Goal: Task Accomplishment & Management: Use online tool/utility

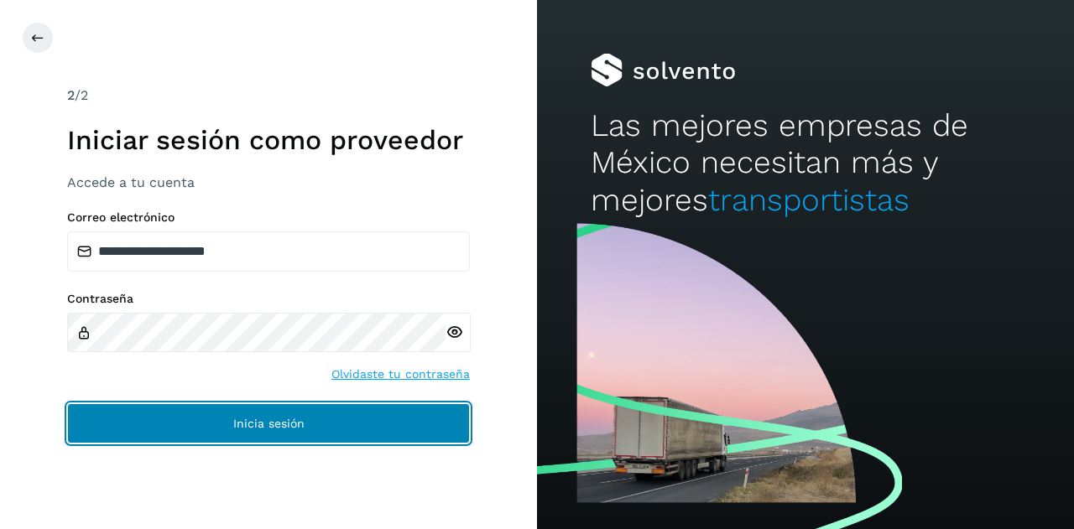
click at [338, 429] on button "Inicia sesión" at bounding box center [268, 424] width 403 height 40
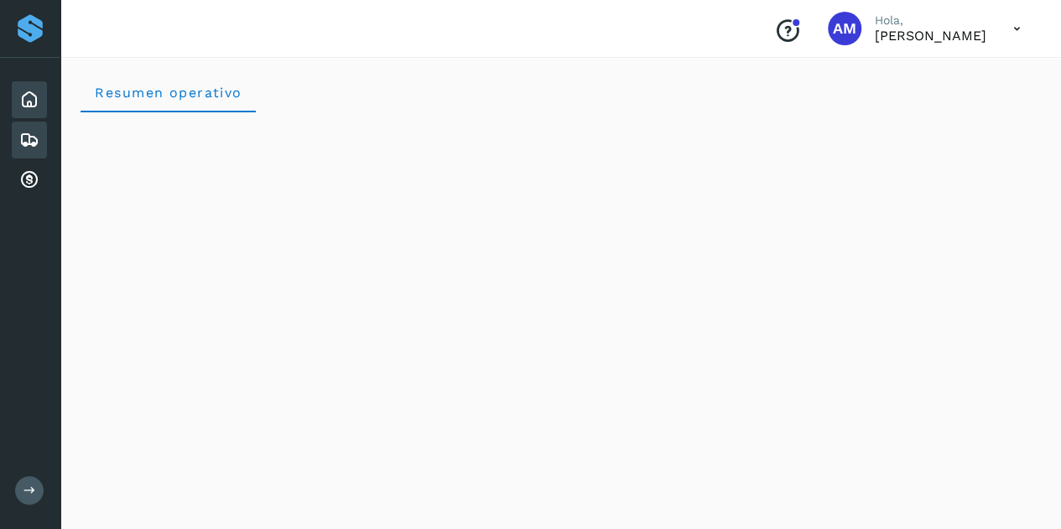
click at [34, 135] on icon at bounding box center [29, 140] width 20 height 20
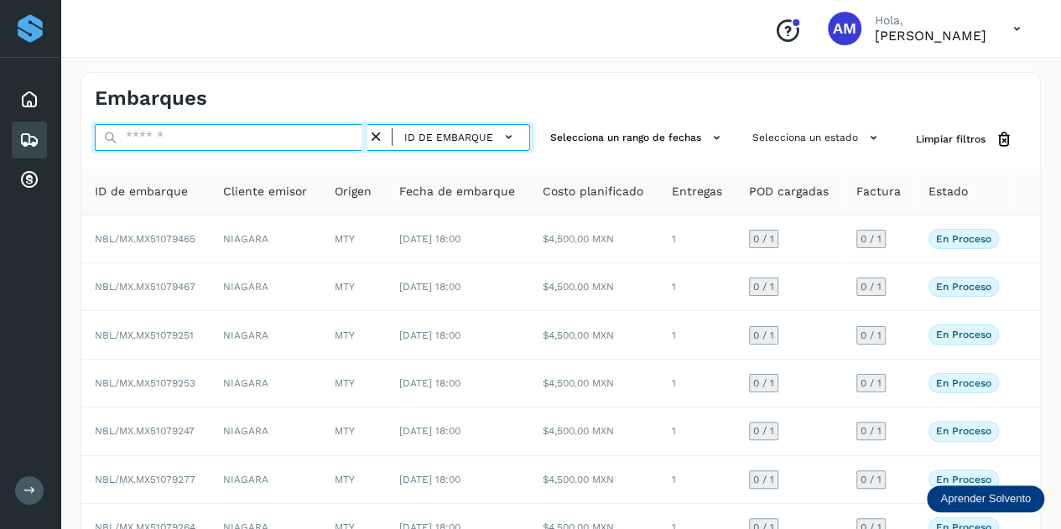
click at [209, 135] on input "text" at bounding box center [231, 137] width 273 height 27
paste input "**********"
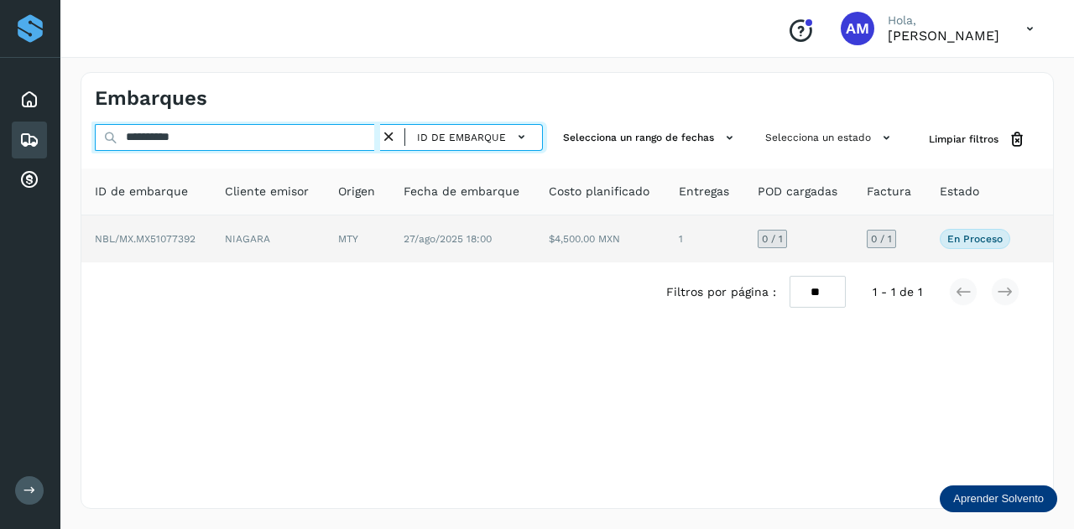
type input "**********"
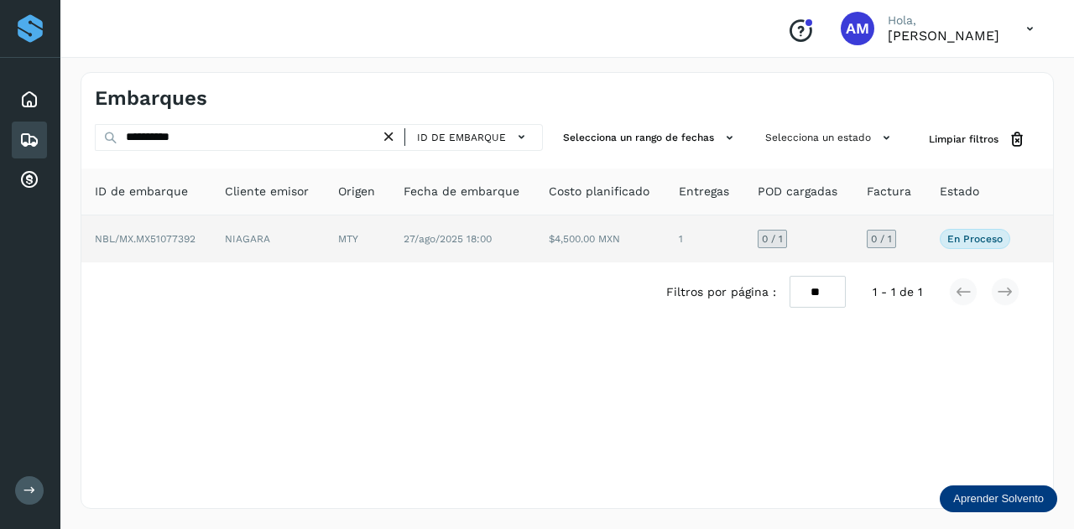
click at [216, 224] on td "NIAGARA" at bounding box center [267, 239] width 113 height 47
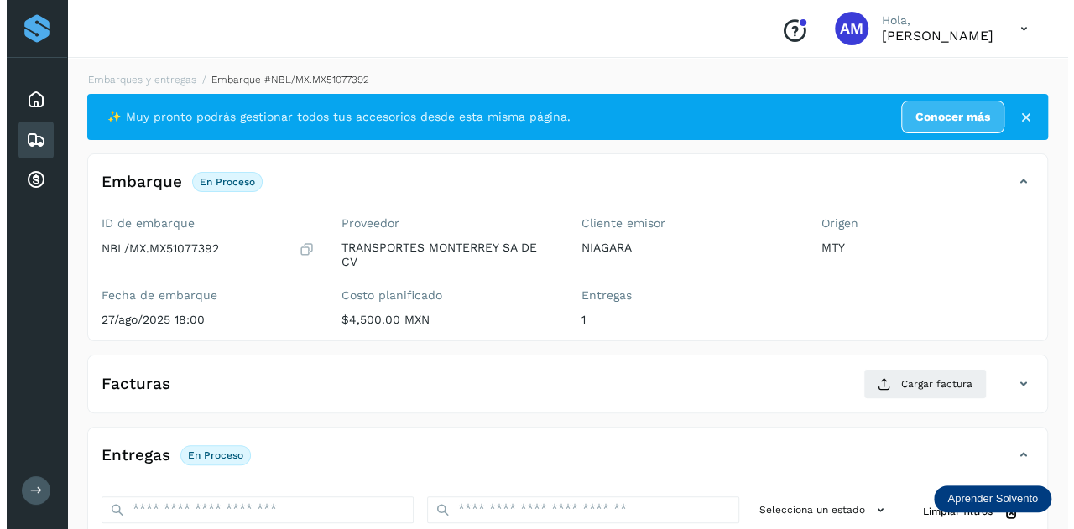
scroll to position [274, 0]
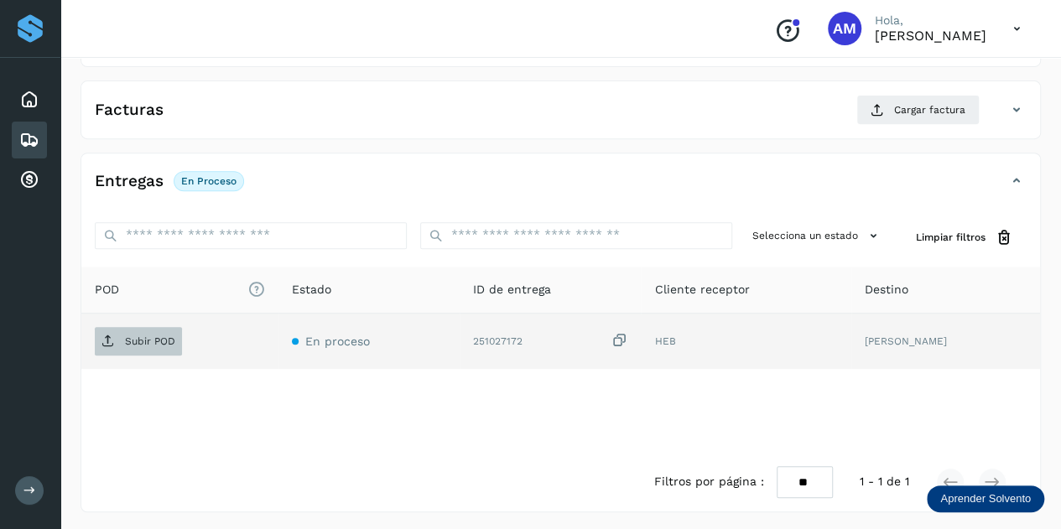
click at [143, 348] on span "Subir POD" at bounding box center [138, 341] width 87 height 27
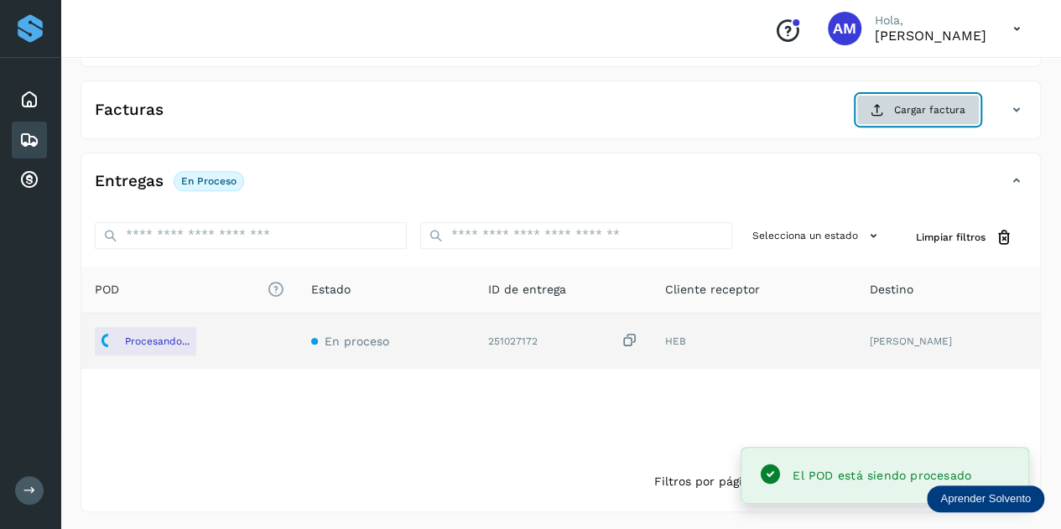
click at [916, 113] on span "Cargar factura" at bounding box center [929, 109] width 71 height 15
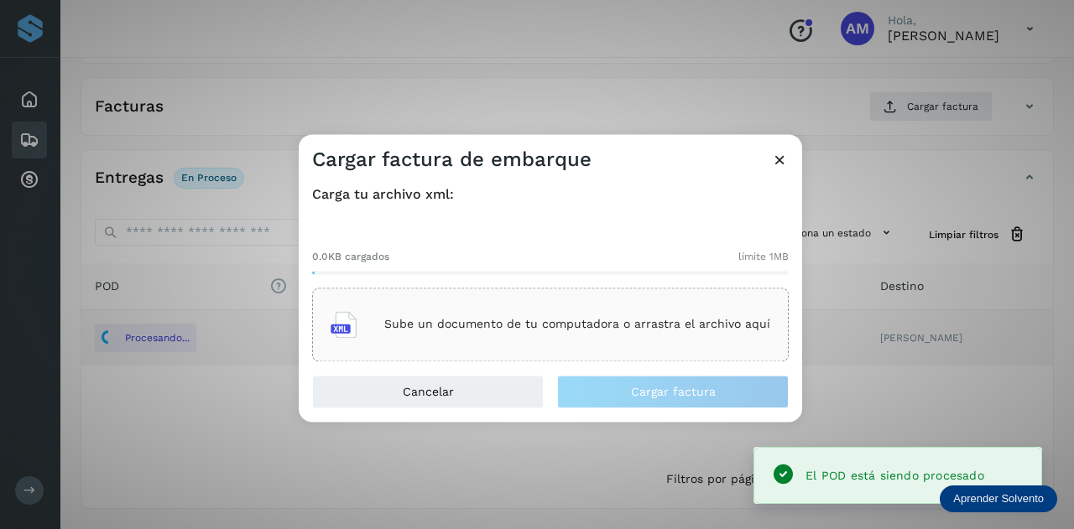
click at [619, 326] on p "Sube un documento de tu computadora o arrastra el archivo aquí" at bounding box center [577, 325] width 386 height 14
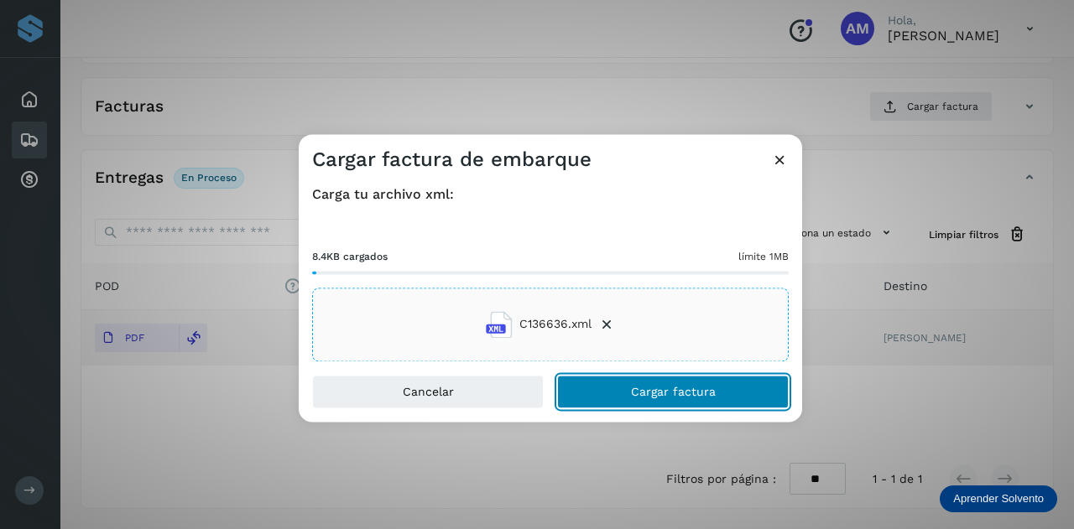
click at [656, 405] on button "Cargar factura" at bounding box center [673, 392] width 232 height 34
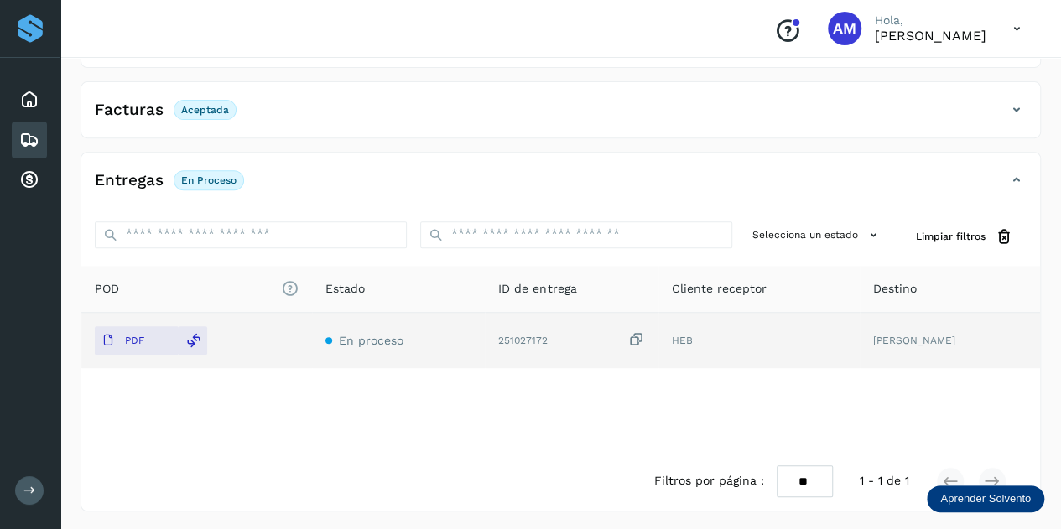
scroll to position [0, 0]
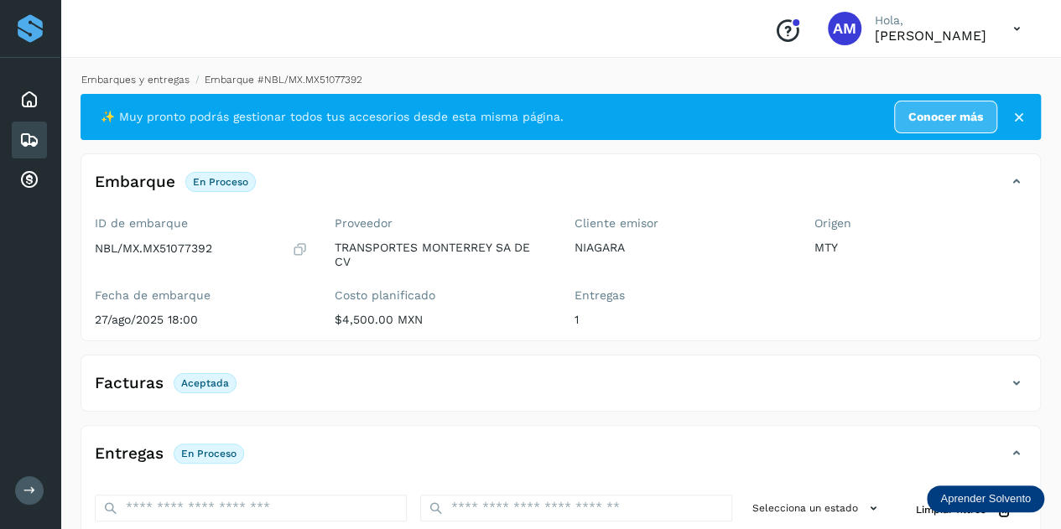
click at [176, 76] on link "Embarques y entregas" at bounding box center [135, 80] width 108 height 12
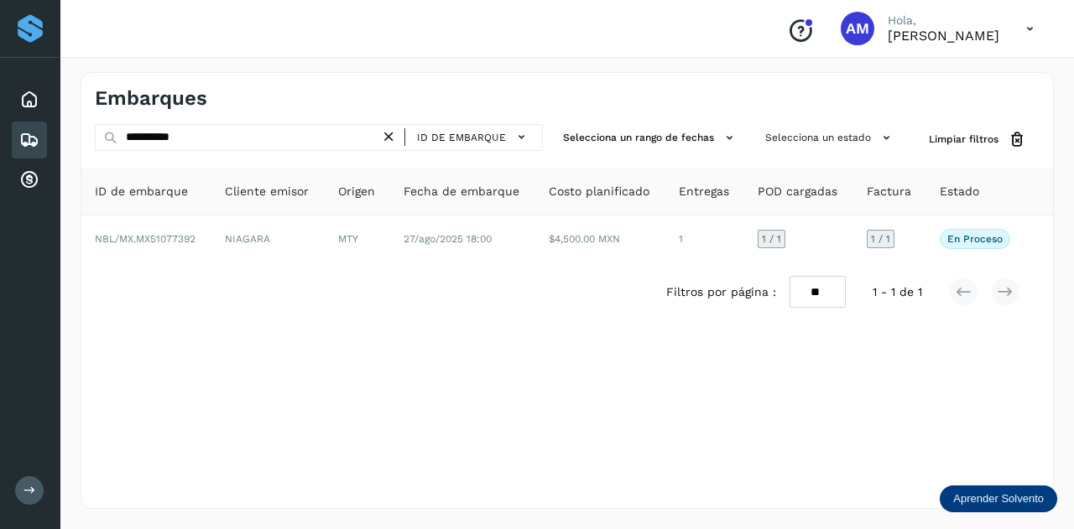
click at [398, 134] on icon at bounding box center [389, 137] width 18 height 18
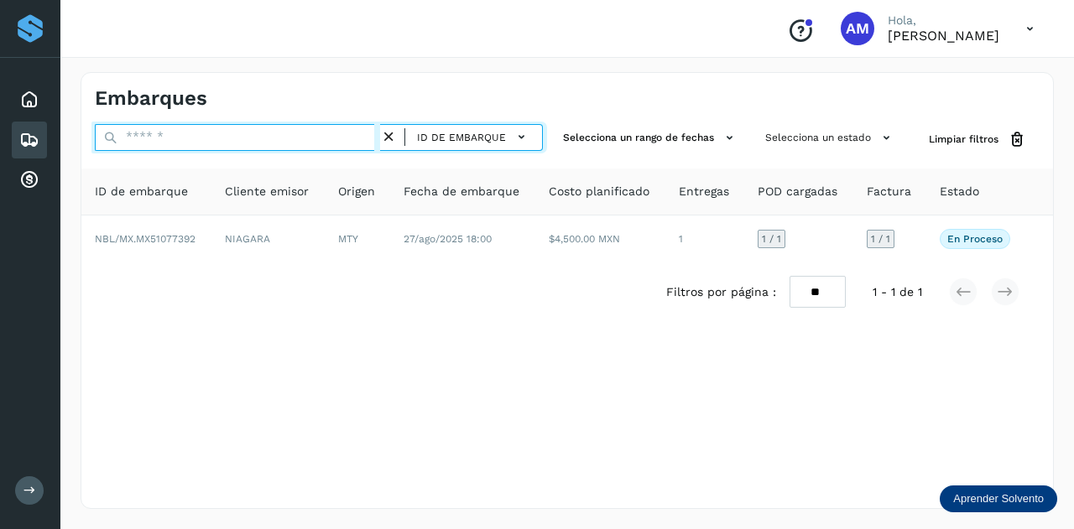
click at [367, 134] on input "text" at bounding box center [237, 137] width 285 height 27
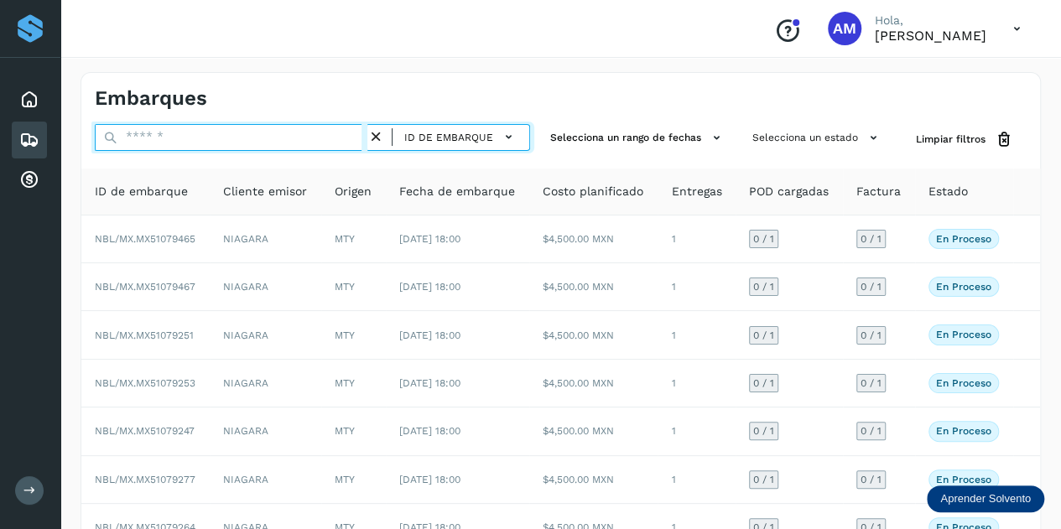
paste input "**********"
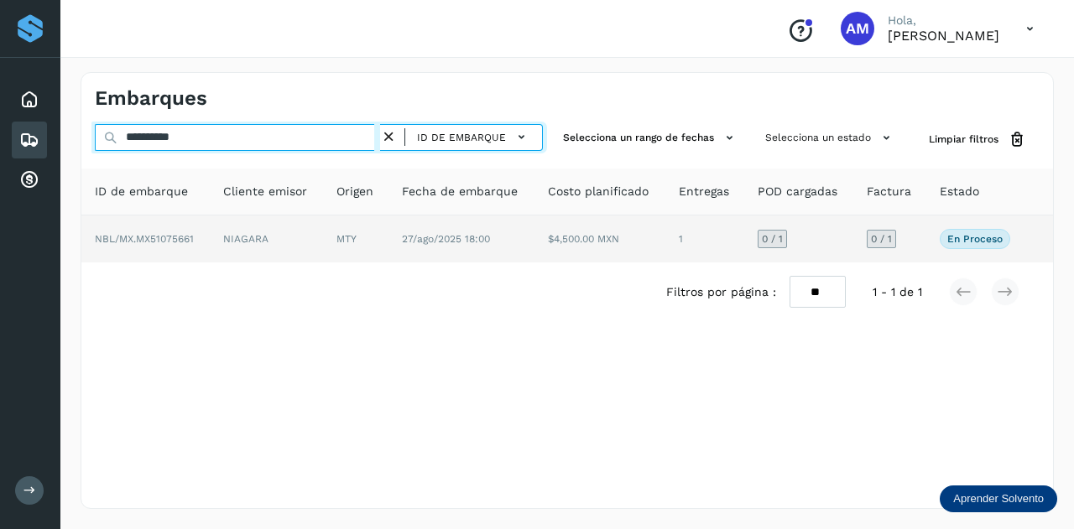
type input "**********"
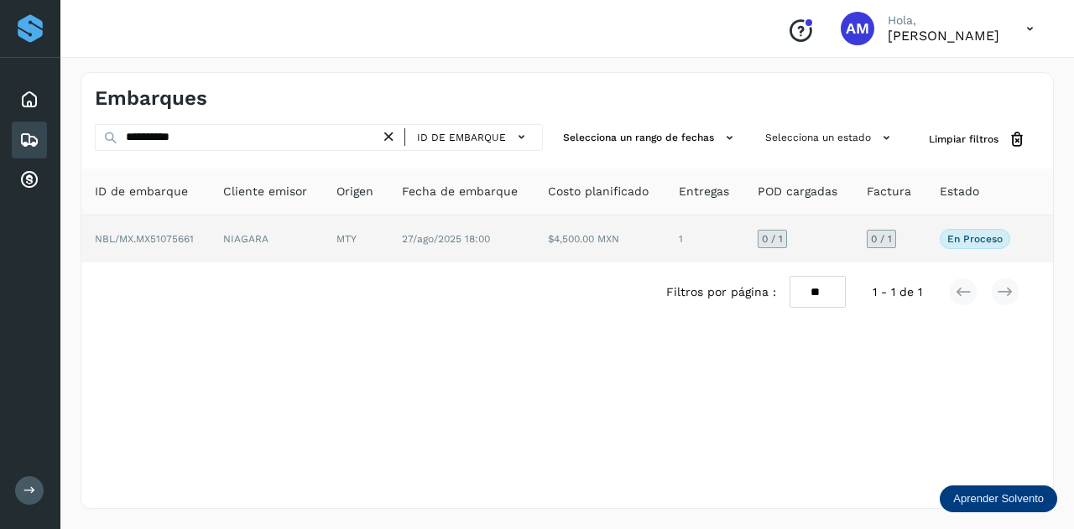
click at [322, 239] on td "NIAGARA" at bounding box center [266, 239] width 113 height 47
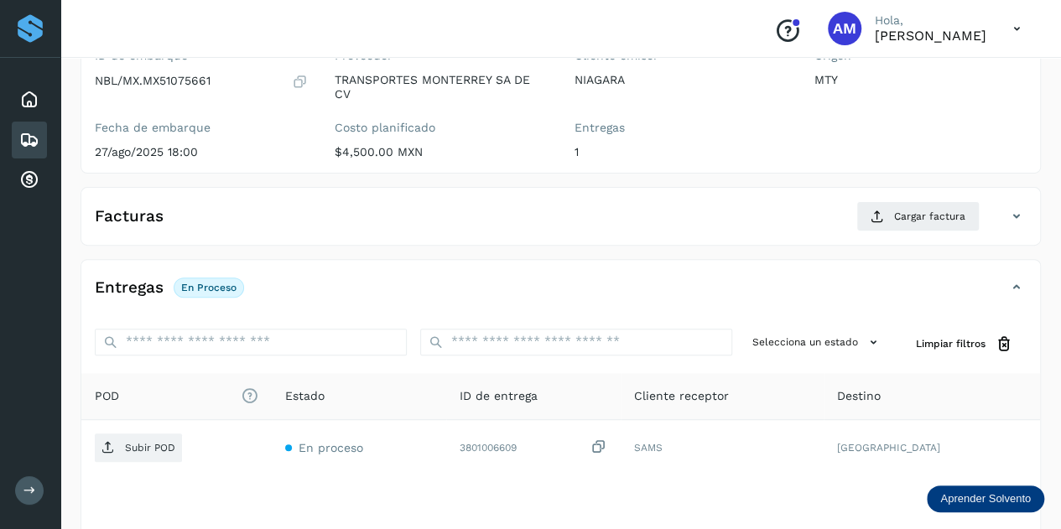
scroll to position [252, 0]
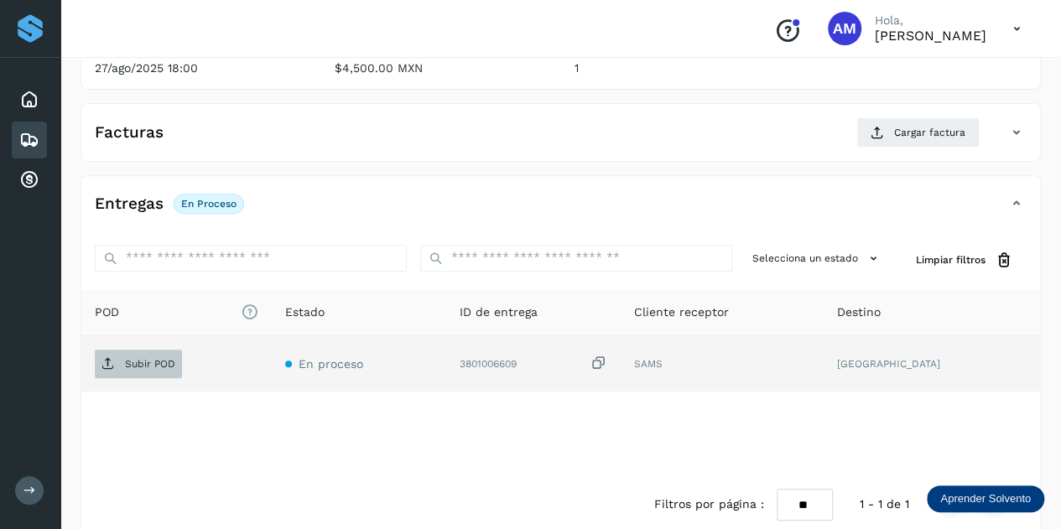
click at [151, 366] on p "Subir POD" at bounding box center [150, 364] width 50 height 12
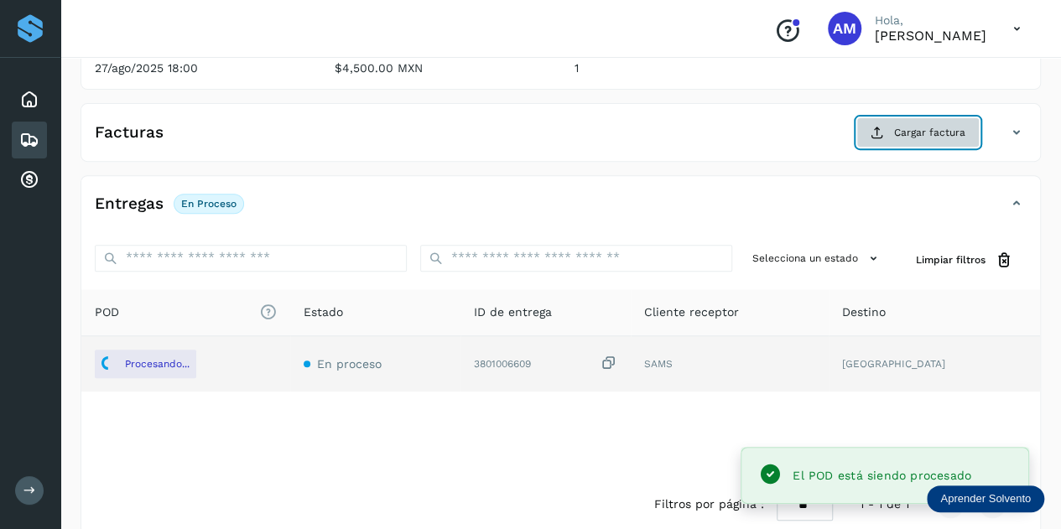
click at [879, 126] on icon at bounding box center [877, 132] width 13 height 13
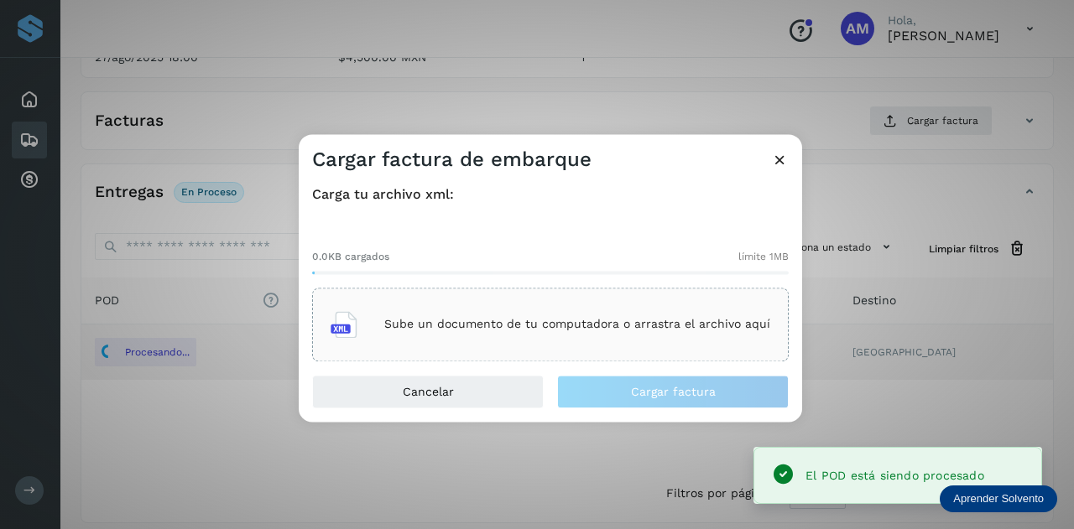
click at [549, 311] on div "Sube un documento de tu computadora o arrastra el archivo aquí" at bounding box center [551, 324] width 440 height 45
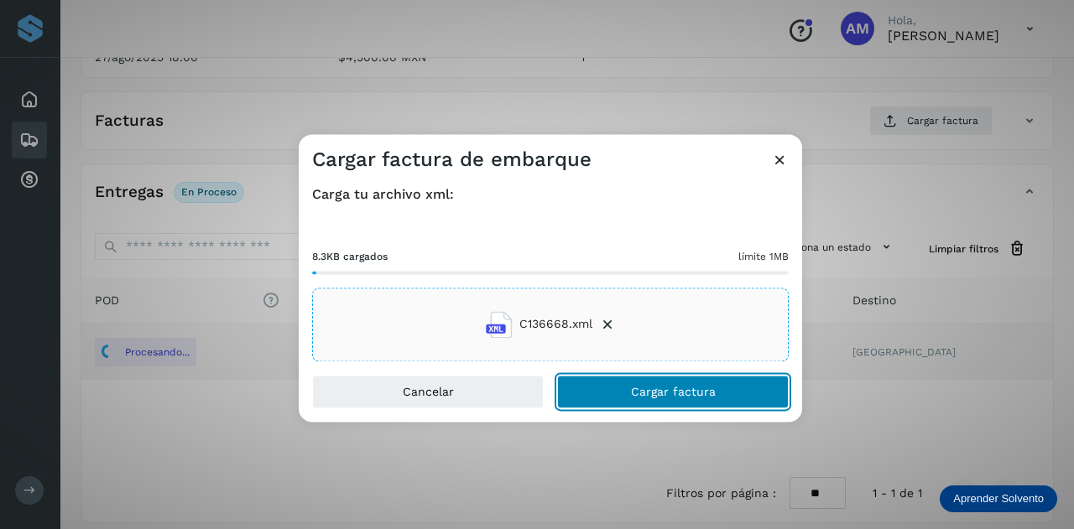
drag, startPoint x: 639, startPoint y: 397, endPoint x: 42, endPoint y: 404, distance: 597.5
click at [636, 397] on span "Cargar factura" at bounding box center [673, 392] width 85 height 12
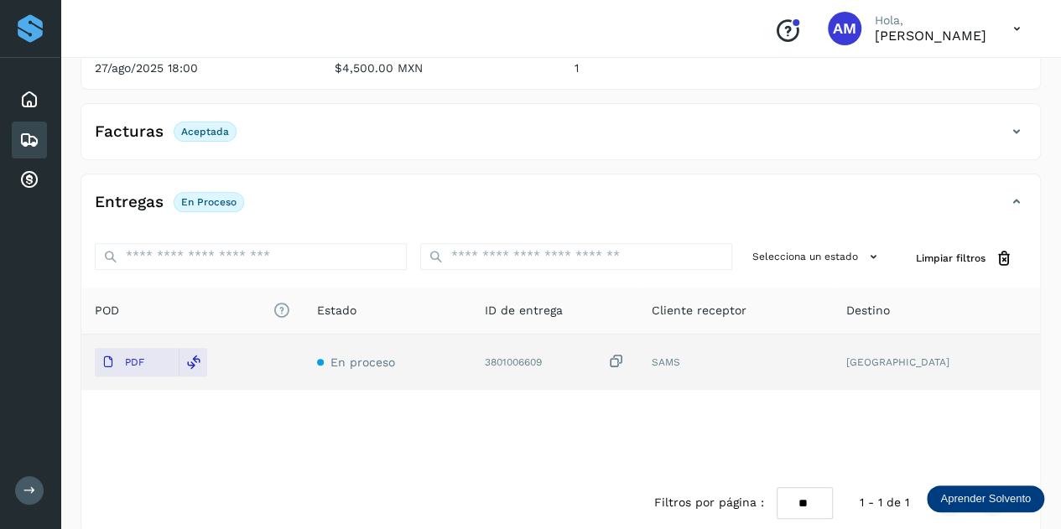
scroll to position [0, 0]
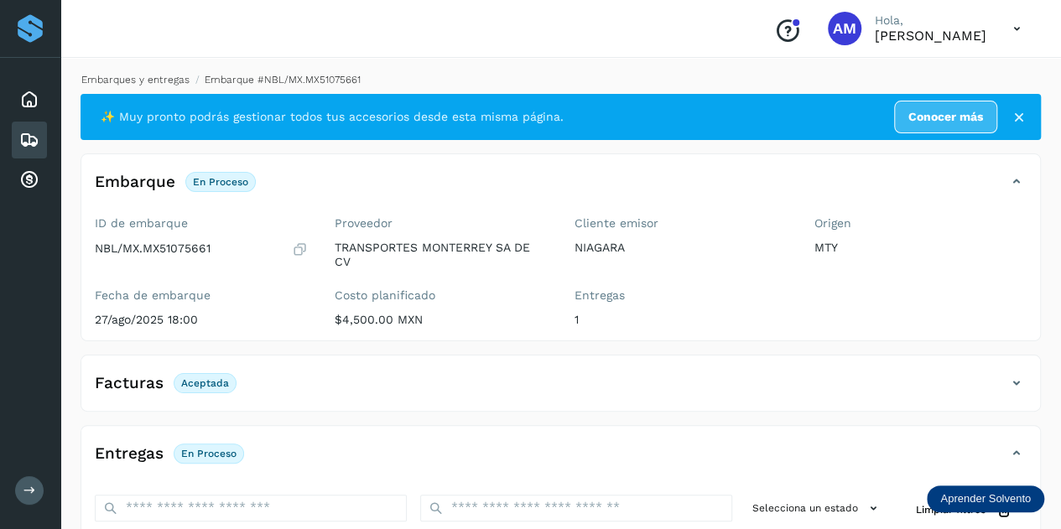
click at [183, 80] on link "Embarques y entregas" at bounding box center [135, 80] width 108 height 12
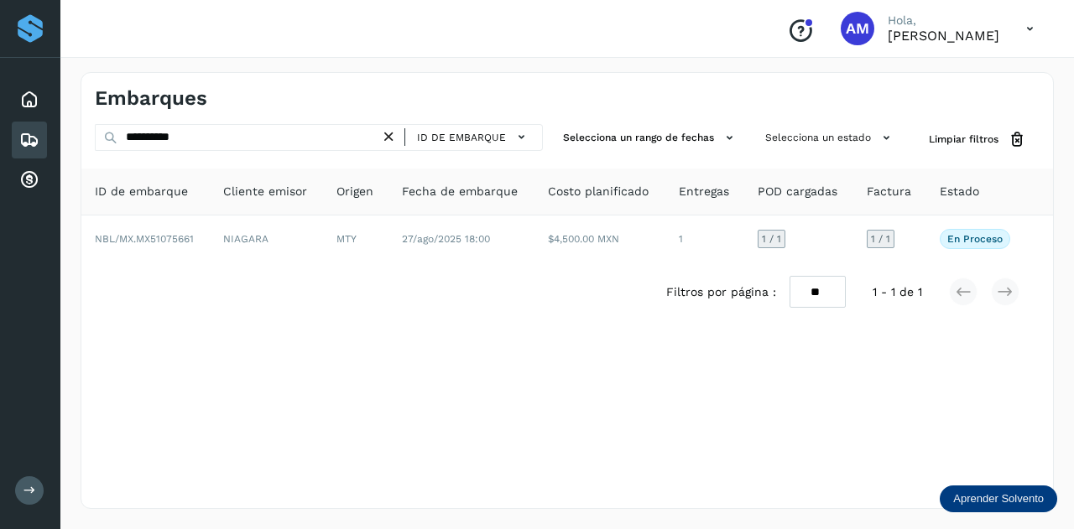
click at [396, 137] on icon at bounding box center [389, 137] width 18 height 18
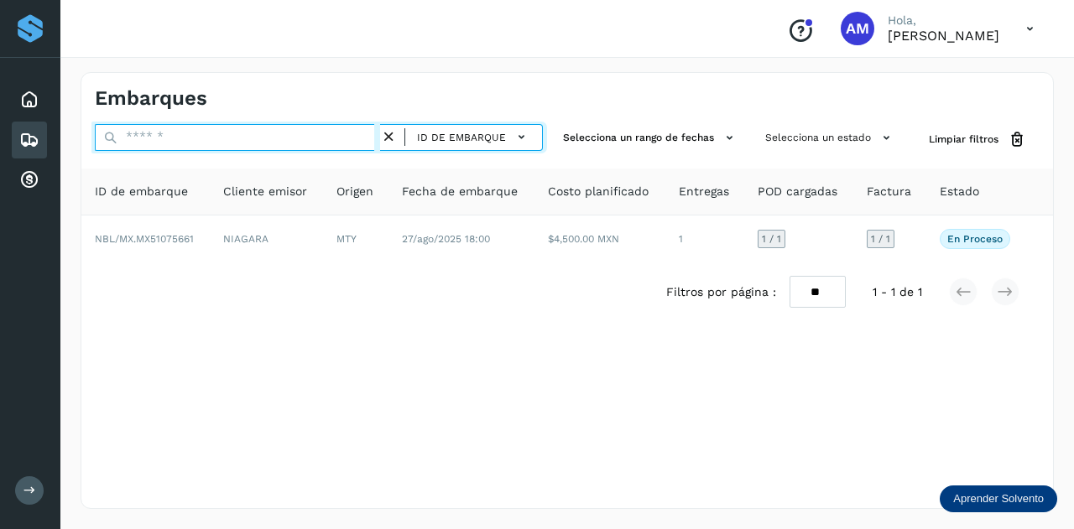
click at [369, 137] on input "text" at bounding box center [237, 137] width 285 height 27
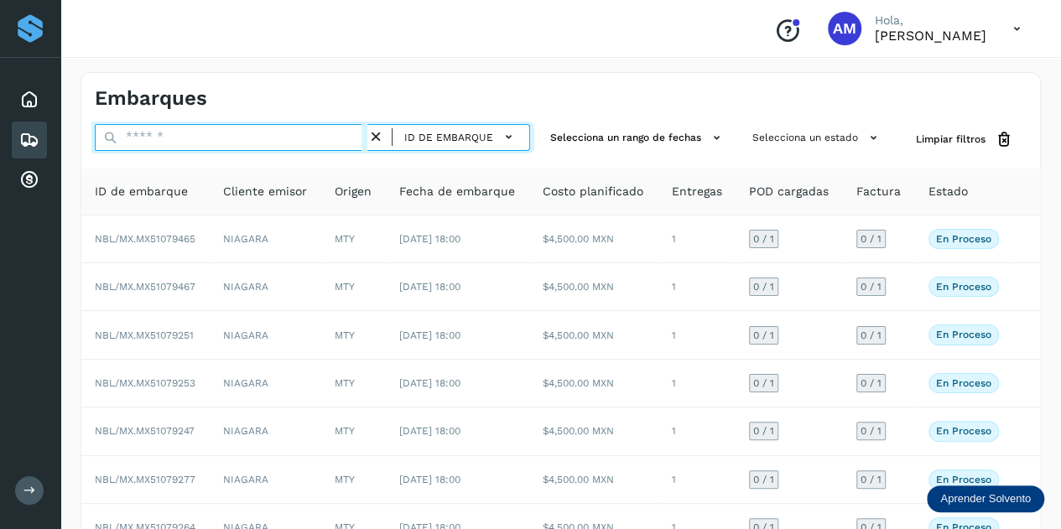
click at [368, 137] on input "text" at bounding box center [231, 137] width 273 height 27
paste input "**********"
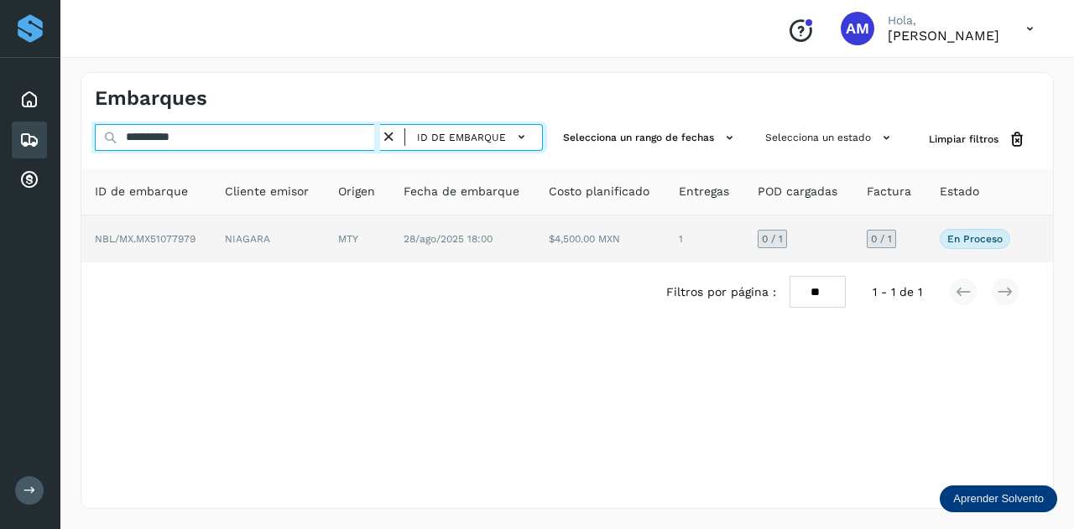
type input "**********"
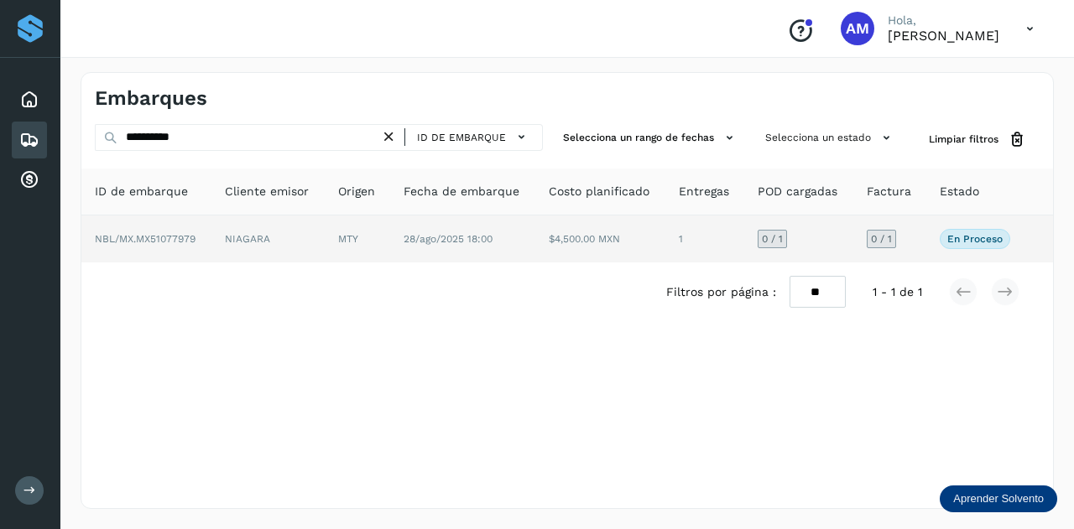
click at [366, 231] on td "MTY" at bounding box center [357, 239] width 65 height 47
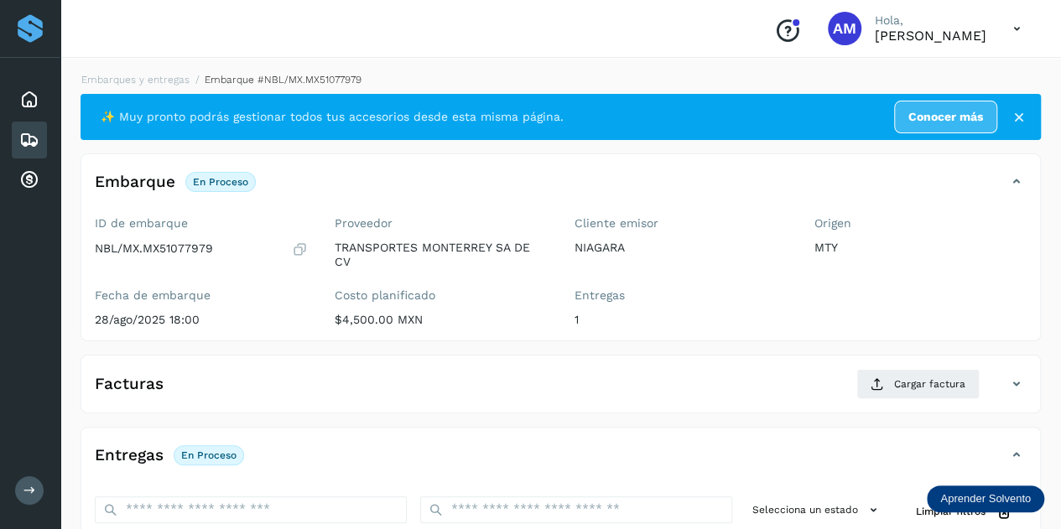
scroll to position [168, 0]
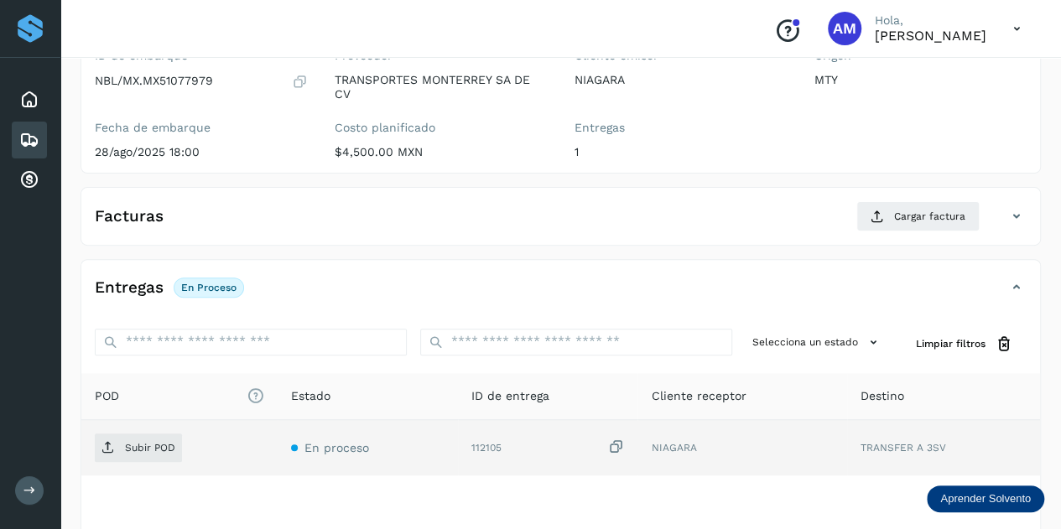
click at [126, 430] on td "Subir POD" at bounding box center [179, 447] width 196 height 55
click at [123, 439] on span "Subir POD" at bounding box center [138, 448] width 87 height 27
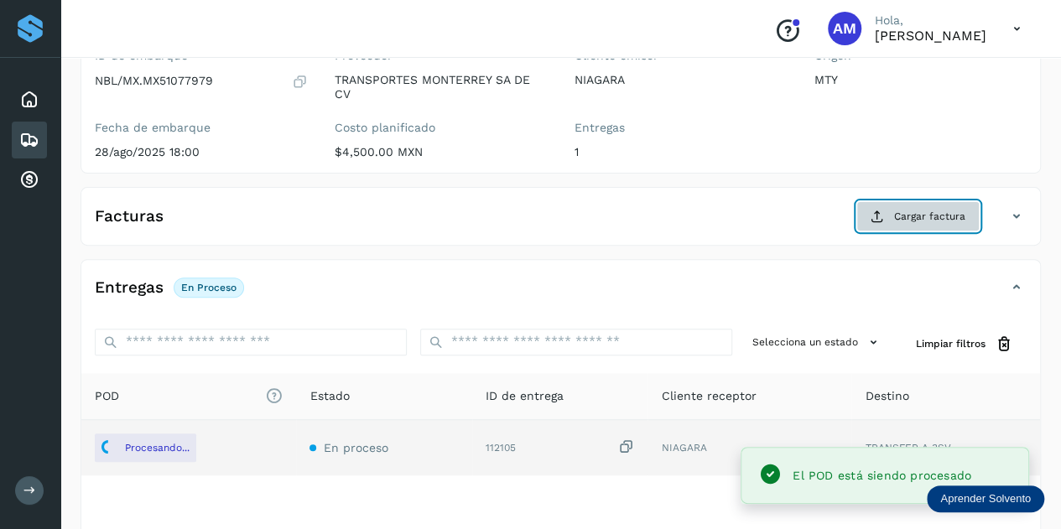
click at [915, 216] on span "Cargar factura" at bounding box center [929, 216] width 71 height 15
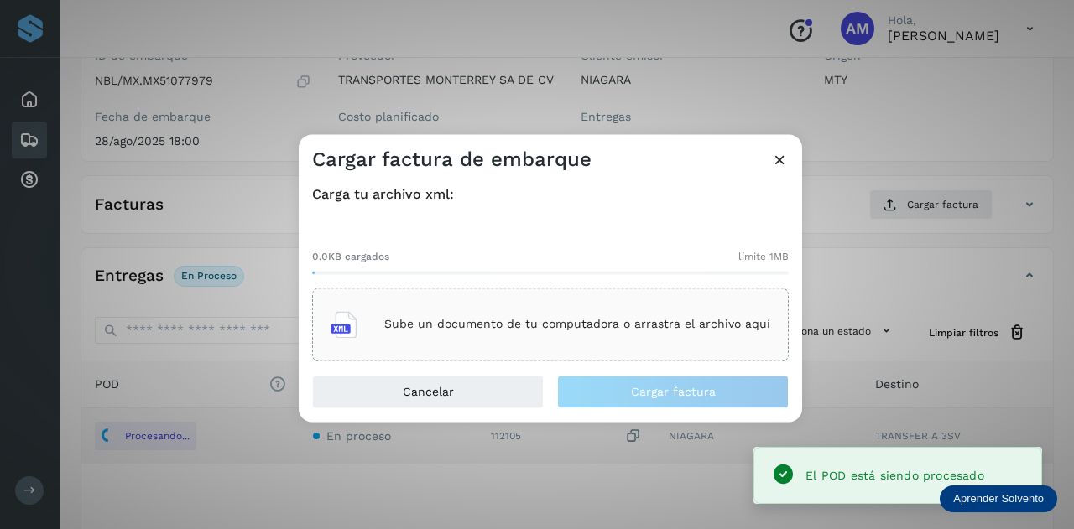
click at [489, 312] on div "Sube un documento de tu computadora o arrastra el archivo aquí" at bounding box center [551, 324] width 440 height 45
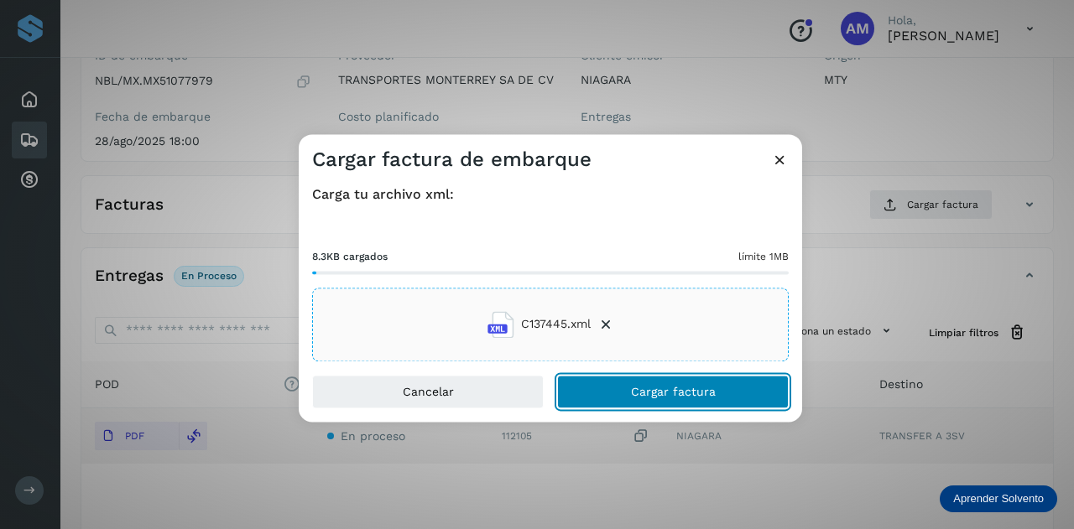
click at [584, 384] on button "Cargar factura" at bounding box center [673, 392] width 232 height 34
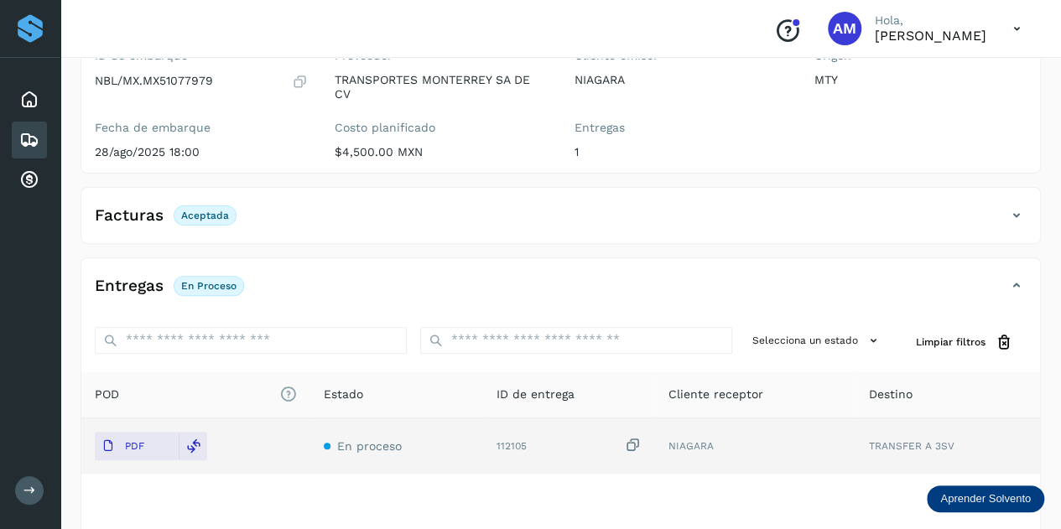
scroll to position [0, 0]
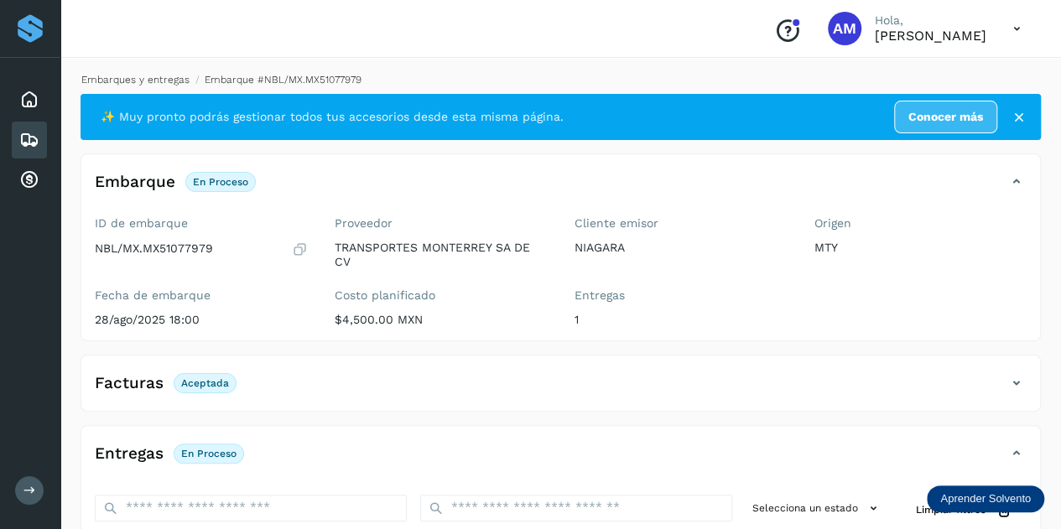
click at [159, 76] on link "Embarques y entregas" at bounding box center [135, 80] width 108 height 12
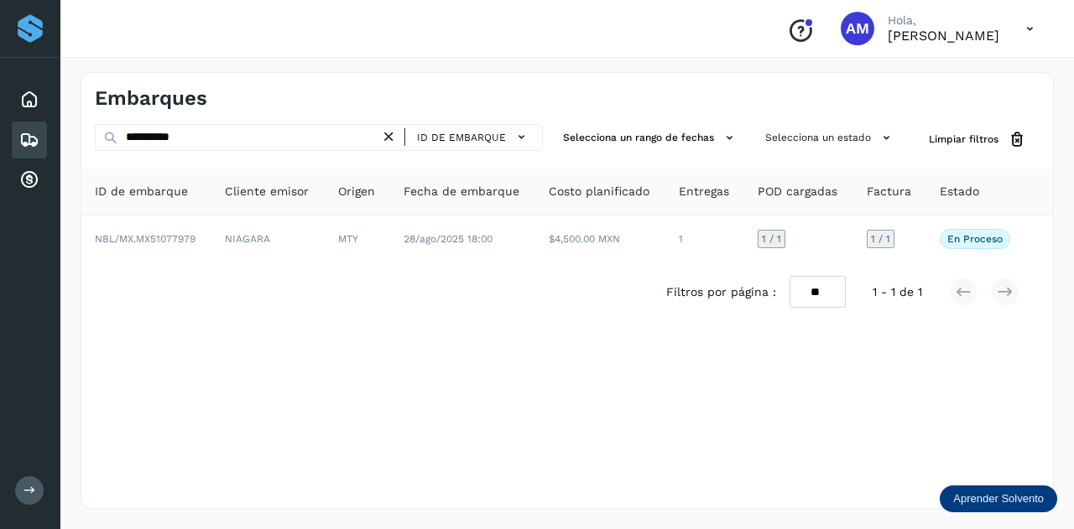
click at [390, 140] on icon at bounding box center [389, 137] width 18 height 18
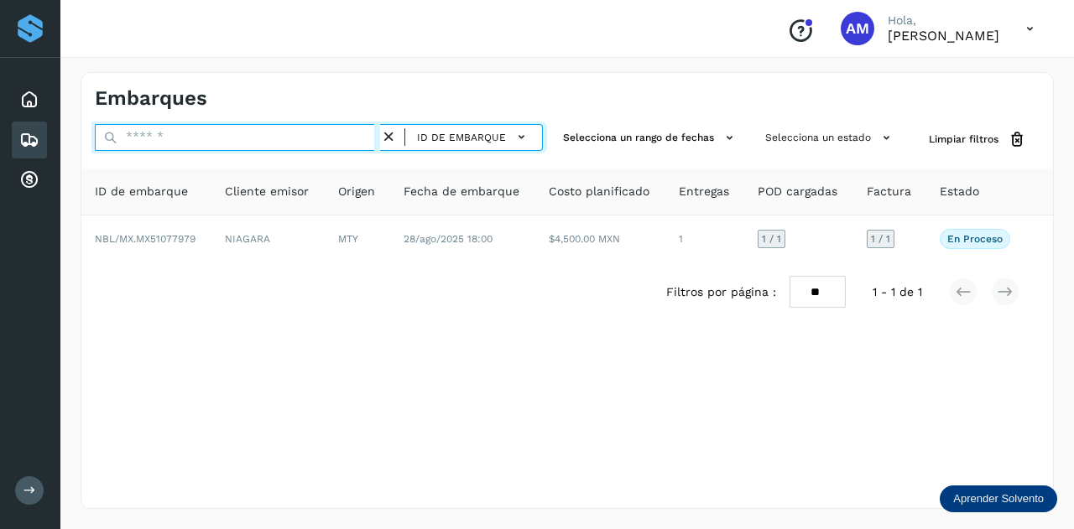
click at [329, 136] on input "text" at bounding box center [237, 137] width 285 height 27
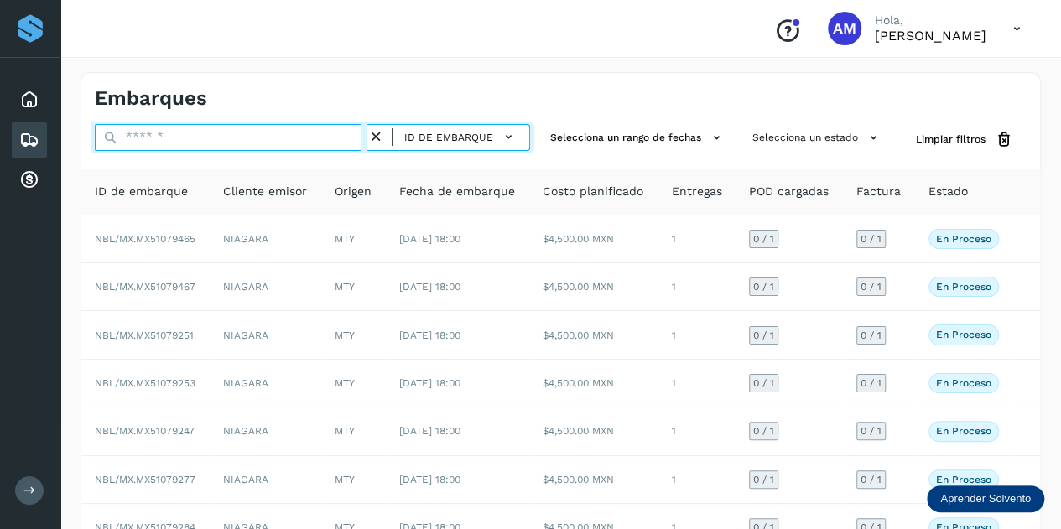
paste input "**********"
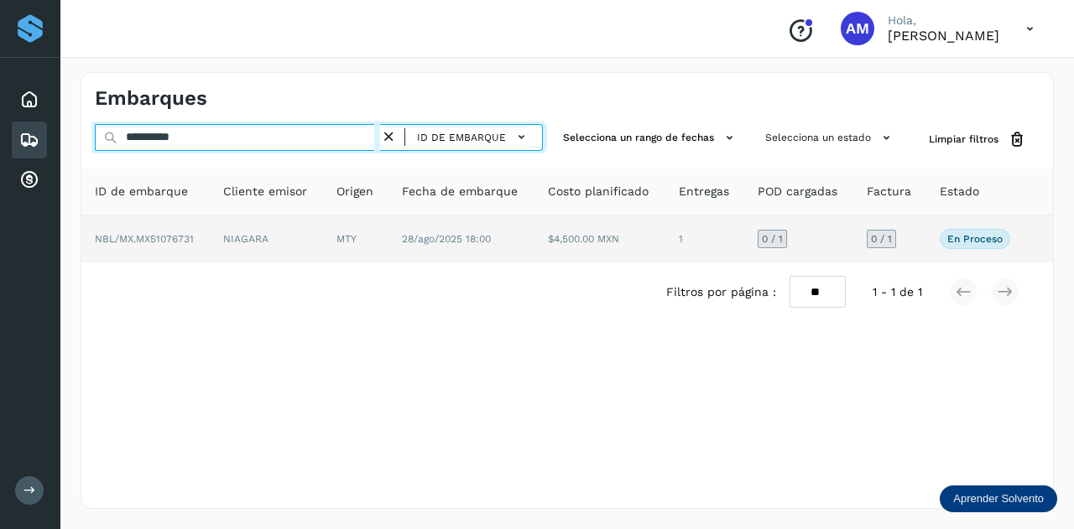
type input "**********"
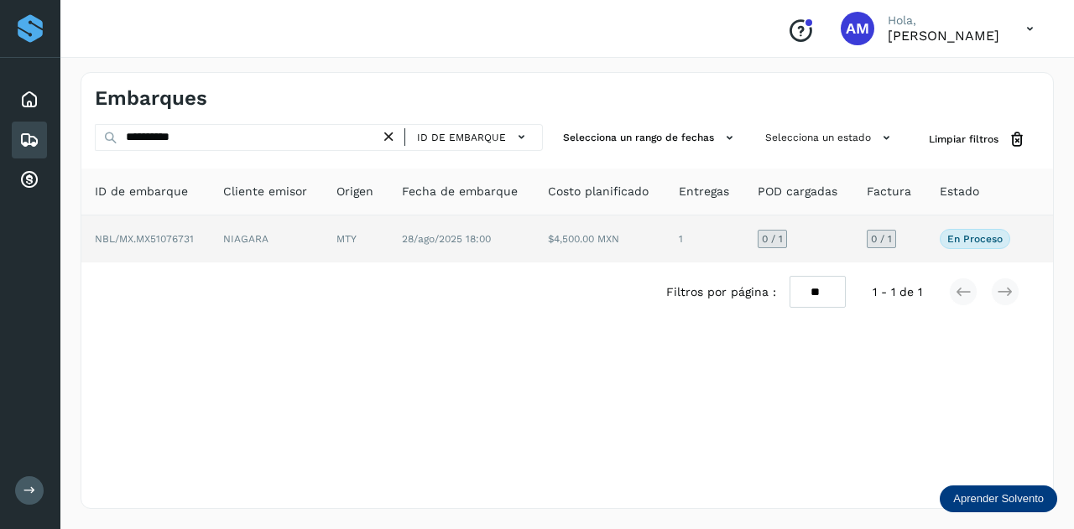
click at [226, 235] on td "NIAGARA" at bounding box center [266, 239] width 113 height 47
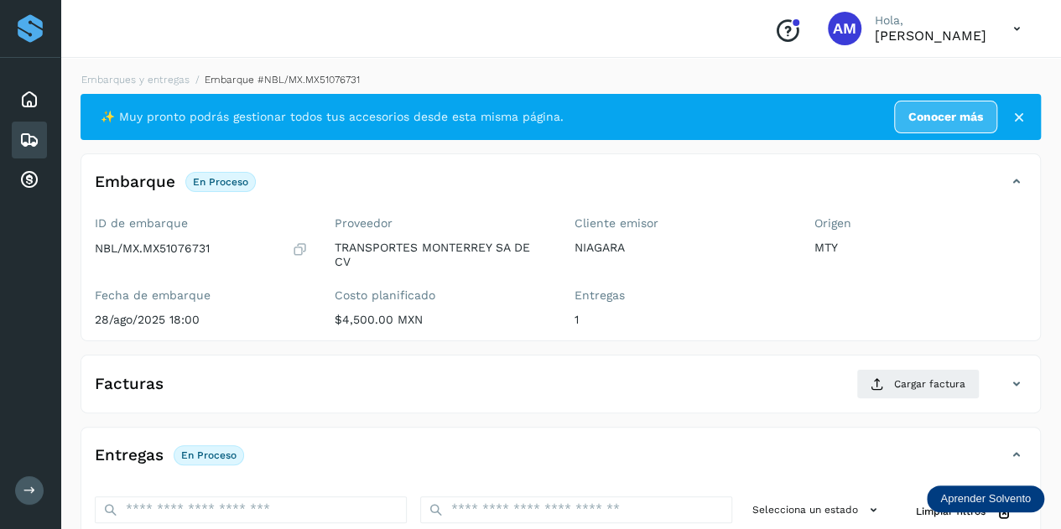
scroll to position [252, 0]
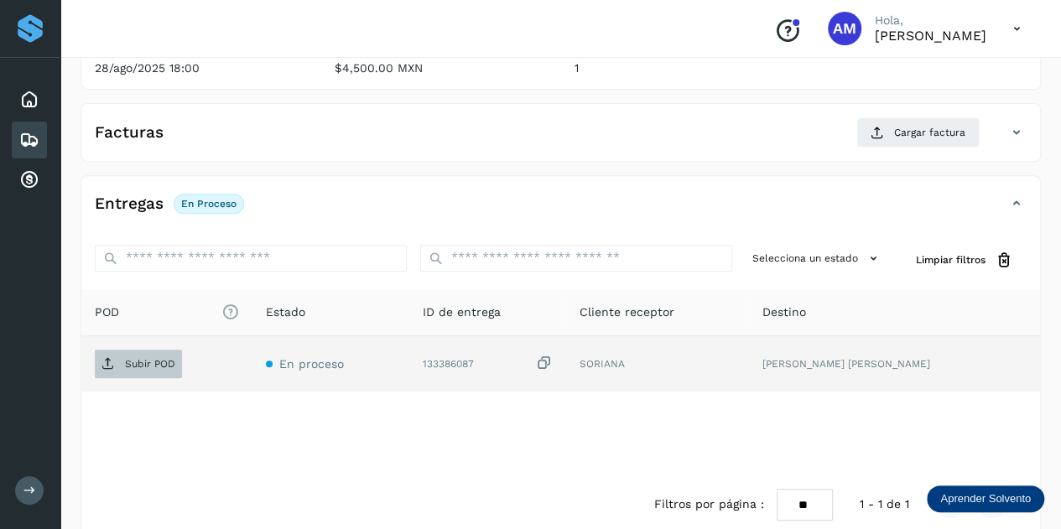
click at [158, 358] on p "Subir POD" at bounding box center [150, 364] width 50 height 12
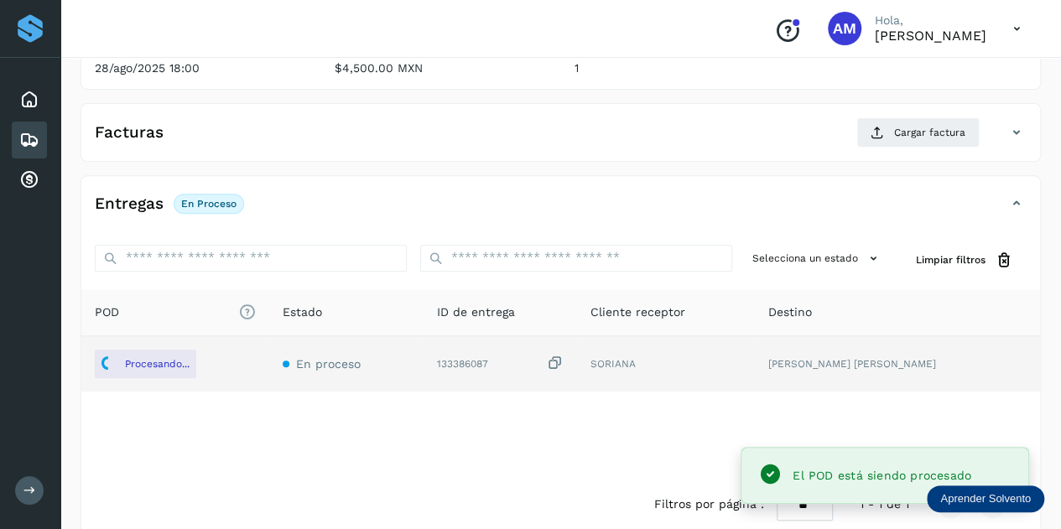
click at [892, 115] on div "Facturas Cargar factura Aún no has subido ninguna factura" at bounding box center [561, 132] width 961 height 59
click at [906, 138] on button "Cargar factura" at bounding box center [918, 132] width 123 height 30
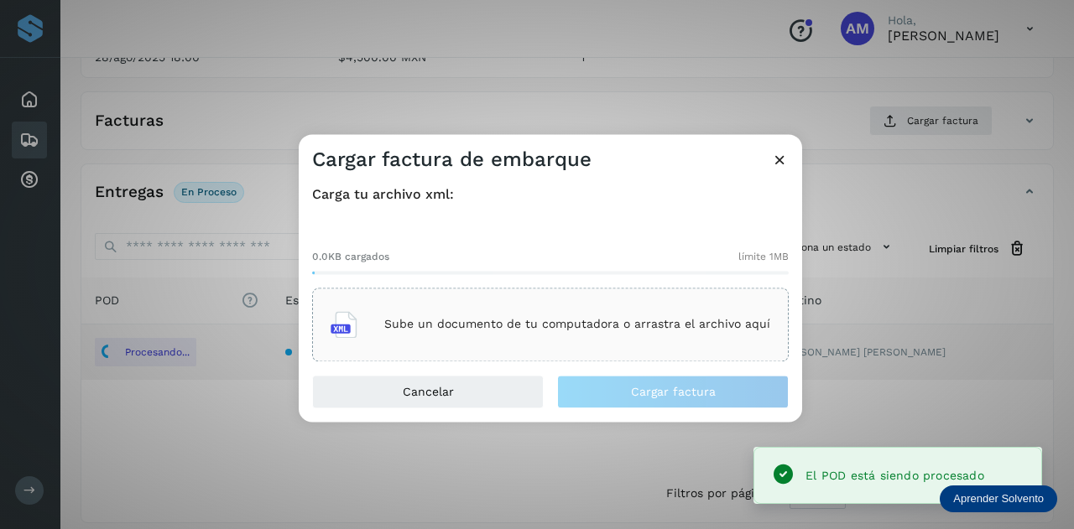
click at [512, 300] on div "Sube un documento de tu computadora o arrastra el archivo aquí" at bounding box center [550, 325] width 477 height 74
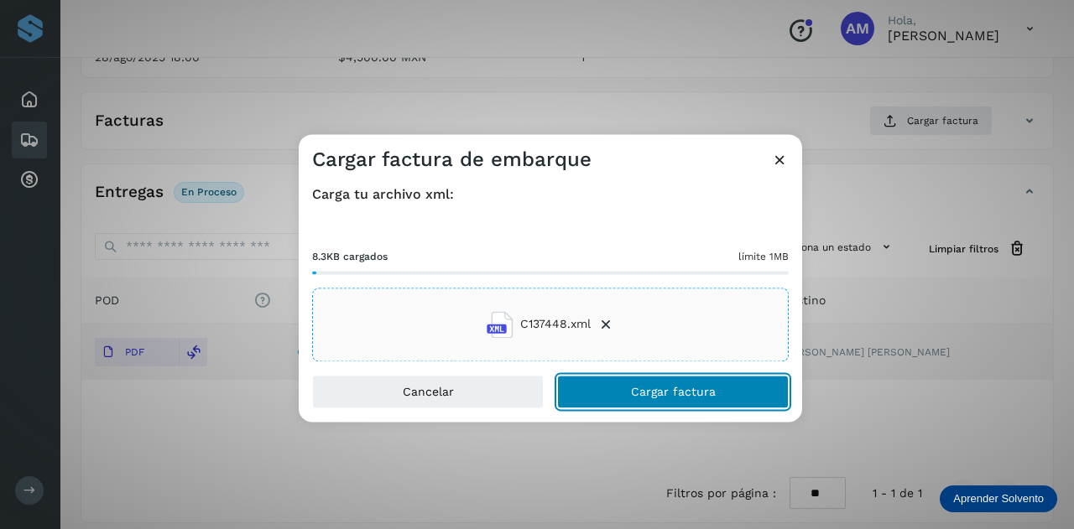
click at [617, 399] on button "Cargar factura" at bounding box center [673, 392] width 232 height 34
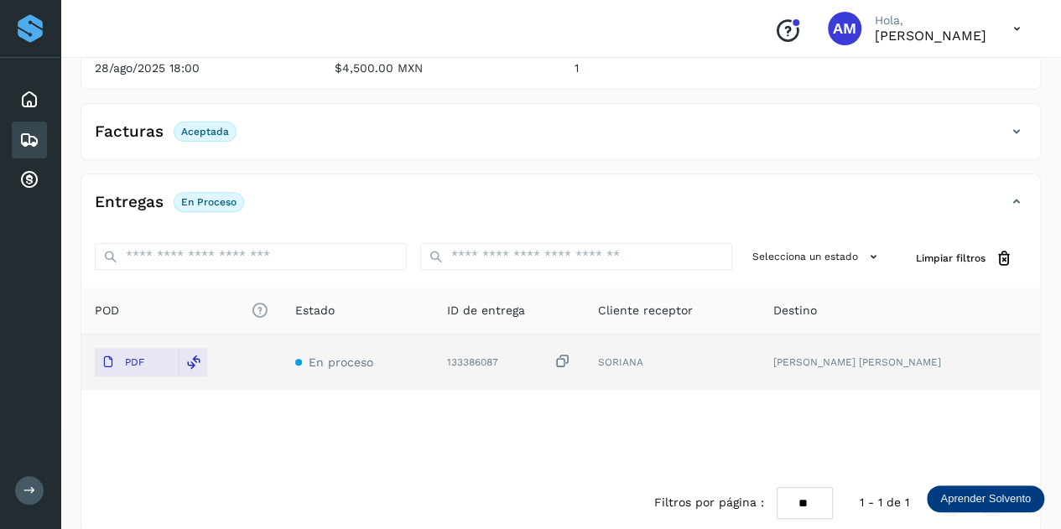
scroll to position [0, 0]
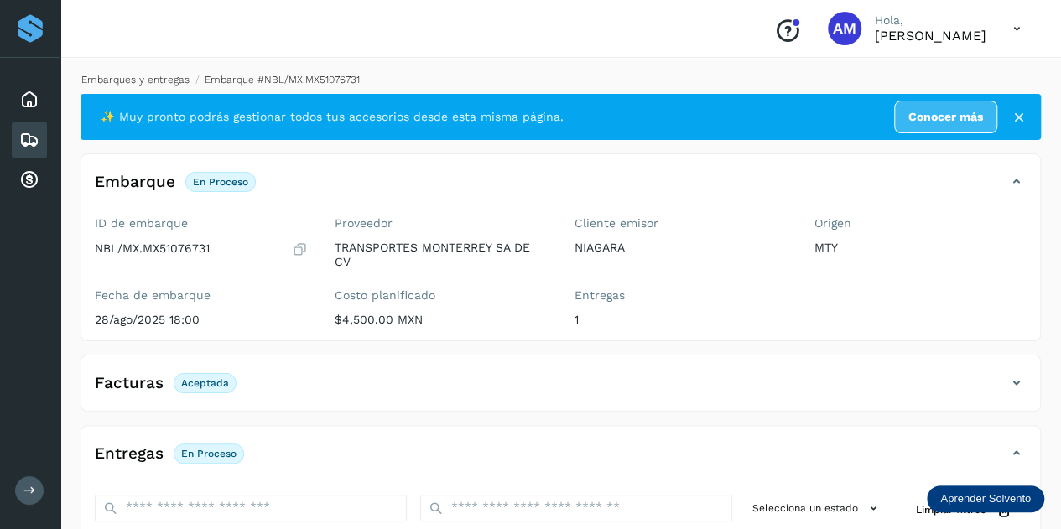
click at [153, 79] on link "Embarques y entregas" at bounding box center [135, 80] width 108 height 12
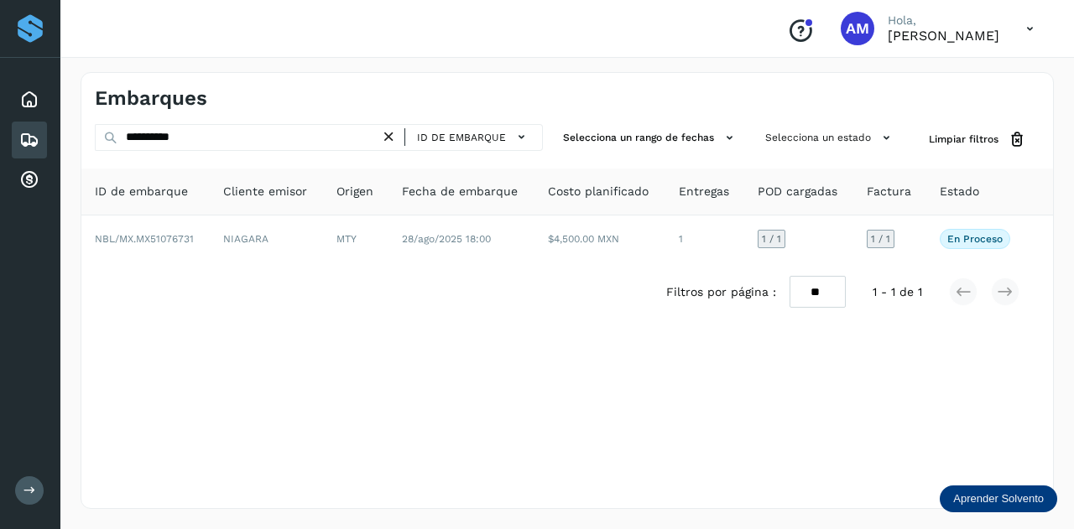
drag, startPoint x: 396, startPoint y: 140, endPoint x: 291, endPoint y: 137, distance: 104.9
click at [395, 140] on icon at bounding box center [389, 137] width 18 height 18
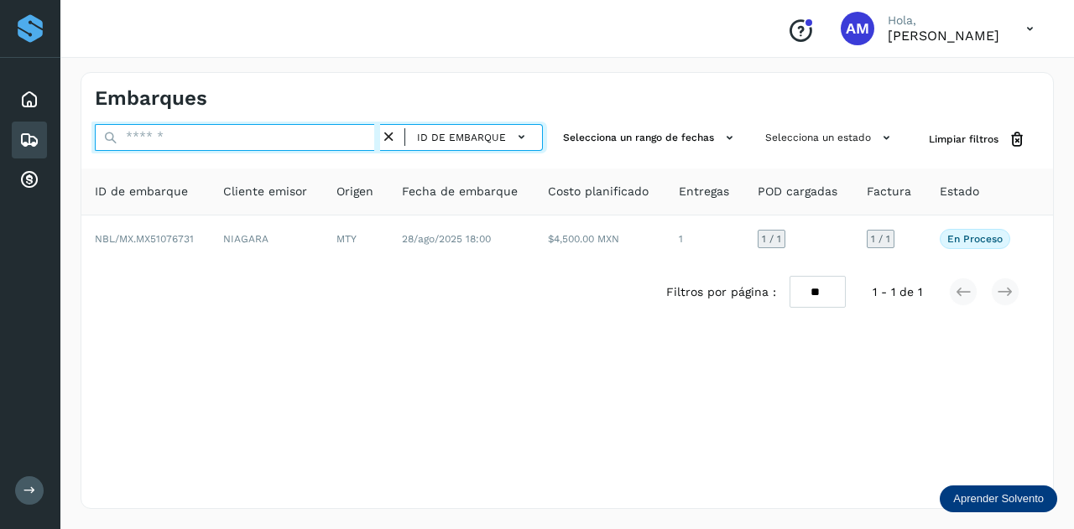
click at [291, 137] on input "text" at bounding box center [237, 137] width 285 height 27
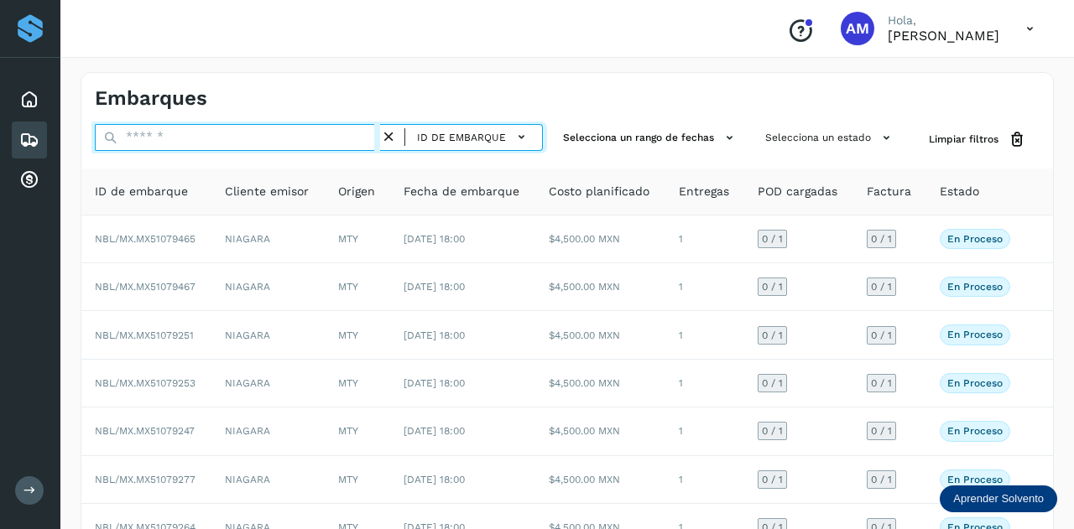
paste input "**********"
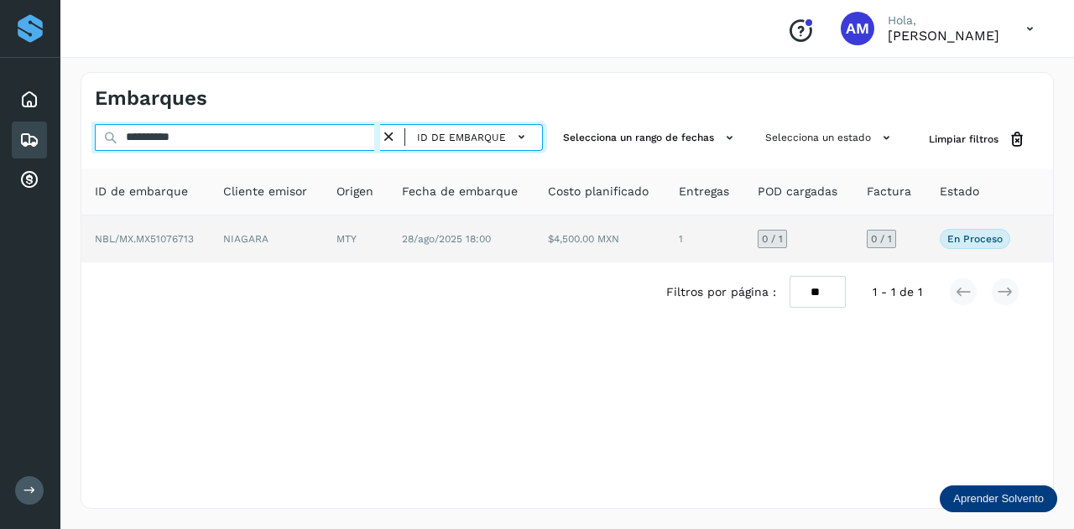
type input "**********"
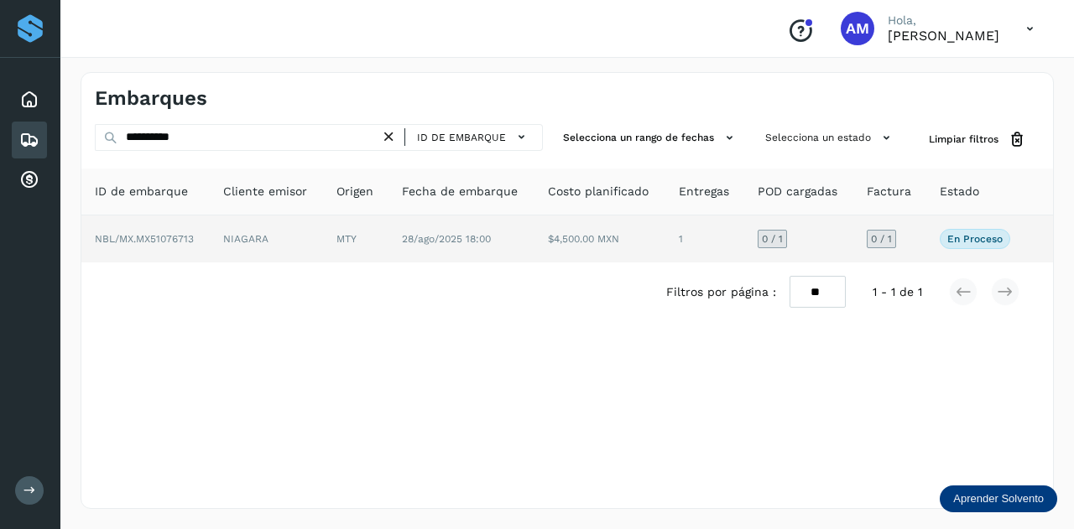
click at [378, 239] on td "MTY" at bounding box center [355, 239] width 65 height 47
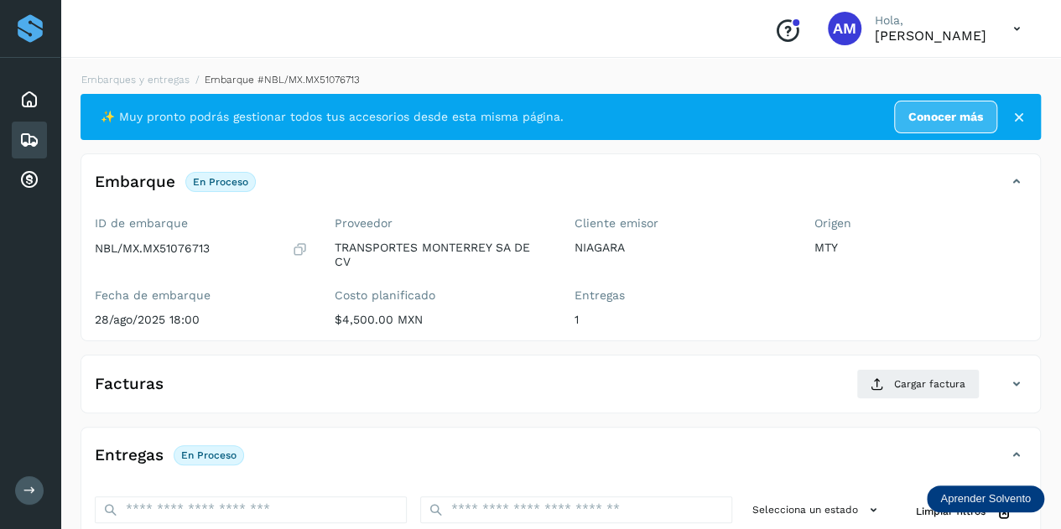
scroll to position [252, 0]
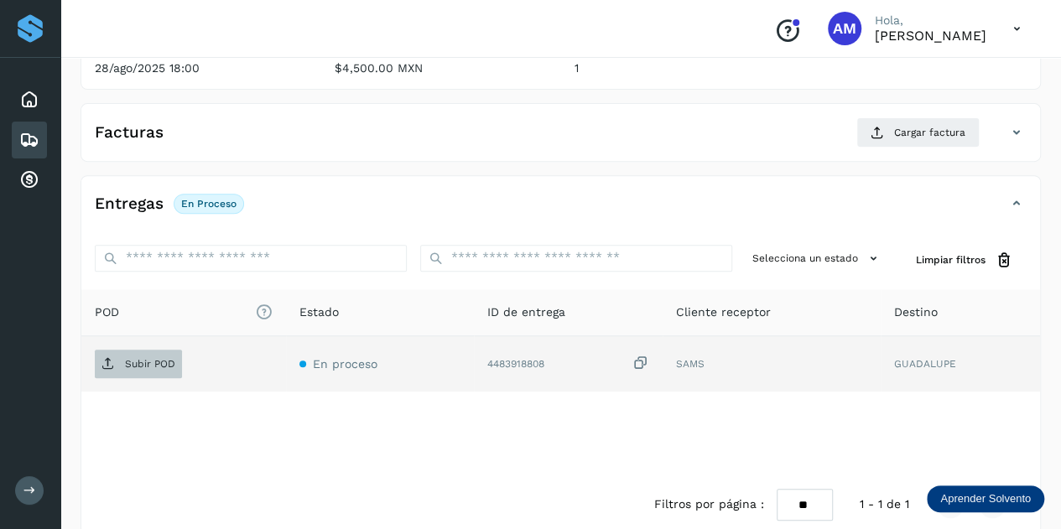
click at [146, 364] on p "Subir POD" at bounding box center [150, 364] width 50 height 12
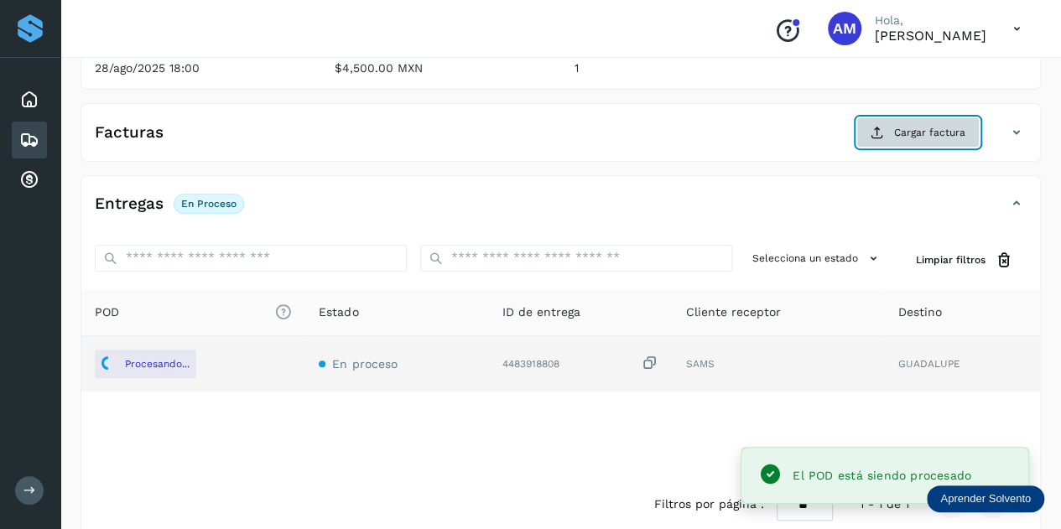
click at [920, 132] on span "Cargar factura" at bounding box center [929, 132] width 71 height 15
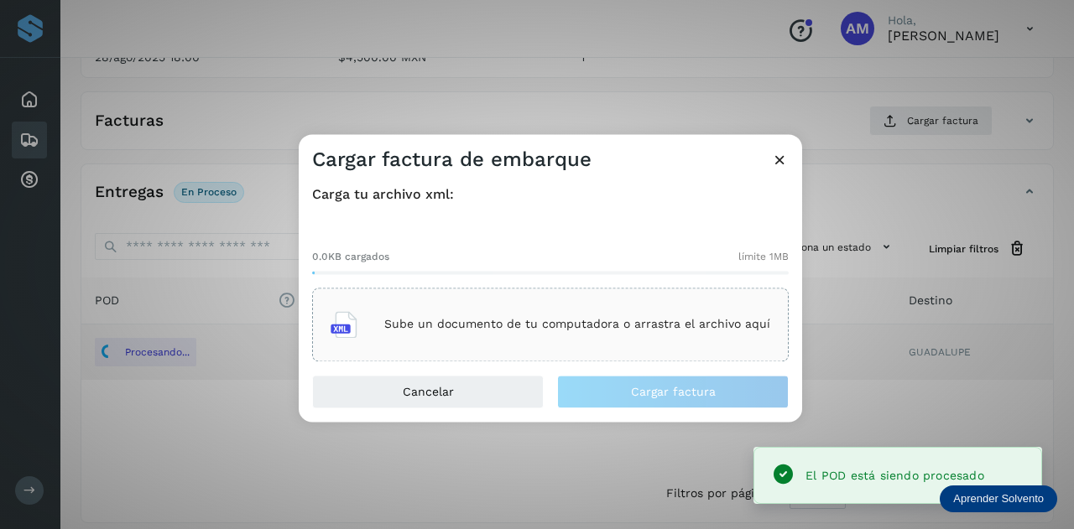
click at [608, 322] on p "Sube un documento de tu computadora o arrastra el archivo aquí" at bounding box center [577, 325] width 386 height 14
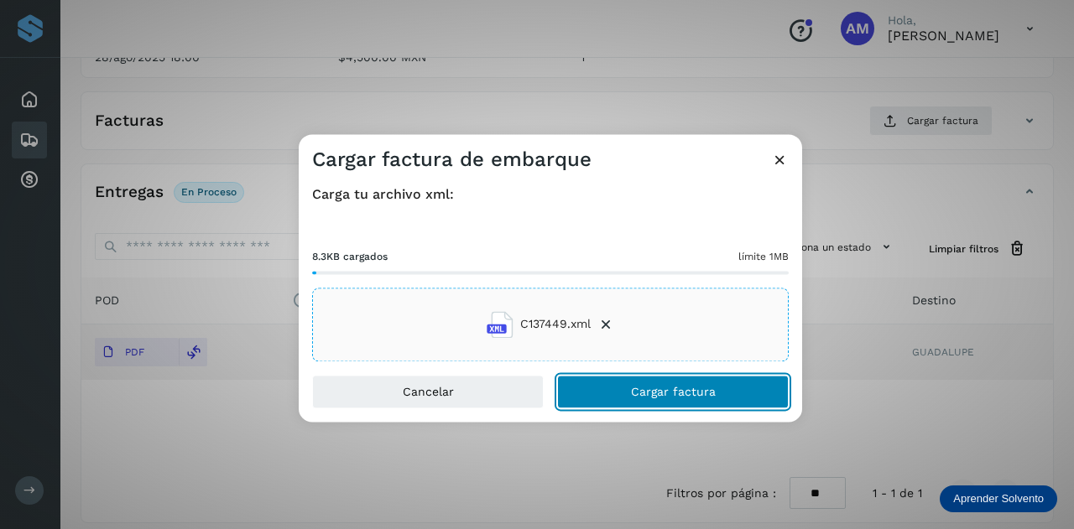
click at [611, 394] on button "Cargar factura" at bounding box center [673, 392] width 232 height 34
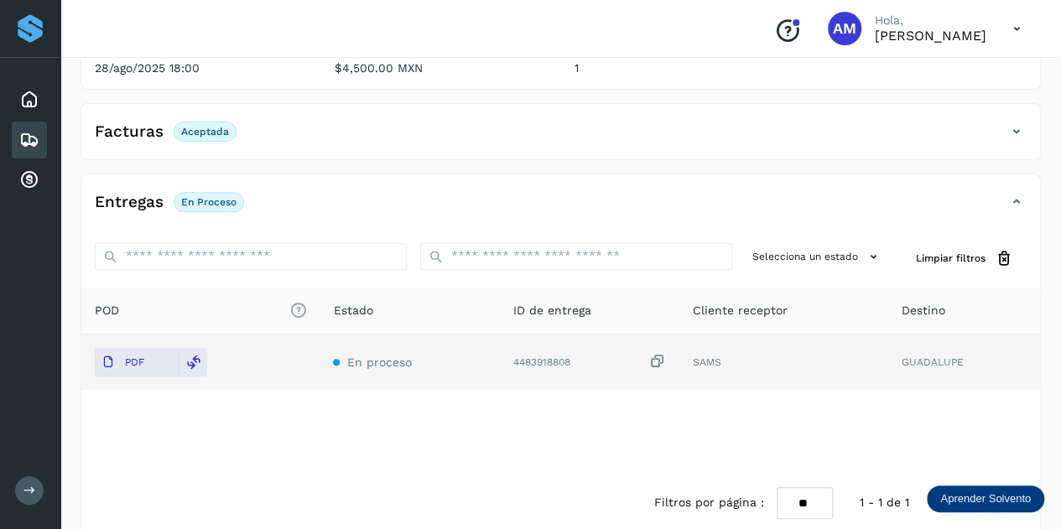
scroll to position [0, 0]
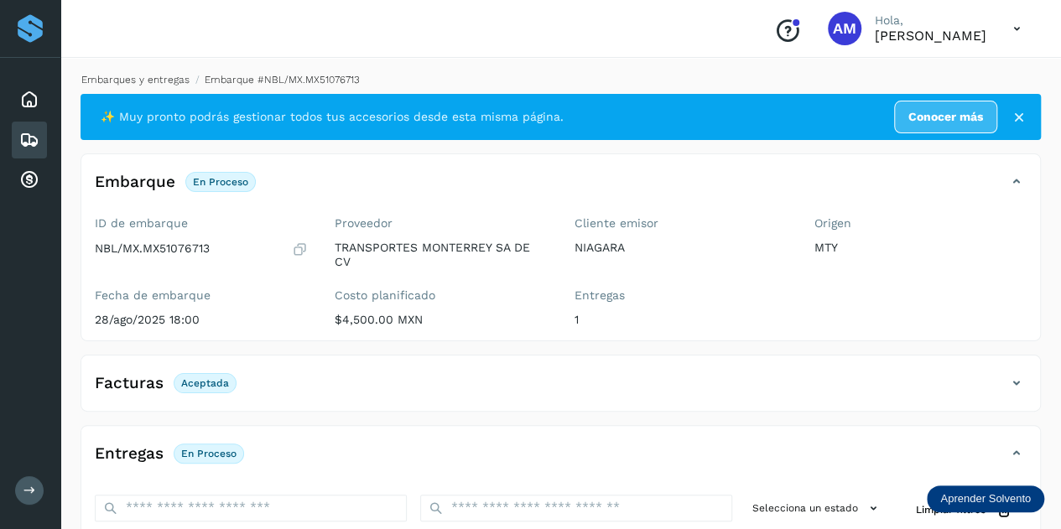
click at [151, 79] on link "Embarques y entregas" at bounding box center [135, 80] width 108 height 12
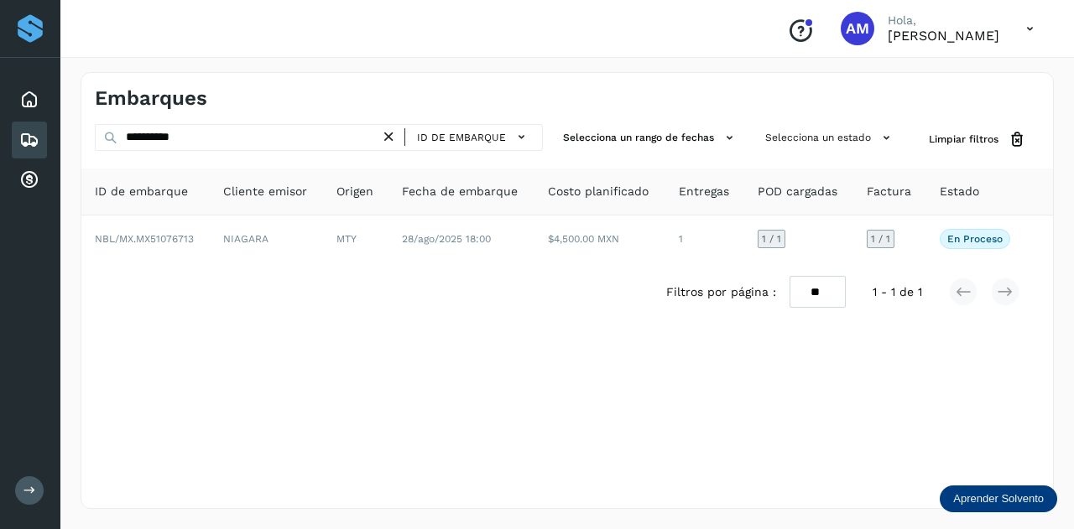
drag, startPoint x: 397, startPoint y: 140, endPoint x: 359, endPoint y: 139, distance: 37.8
click at [396, 140] on icon at bounding box center [389, 137] width 18 height 18
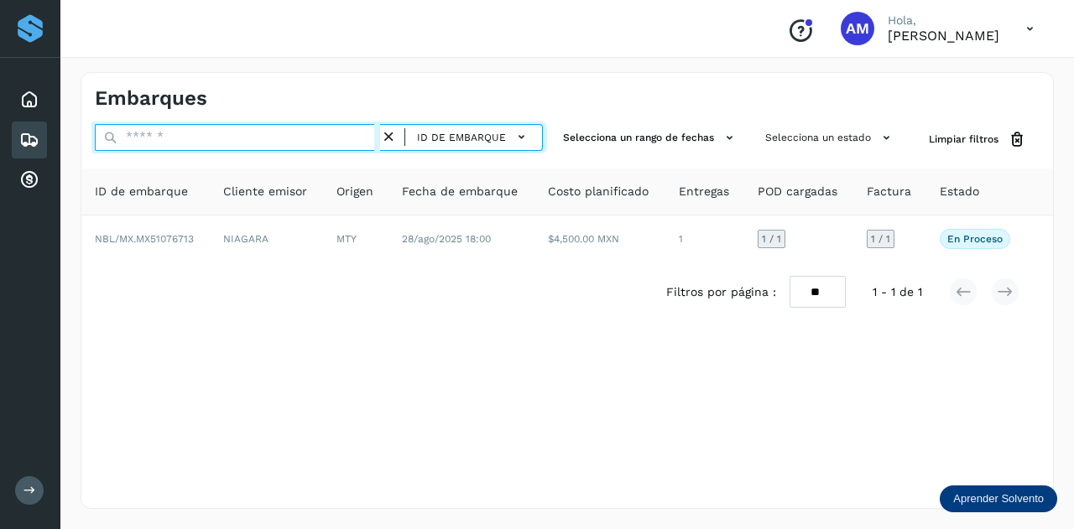
click at [359, 139] on input "text" at bounding box center [237, 137] width 285 height 27
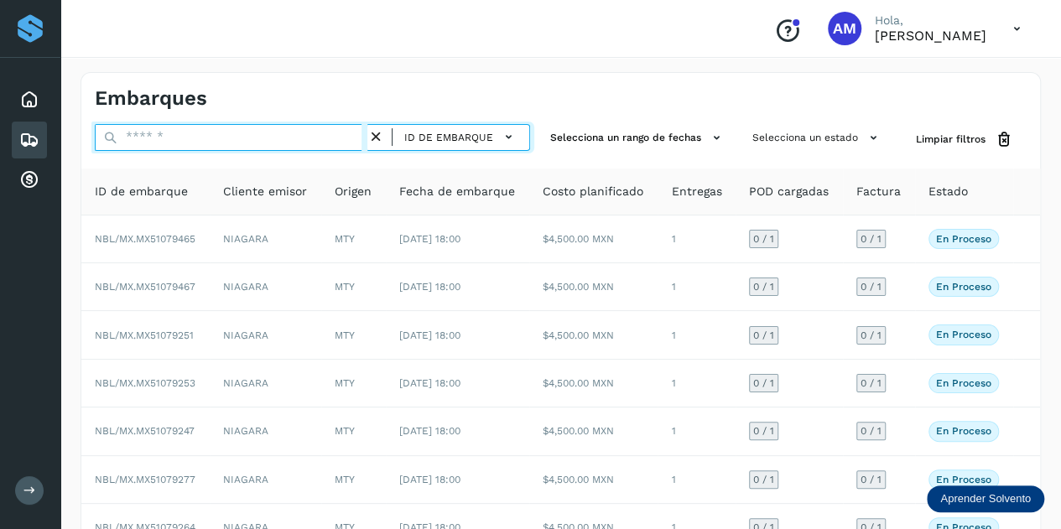
paste input "**********"
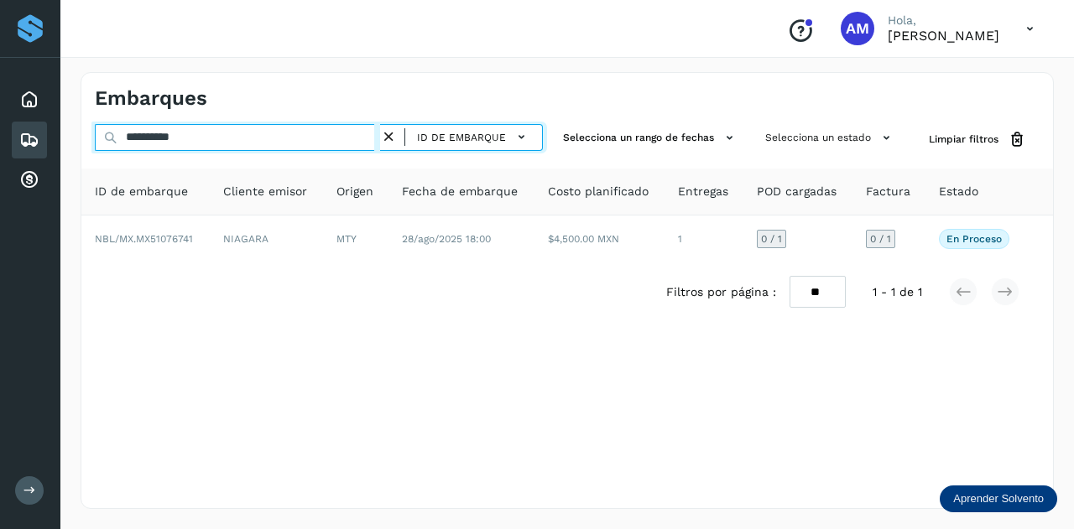
type input "**********"
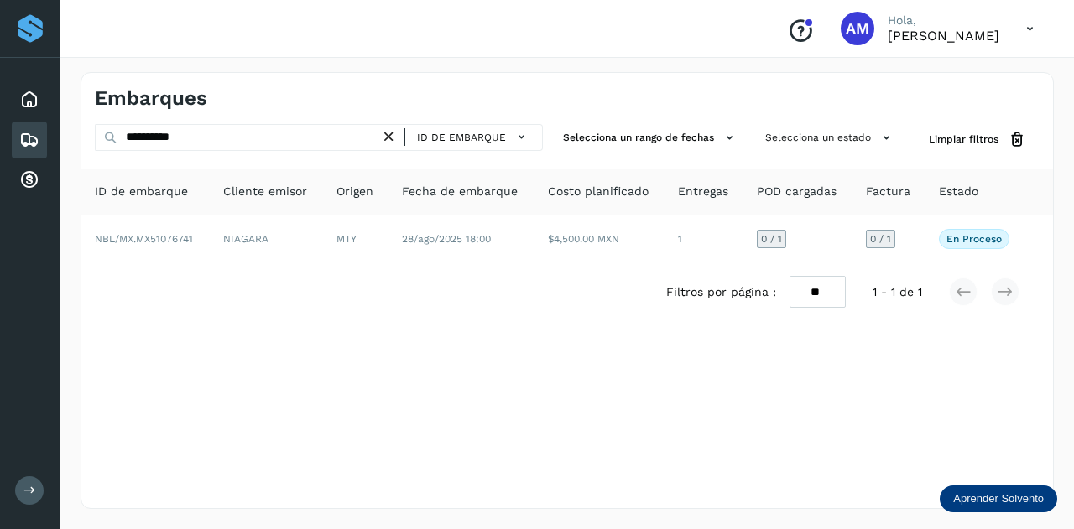
click at [196, 209] on th "ID de embarque" at bounding box center [145, 192] width 128 height 47
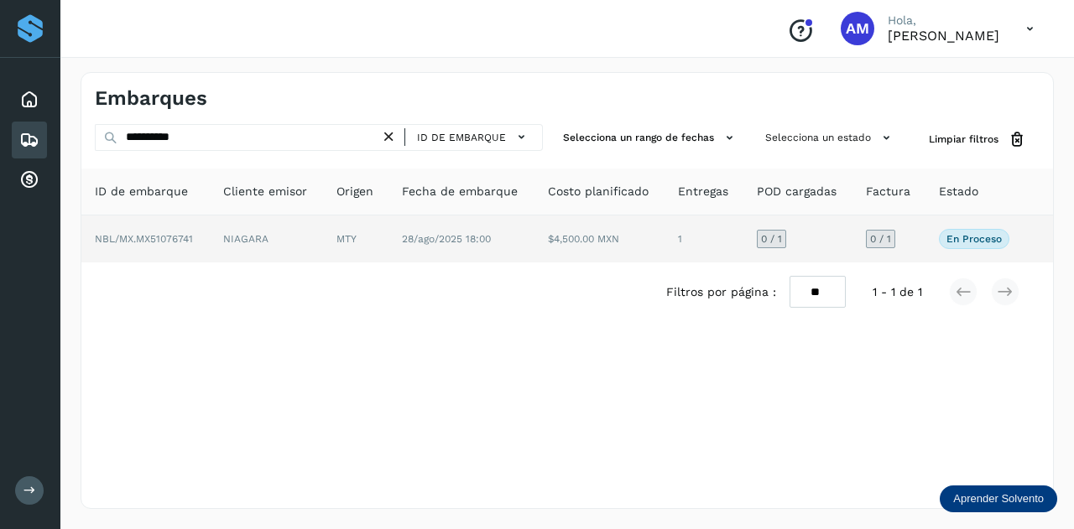
click at [185, 233] on span "NBL/MX.MX51076741" at bounding box center [144, 239] width 98 height 12
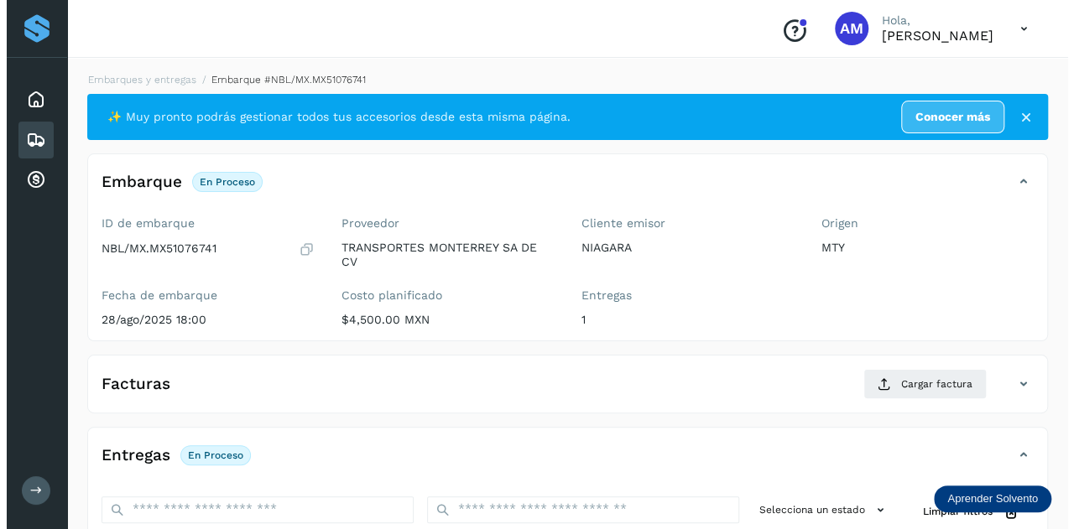
scroll to position [274, 0]
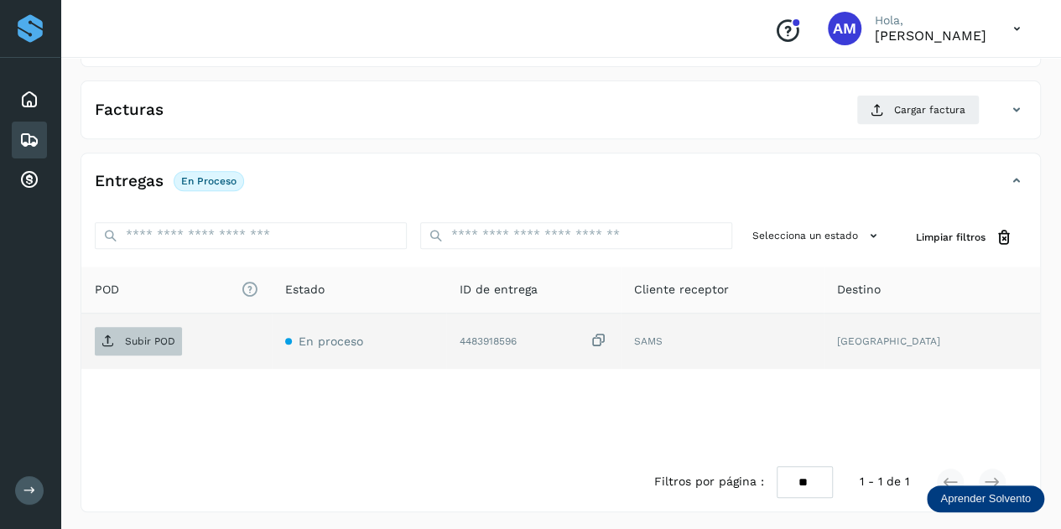
click at [114, 338] on span "Subir POD" at bounding box center [138, 341] width 87 height 27
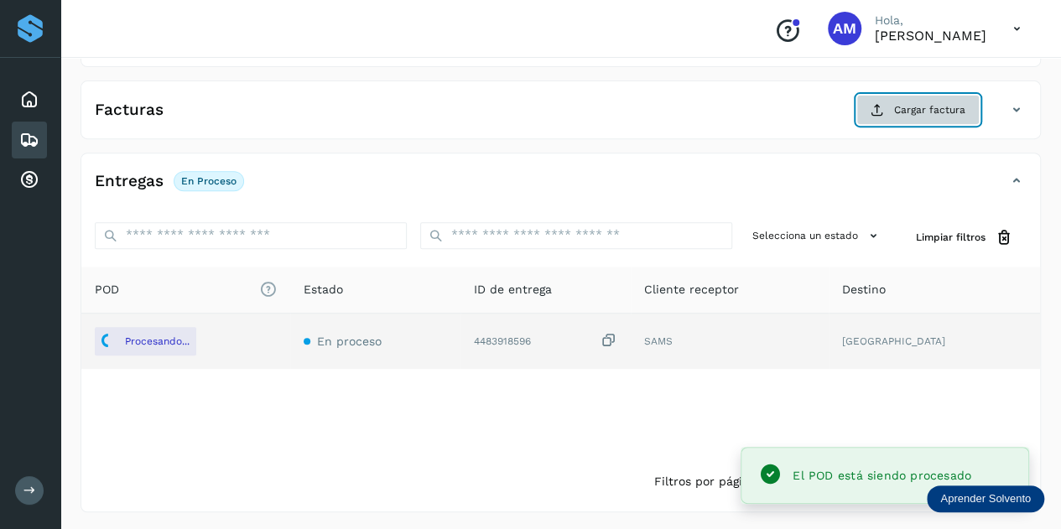
click at [925, 114] on span "Cargar factura" at bounding box center [929, 109] width 71 height 15
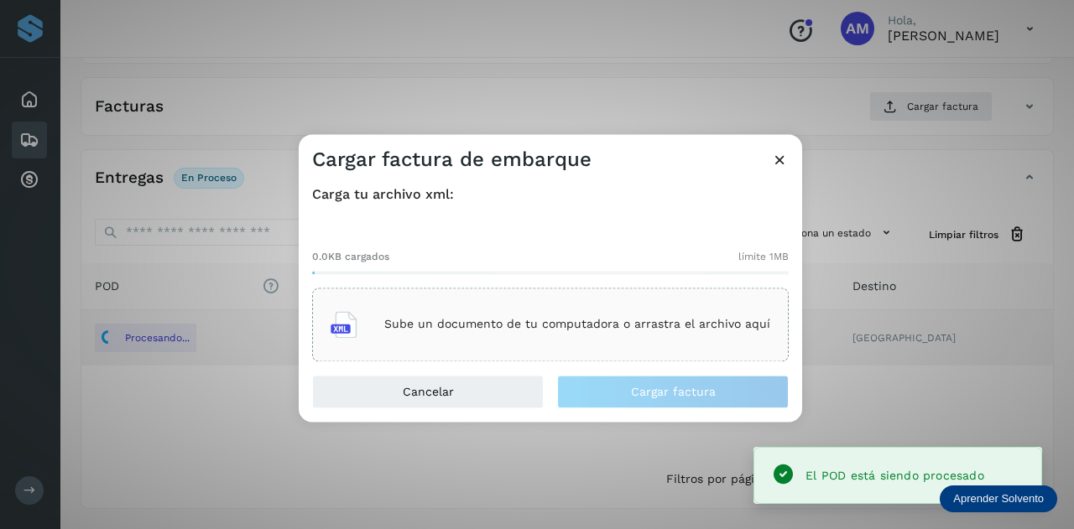
click at [617, 300] on div "Sube un documento de tu computadora o arrastra el archivo aquí" at bounding box center [550, 325] width 477 height 74
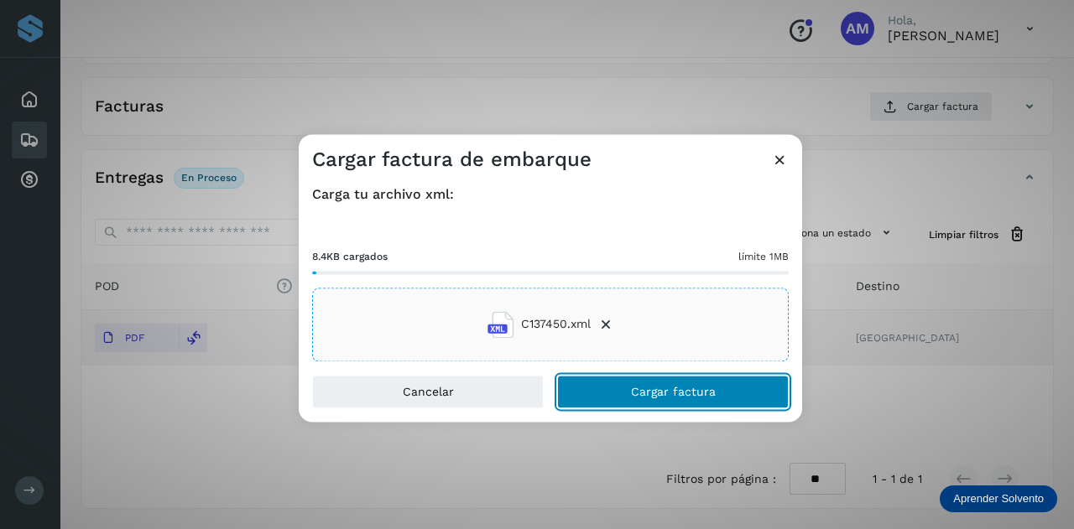
click at [609, 392] on button "Cargar factura" at bounding box center [673, 392] width 232 height 34
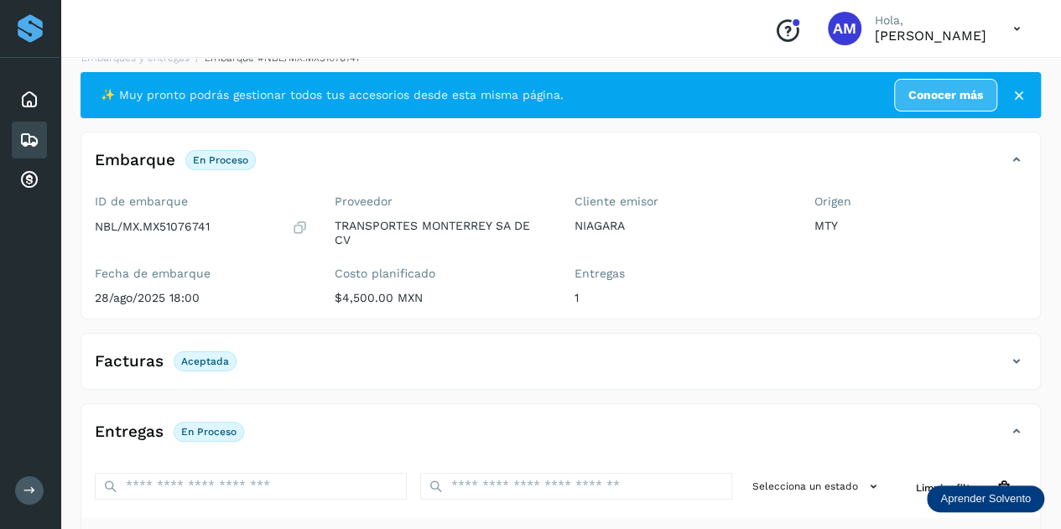
scroll to position [0, 0]
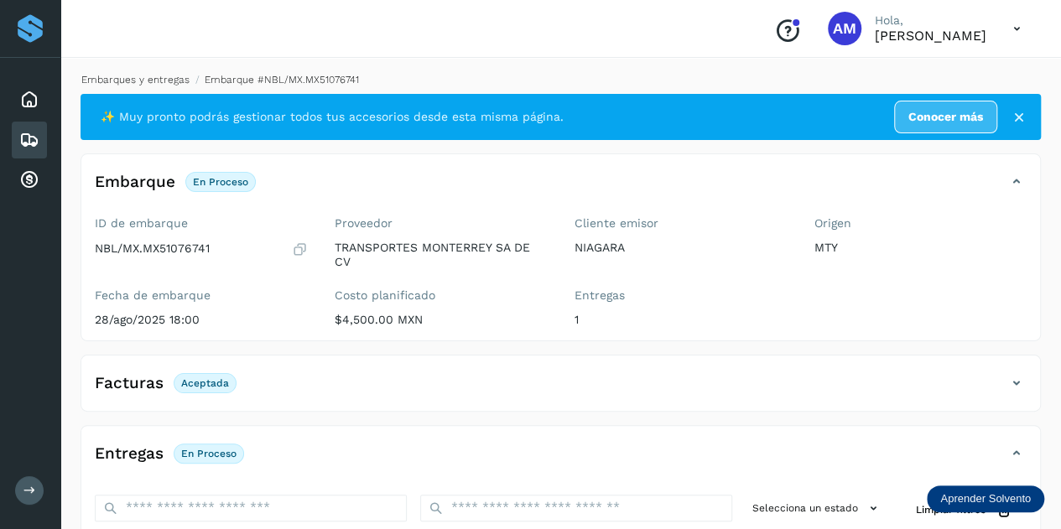
click at [160, 78] on link "Embarques y entregas" at bounding box center [135, 80] width 108 height 12
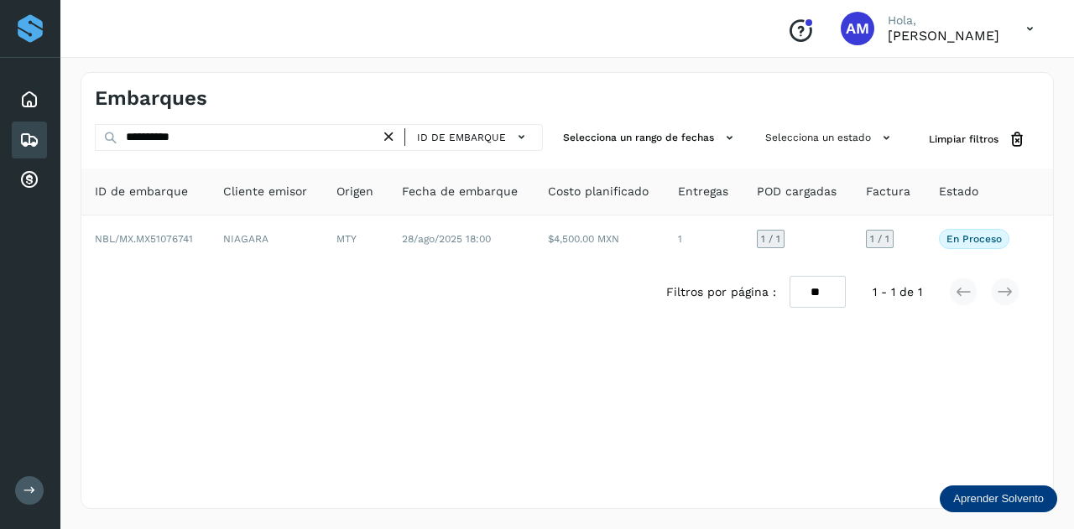
click at [393, 138] on icon at bounding box center [389, 137] width 18 height 18
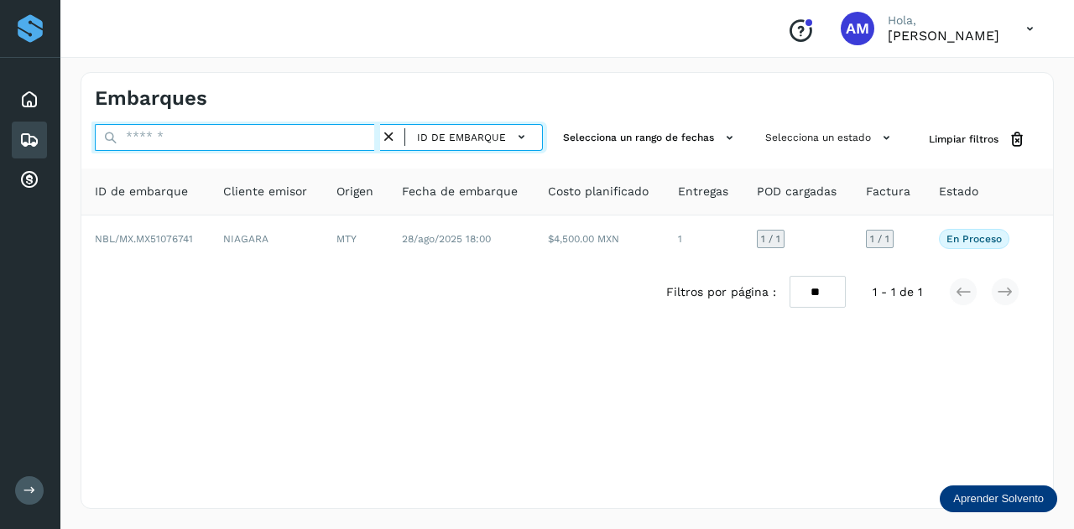
click at [341, 140] on input "text" at bounding box center [237, 137] width 285 height 27
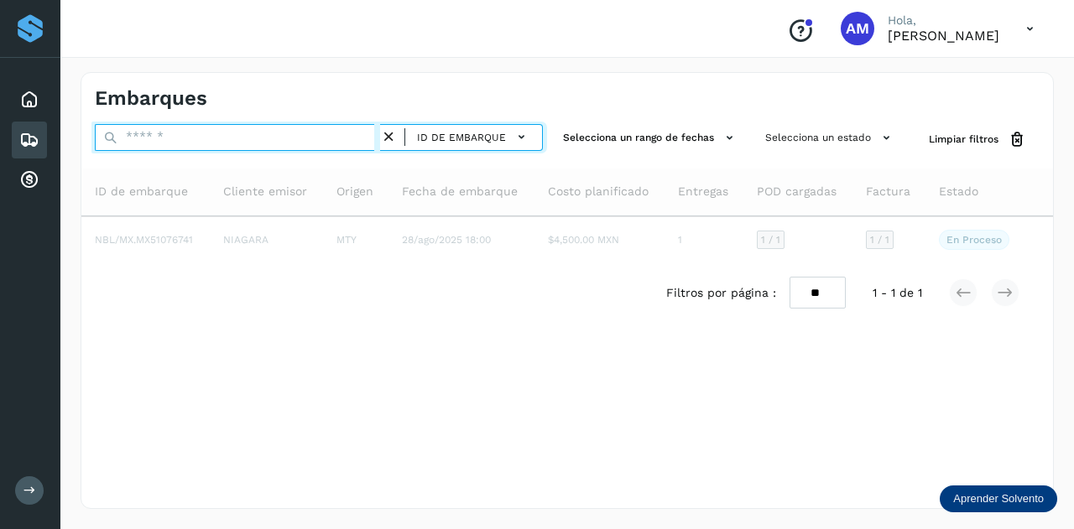
paste input "**********"
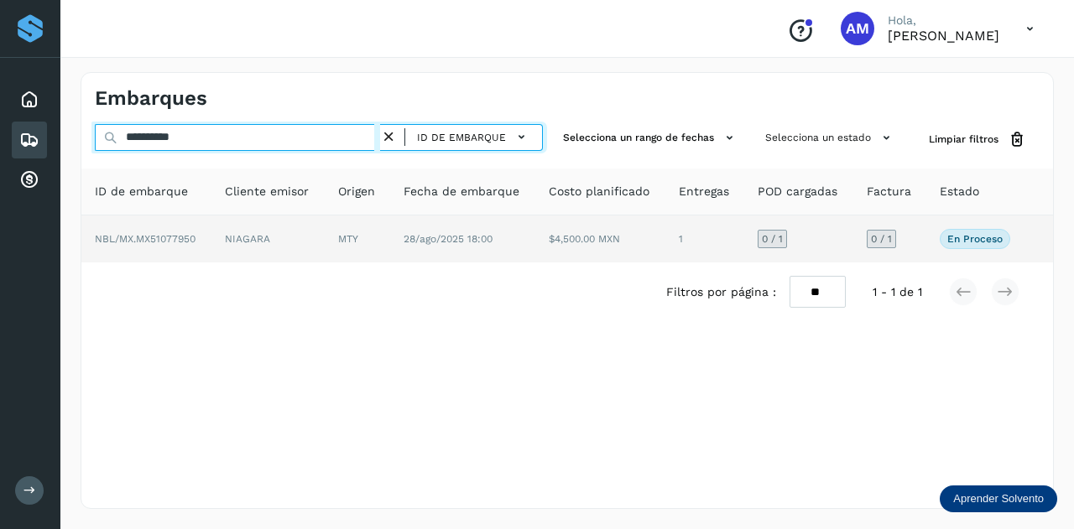
type input "**********"
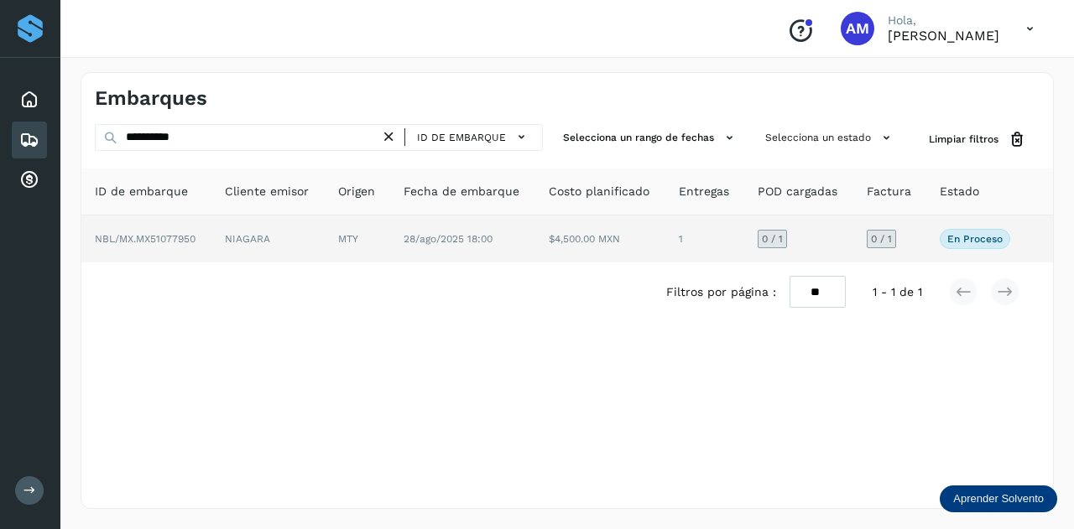
click at [346, 251] on td "MTY" at bounding box center [357, 239] width 65 height 47
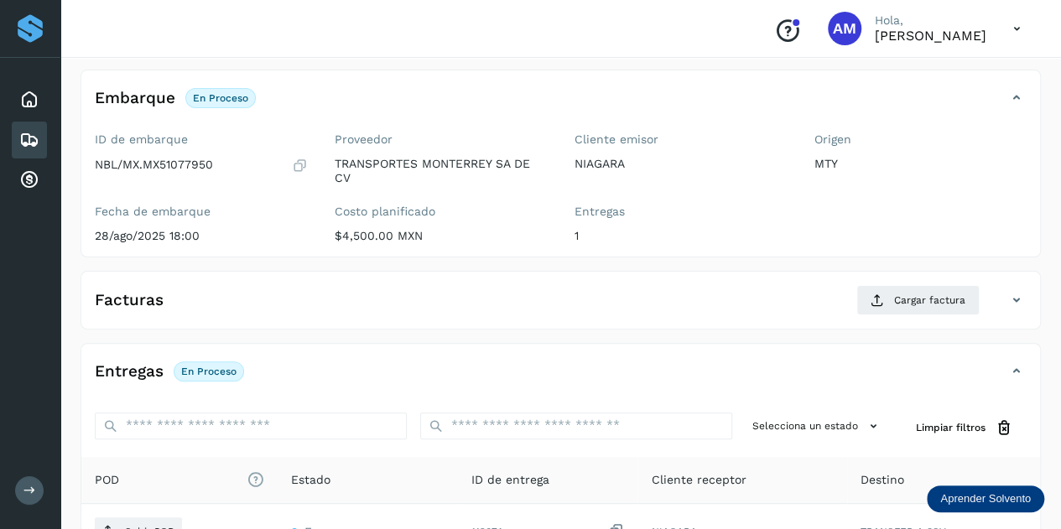
scroll to position [168, 0]
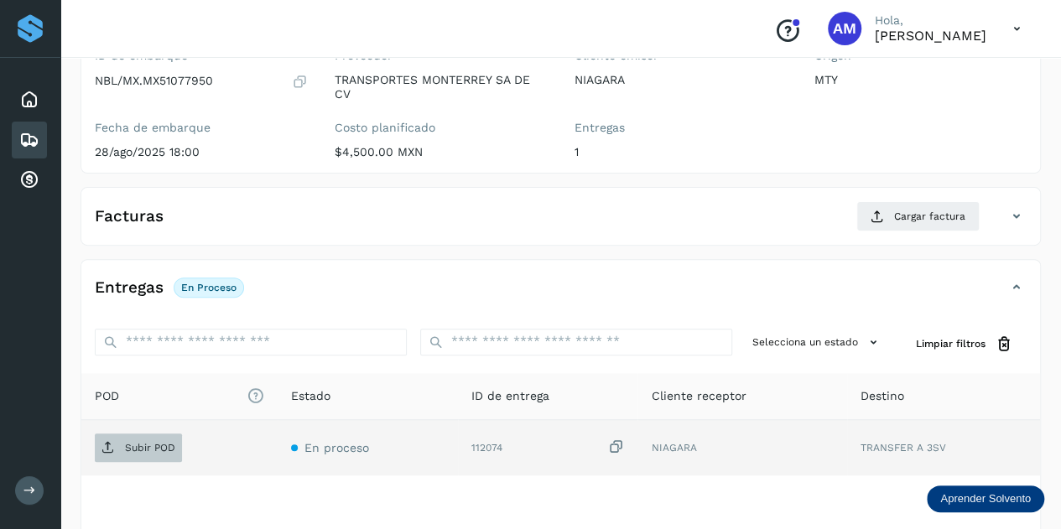
click at [165, 437] on span "Subir POD" at bounding box center [138, 448] width 87 height 27
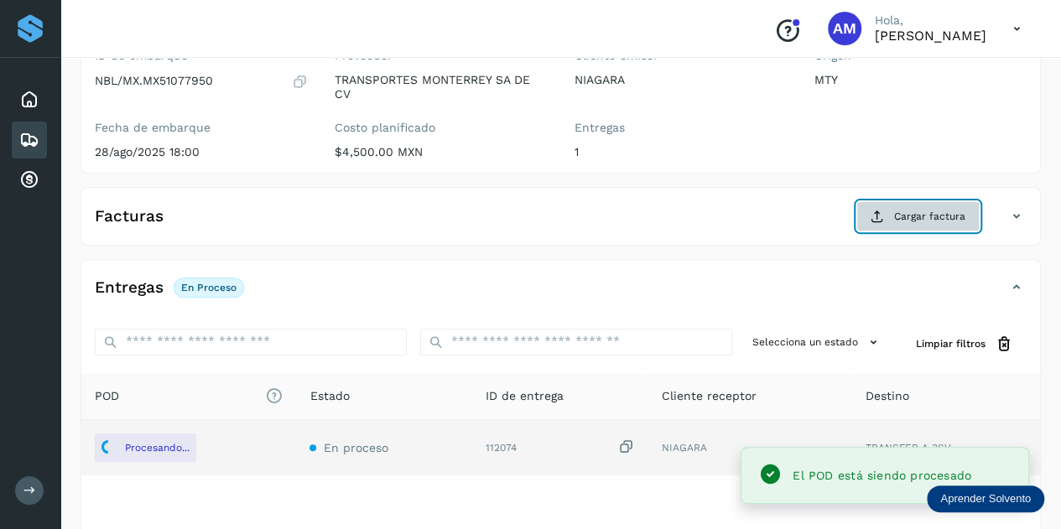
click at [894, 218] on button "Cargar factura" at bounding box center [918, 216] width 123 height 30
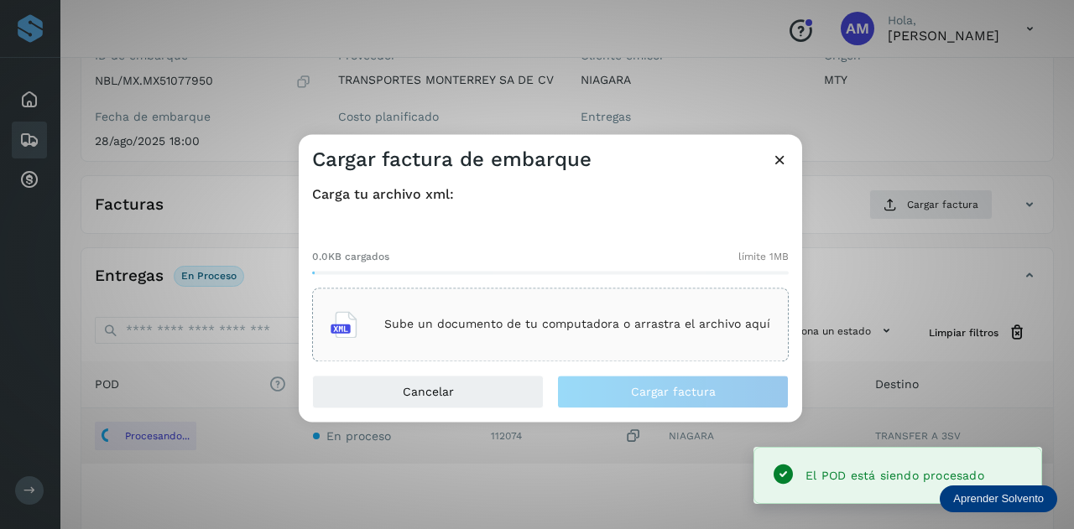
click at [604, 346] on div "Sube un documento de tu computadora o arrastra el archivo aquí" at bounding box center [551, 324] width 440 height 45
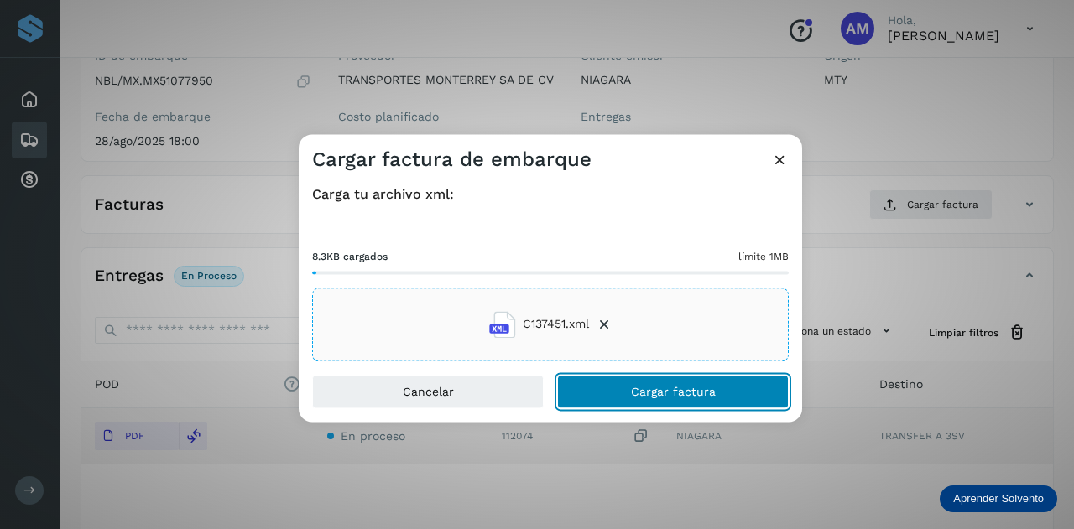
click at [638, 398] on span "Cargar factura" at bounding box center [673, 392] width 85 height 12
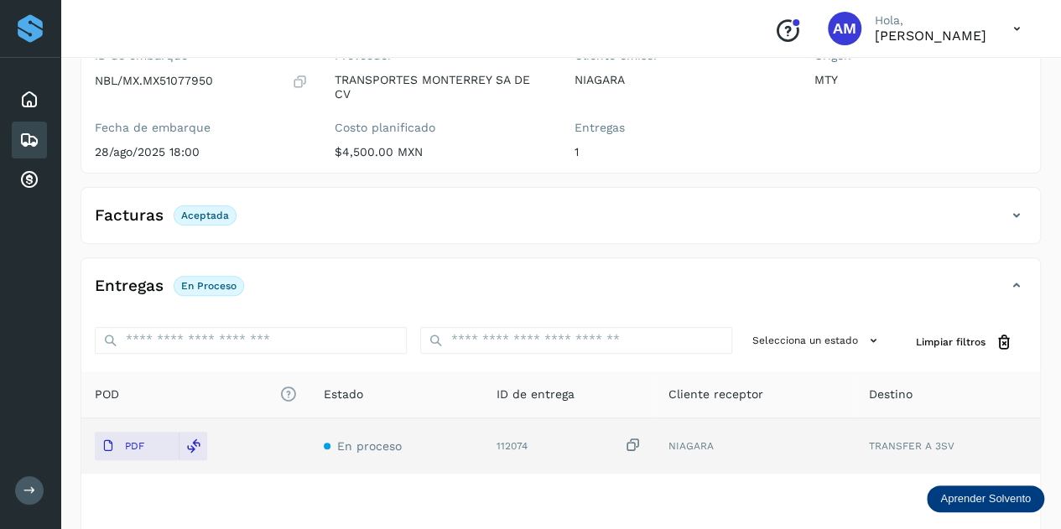
scroll to position [0, 0]
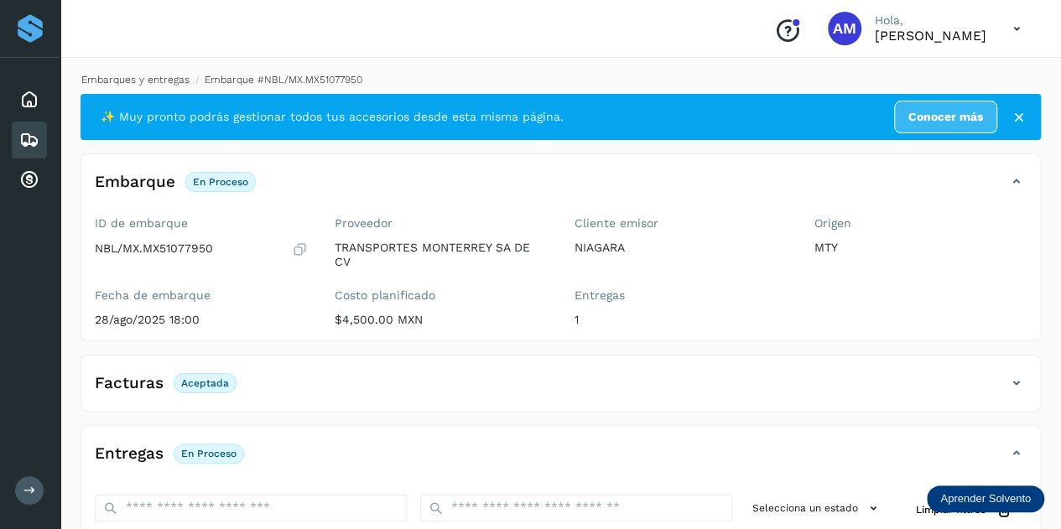
click at [139, 81] on link "Embarques y entregas" at bounding box center [135, 80] width 108 height 12
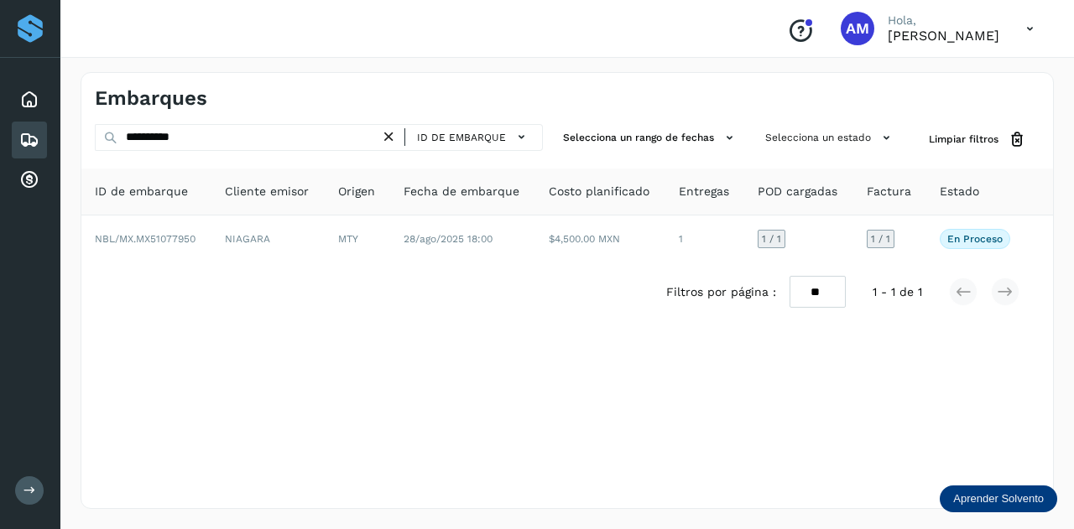
click at [395, 138] on icon at bounding box center [389, 137] width 18 height 18
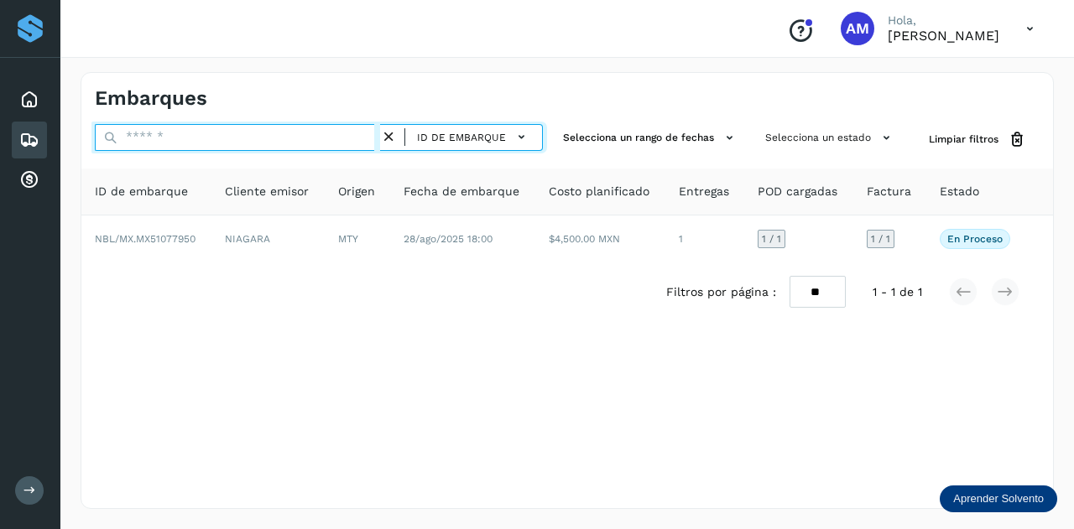
click at [315, 138] on input "text" at bounding box center [237, 137] width 285 height 27
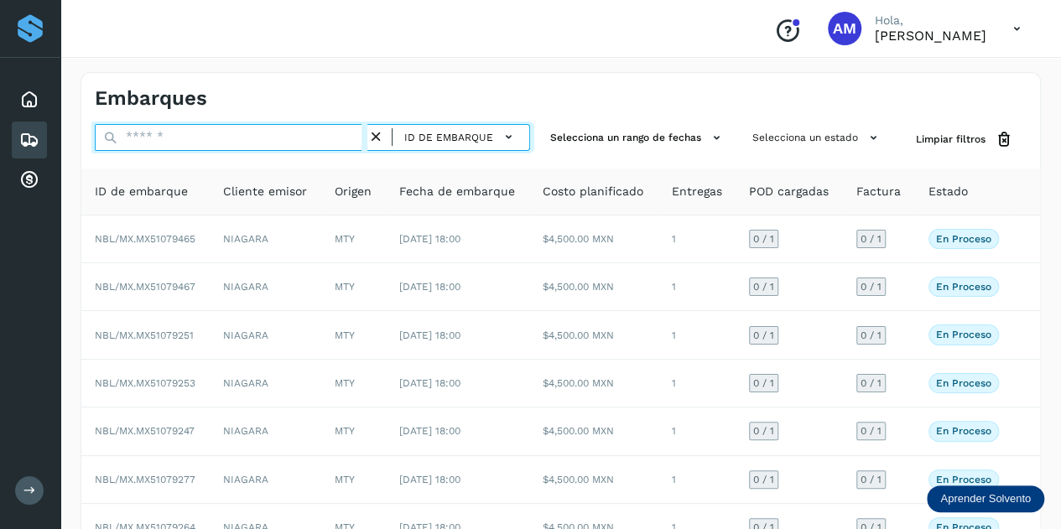
paste input "**********"
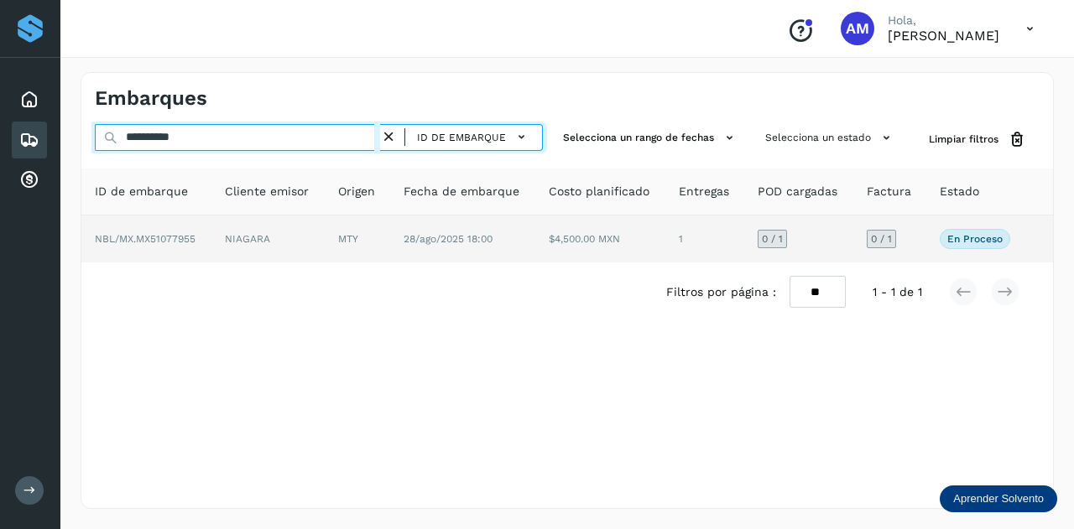
type input "**********"
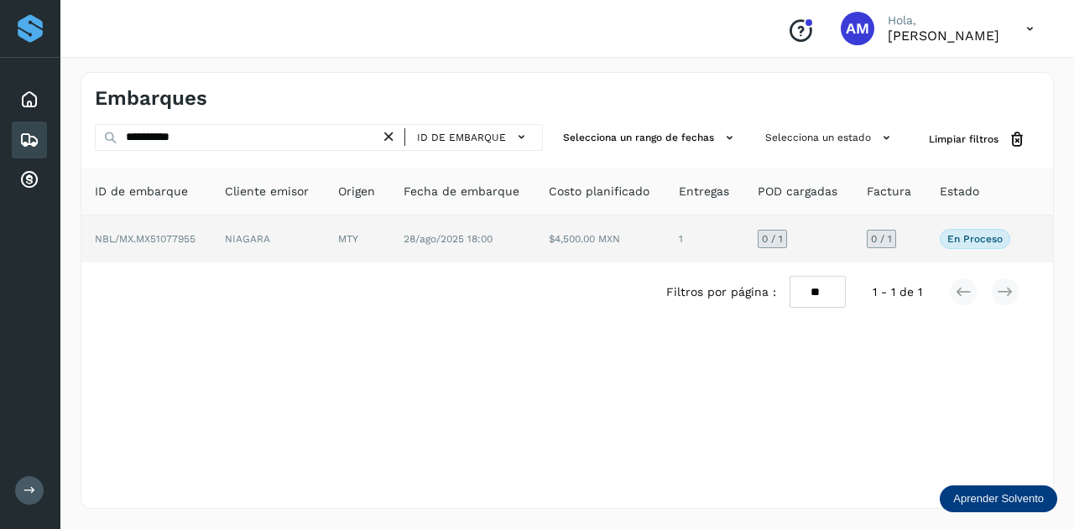
click at [289, 242] on td "NIAGARA" at bounding box center [267, 239] width 113 height 47
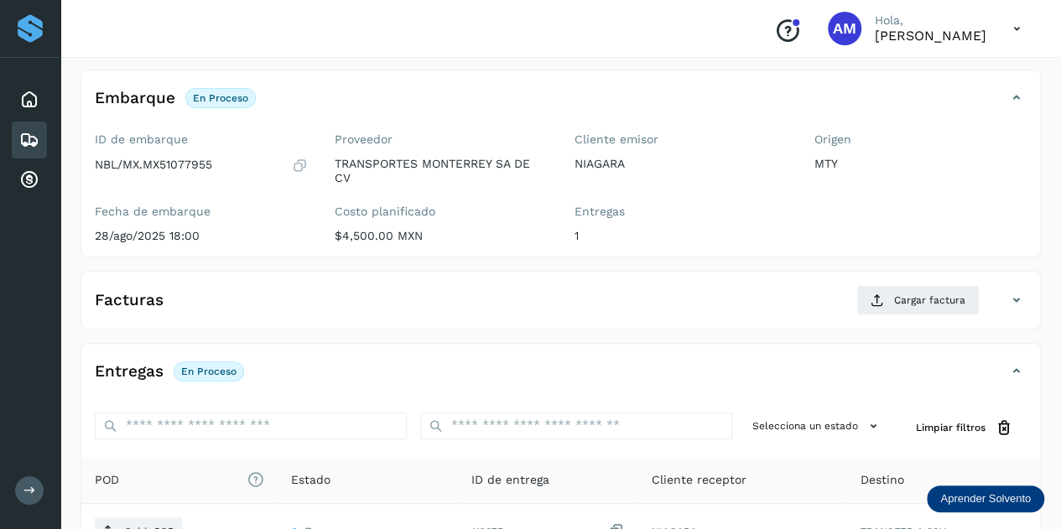
scroll to position [168, 0]
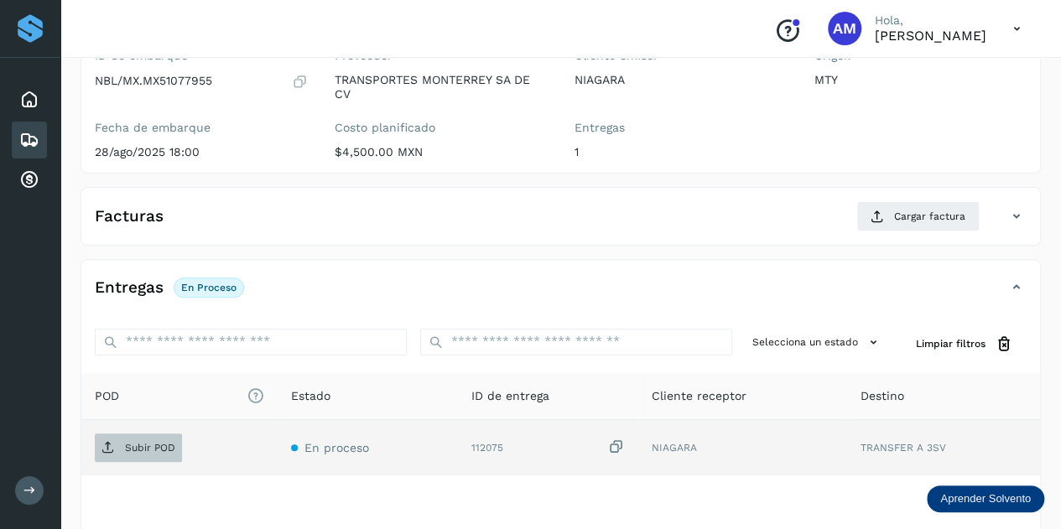
click at [107, 453] on span "Subir POD" at bounding box center [138, 448] width 87 height 27
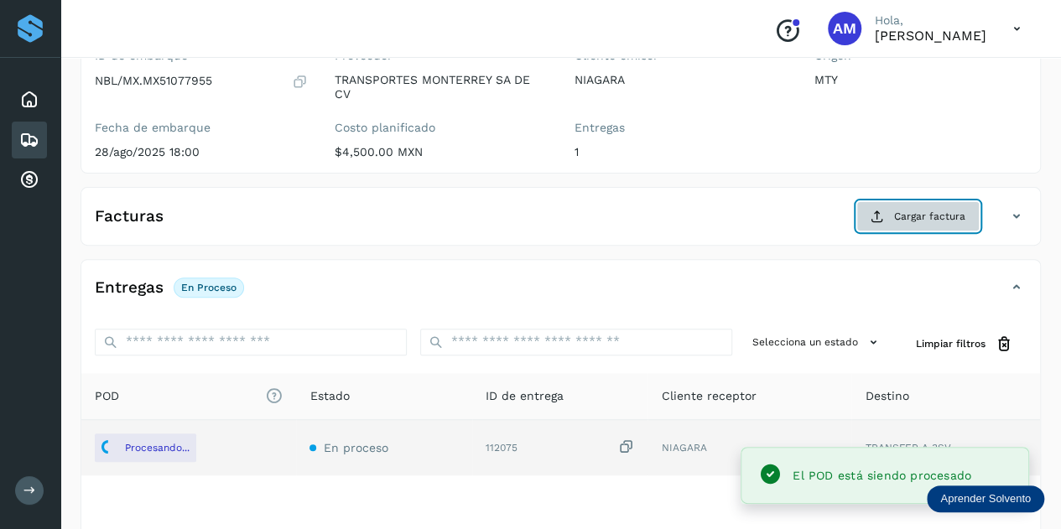
click at [926, 218] on span "Cargar factura" at bounding box center [929, 216] width 71 height 15
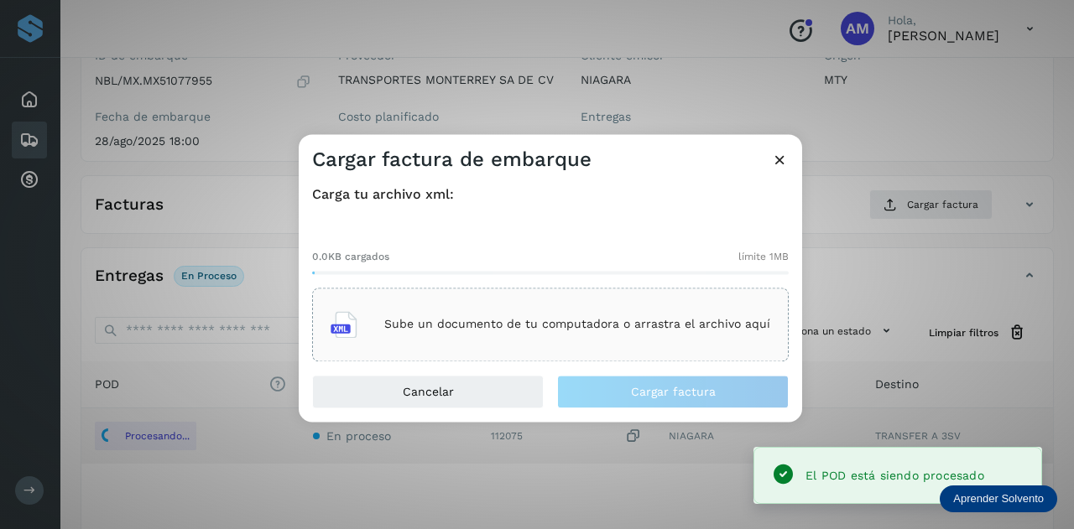
click at [508, 345] on div "Sube un documento de tu computadora o arrastra el archivo aquí" at bounding box center [551, 324] width 440 height 45
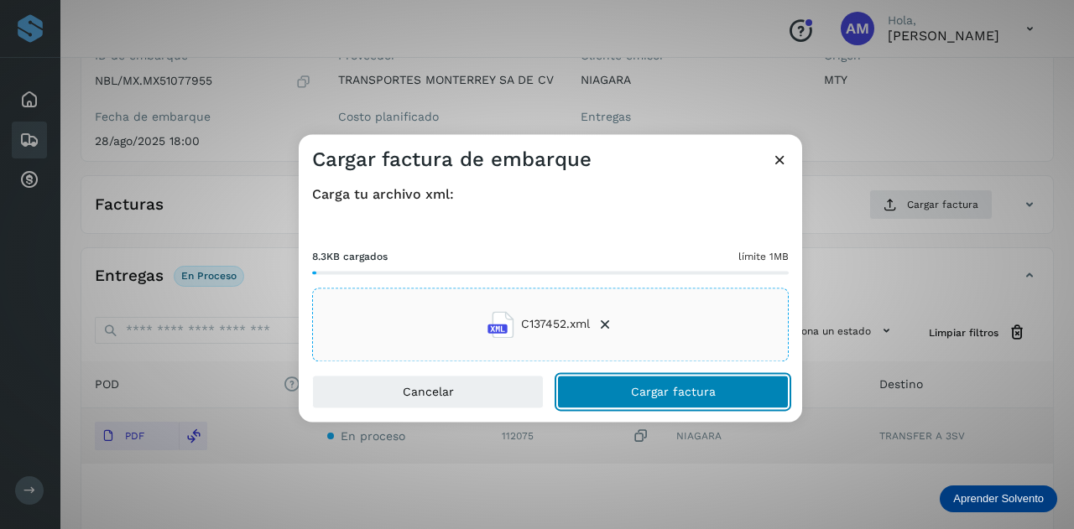
click at [614, 392] on button "Cargar factura" at bounding box center [673, 392] width 232 height 34
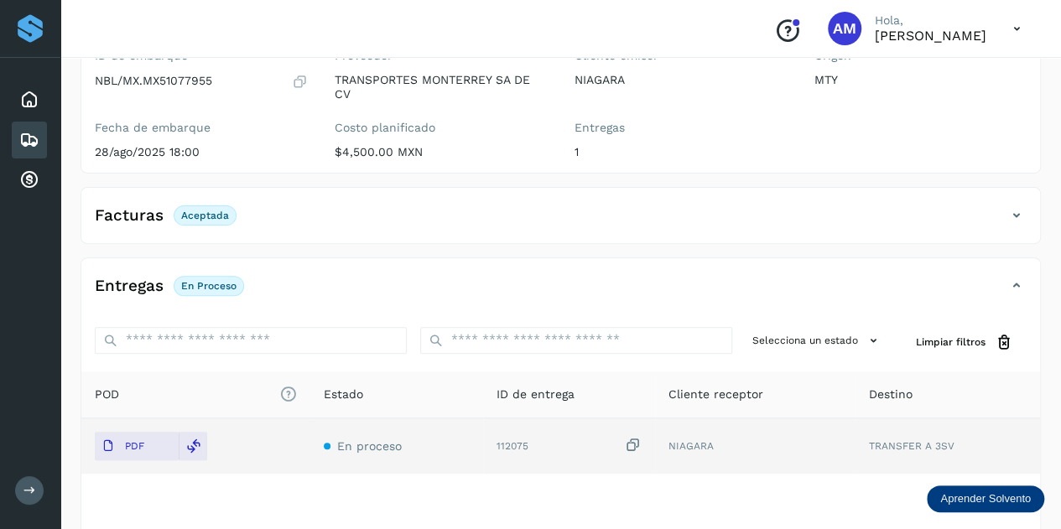
scroll to position [0, 0]
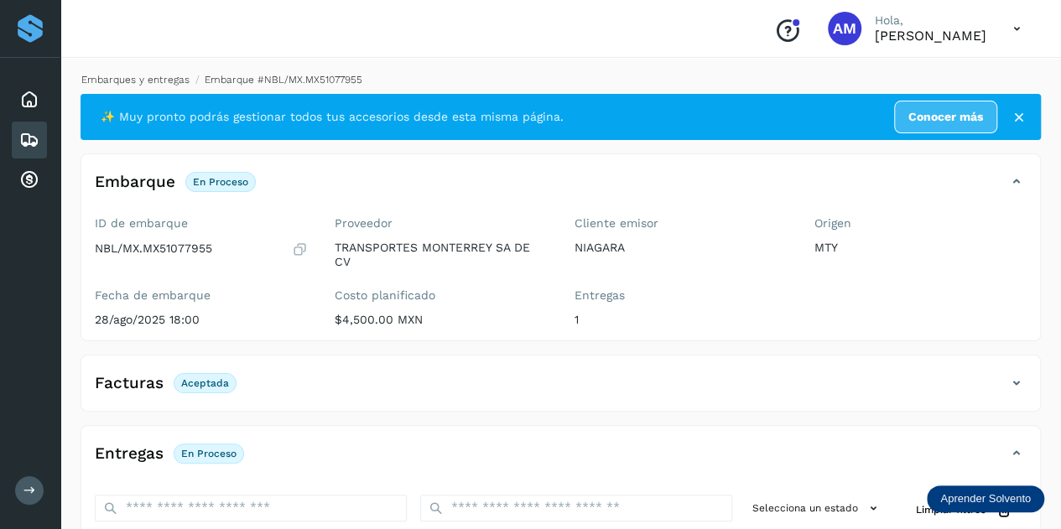
click at [149, 83] on link "Embarques y entregas" at bounding box center [135, 80] width 108 height 12
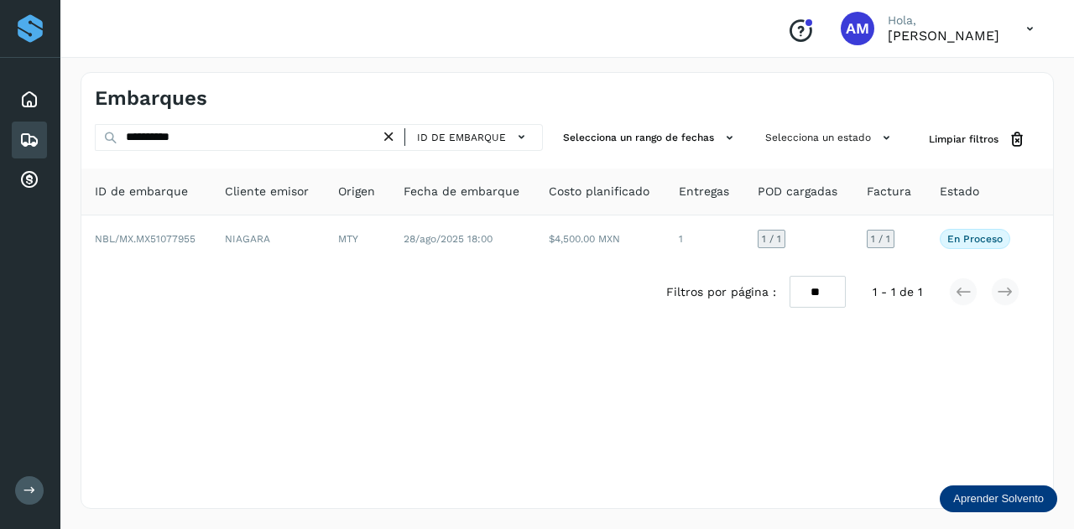
click at [395, 137] on icon at bounding box center [389, 137] width 18 height 18
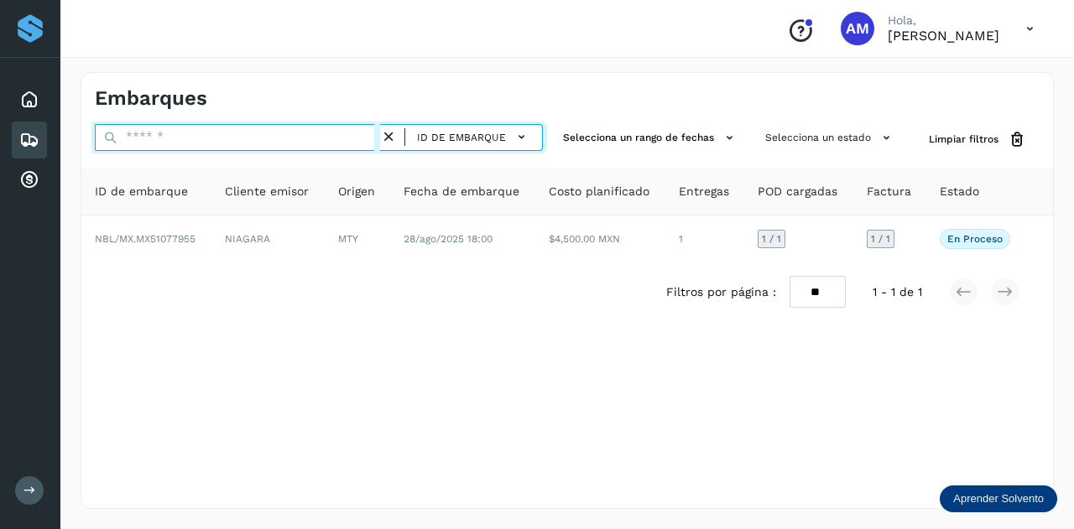
click at [310, 137] on input "text" at bounding box center [237, 137] width 285 height 27
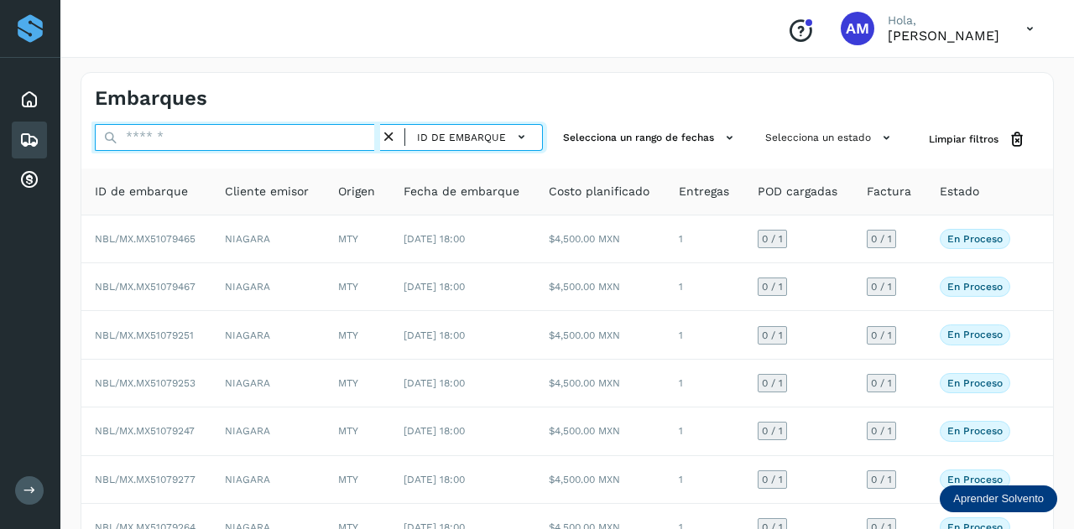
paste input "**********"
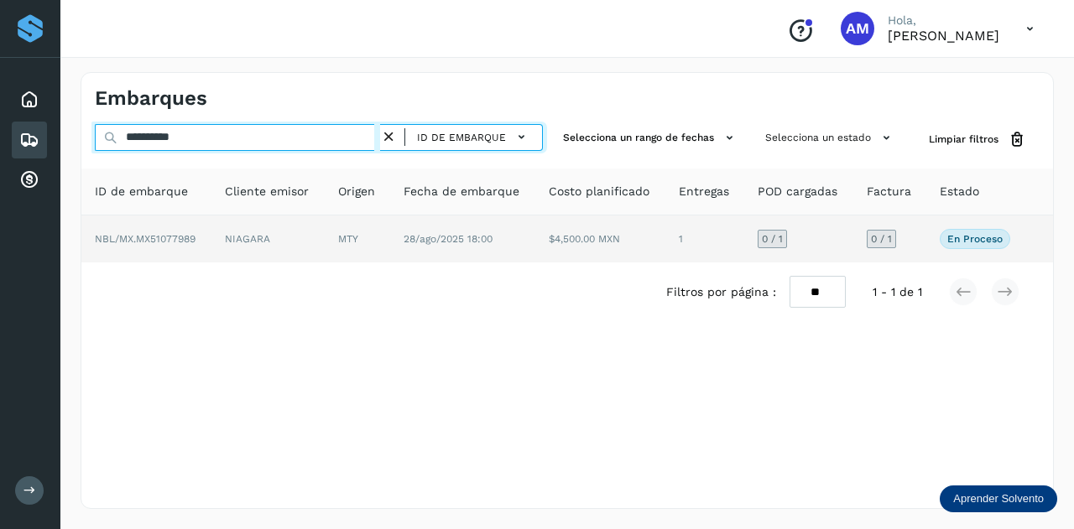
type input "**********"
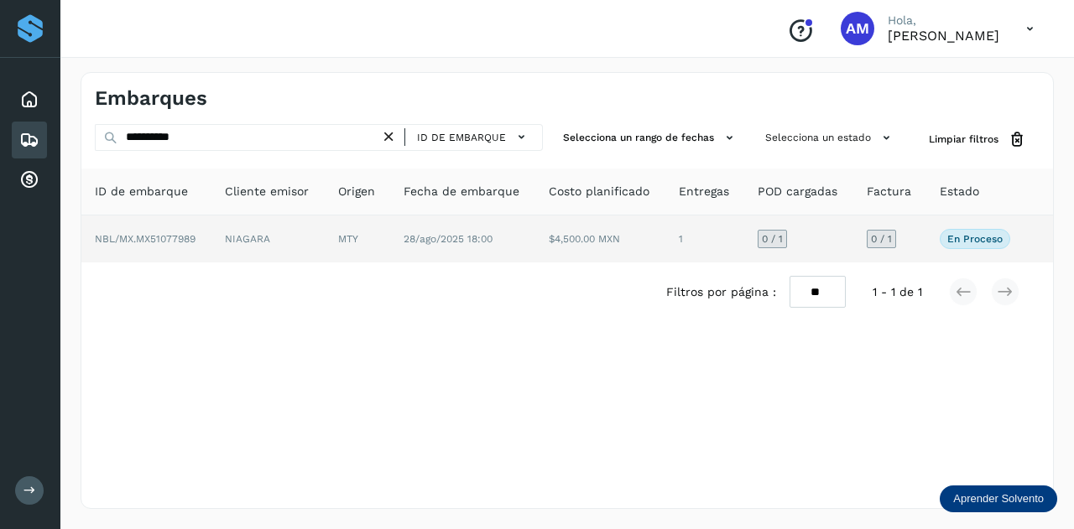
click at [243, 237] on td "NIAGARA" at bounding box center [267, 239] width 113 height 47
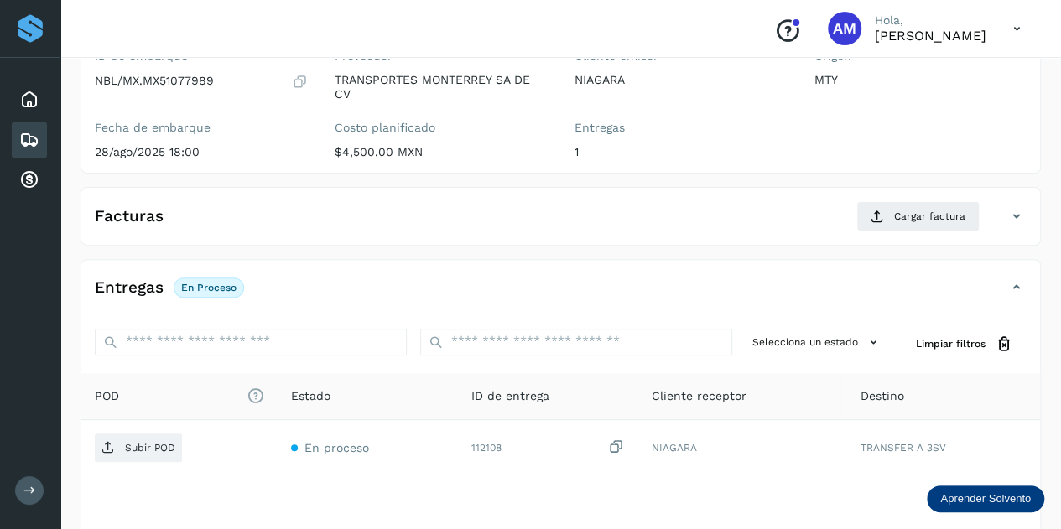
scroll to position [252, 0]
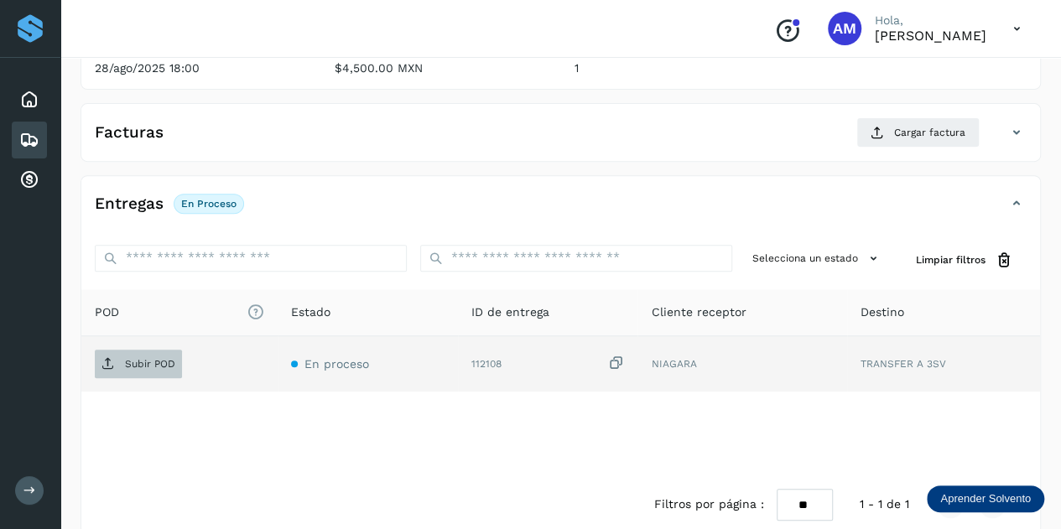
click at [158, 360] on p "Subir POD" at bounding box center [150, 364] width 50 height 12
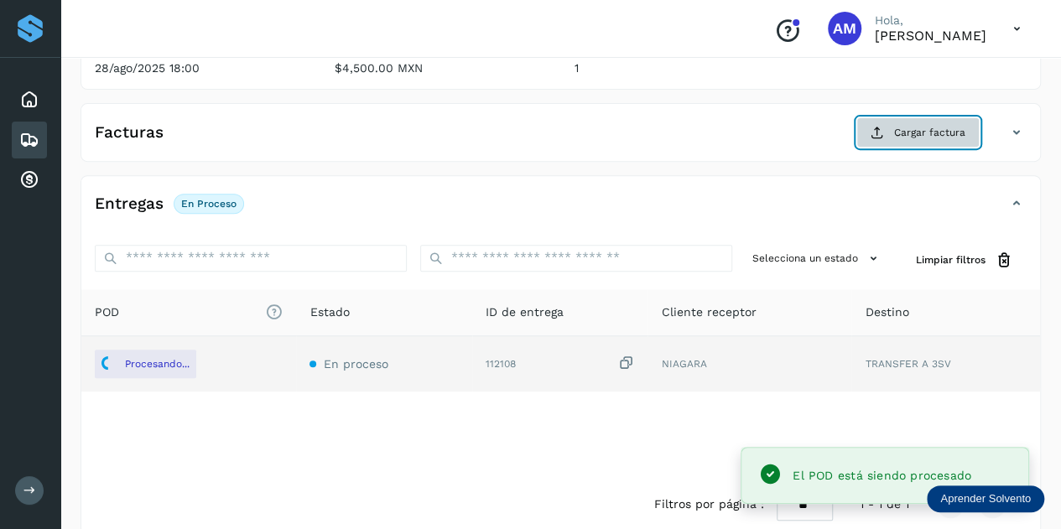
click at [904, 128] on span "Cargar factura" at bounding box center [929, 132] width 71 height 15
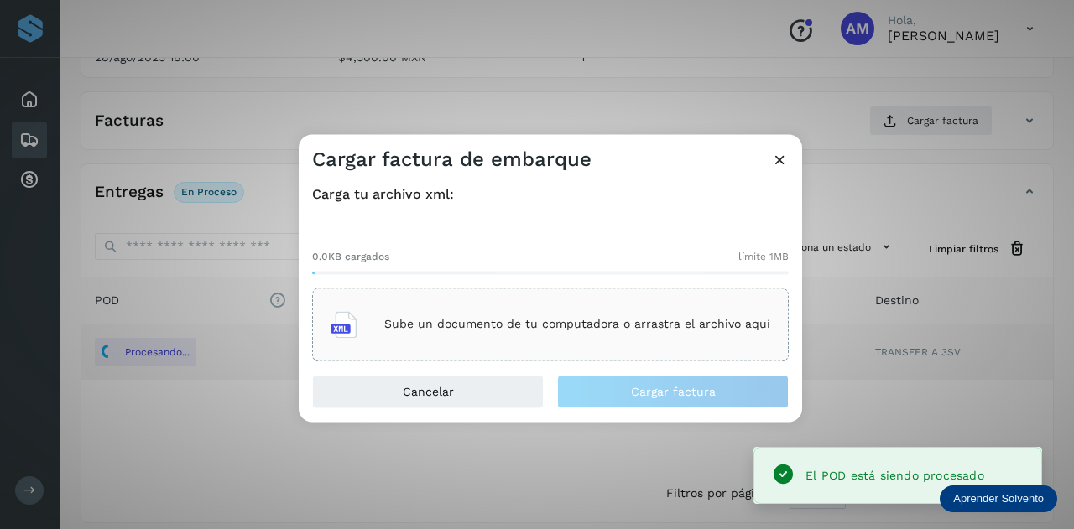
click at [513, 329] on p "Sube un documento de tu computadora o arrastra el archivo aquí" at bounding box center [577, 325] width 386 height 14
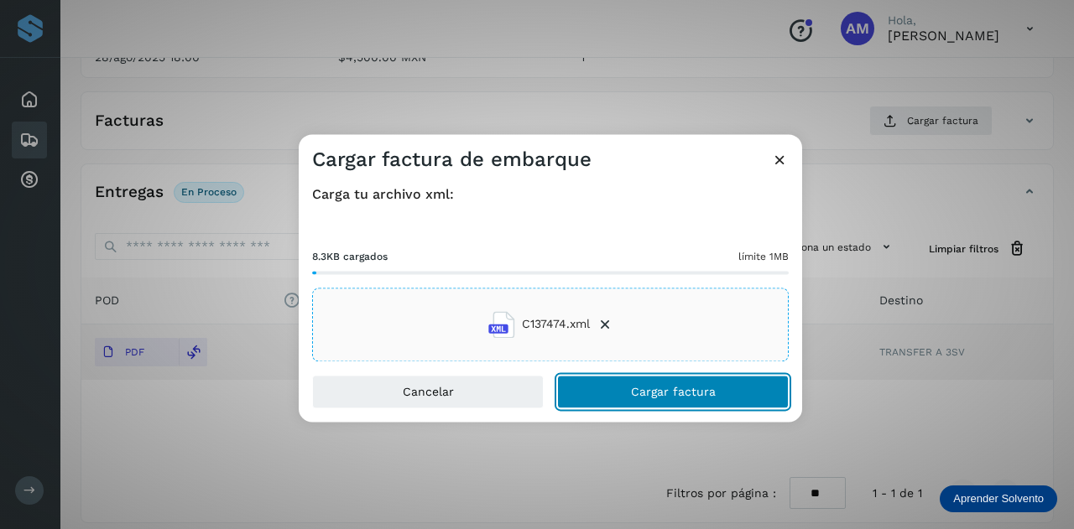
click at [603, 384] on button "Cargar factura" at bounding box center [673, 392] width 232 height 34
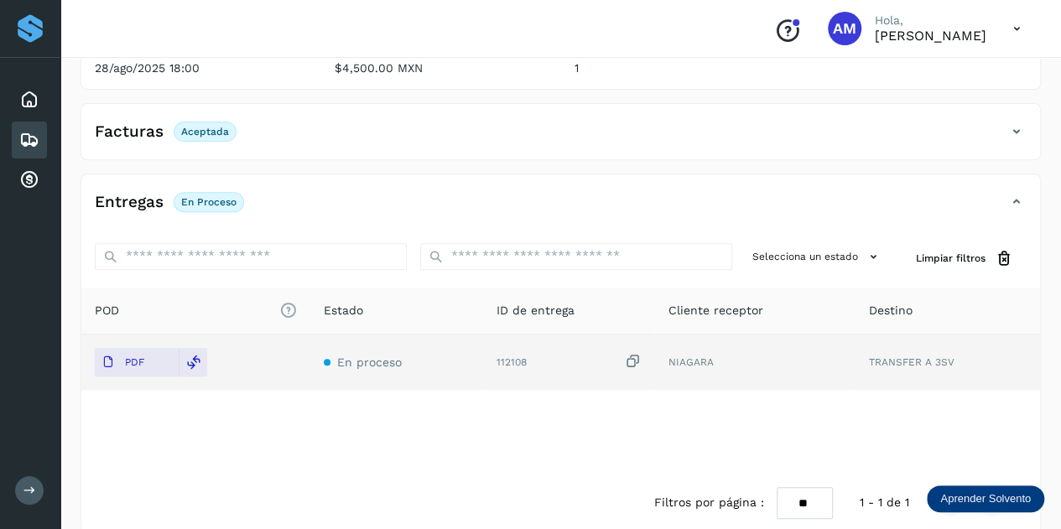
scroll to position [0, 0]
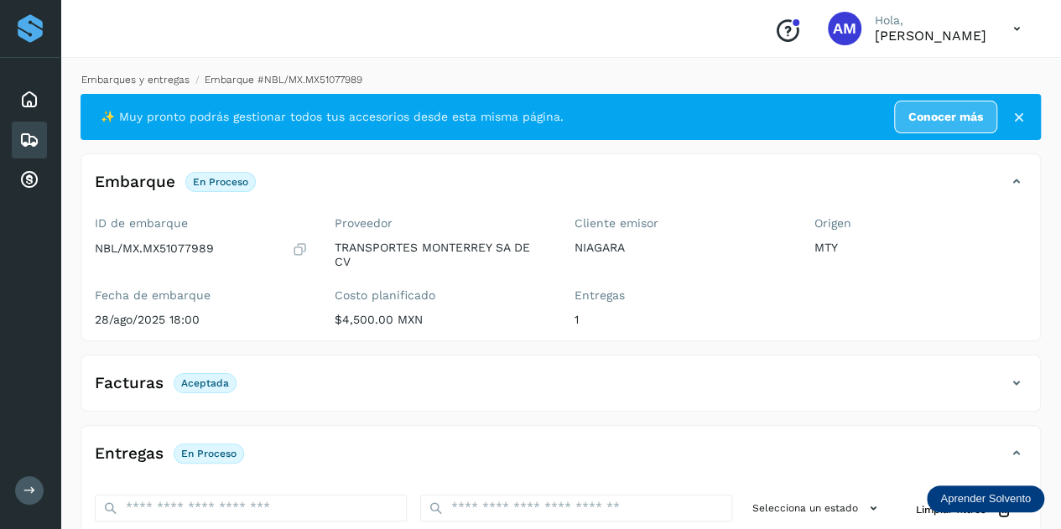
click at [162, 79] on link "Embarques y entregas" at bounding box center [135, 80] width 108 height 12
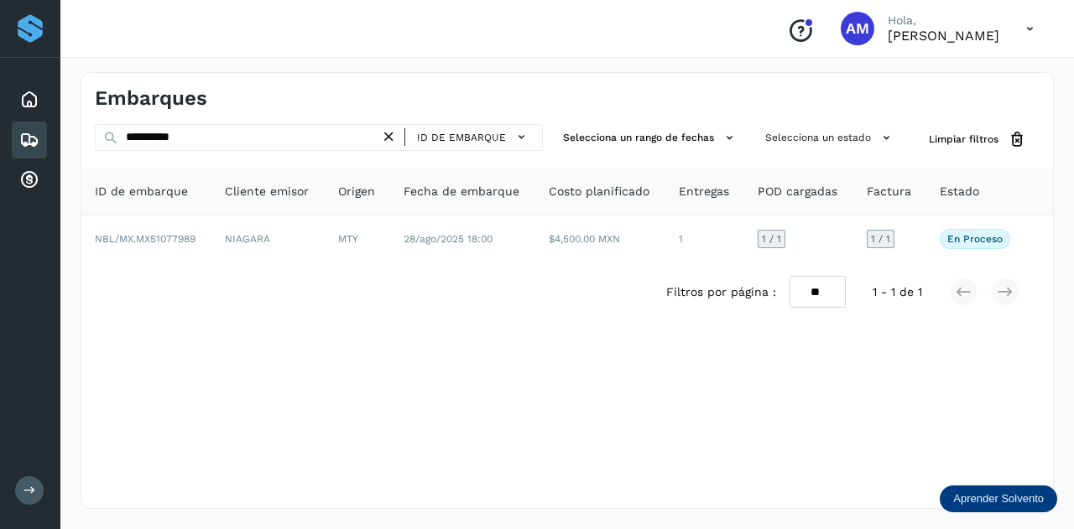
click at [393, 134] on icon at bounding box center [389, 137] width 18 height 18
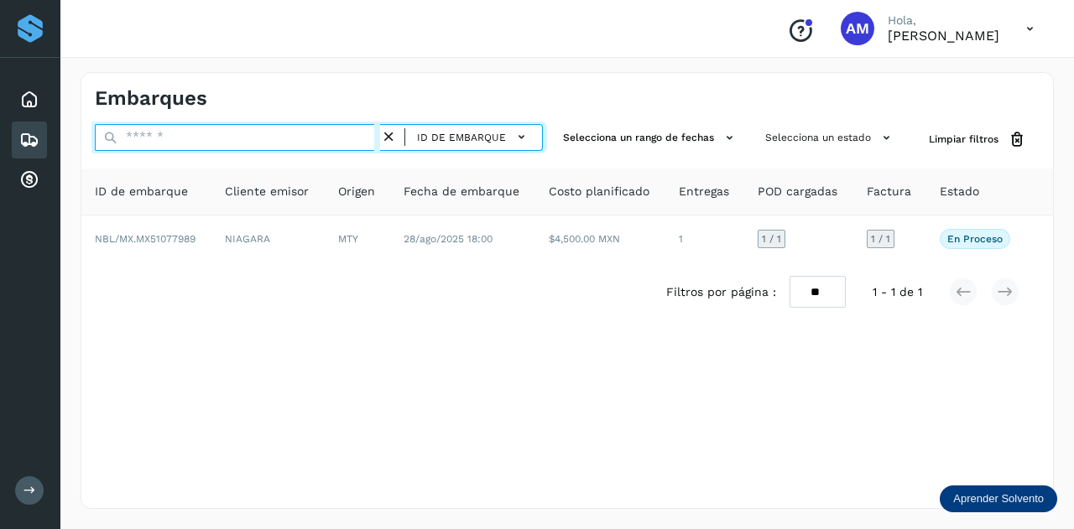
click at [290, 134] on input "text" at bounding box center [237, 137] width 285 height 27
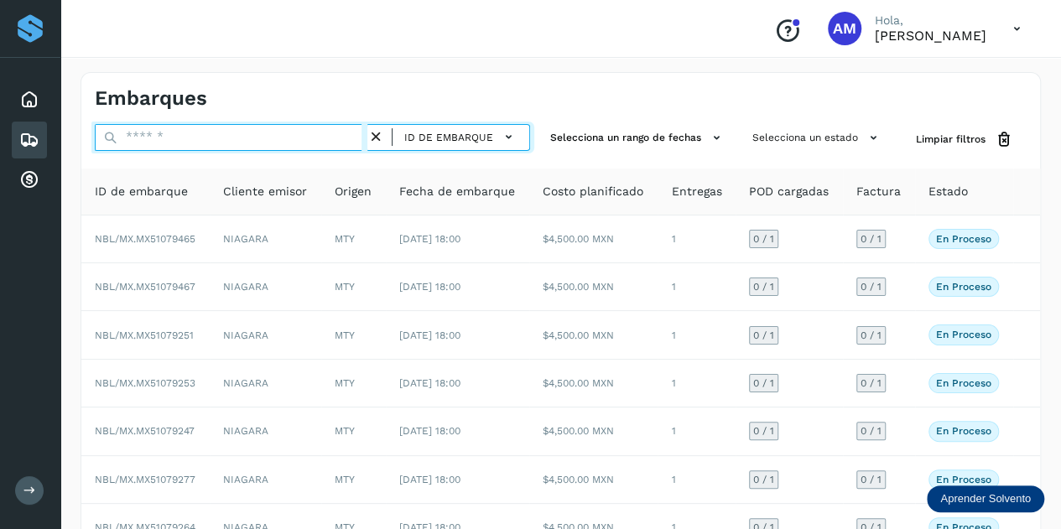
paste input "**********"
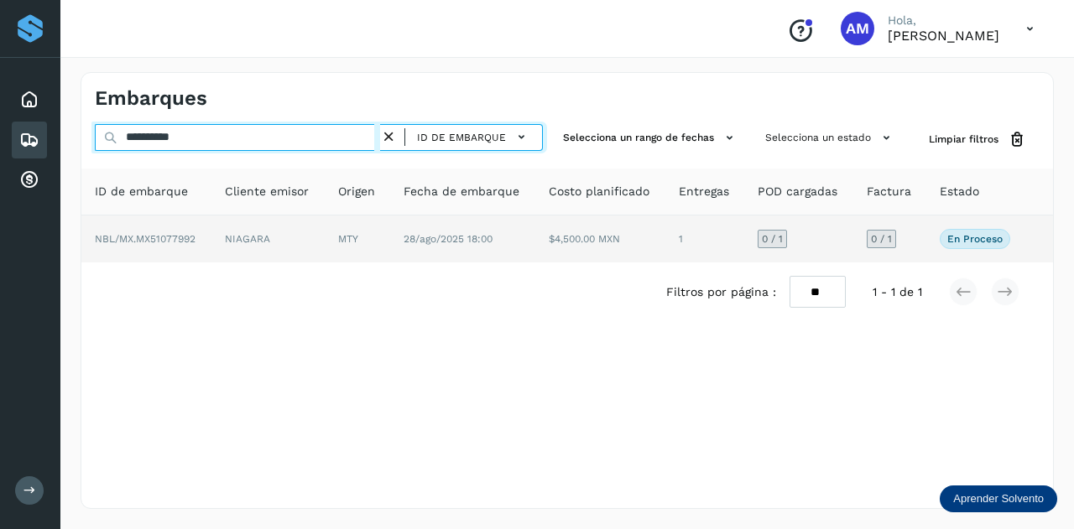
type input "**********"
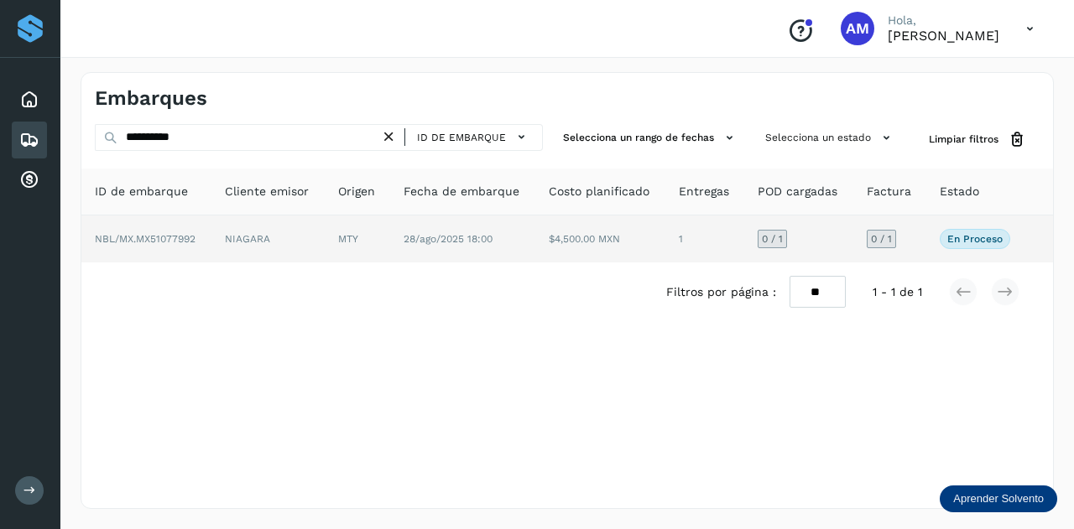
click at [240, 226] on td "NIAGARA" at bounding box center [267, 239] width 113 height 47
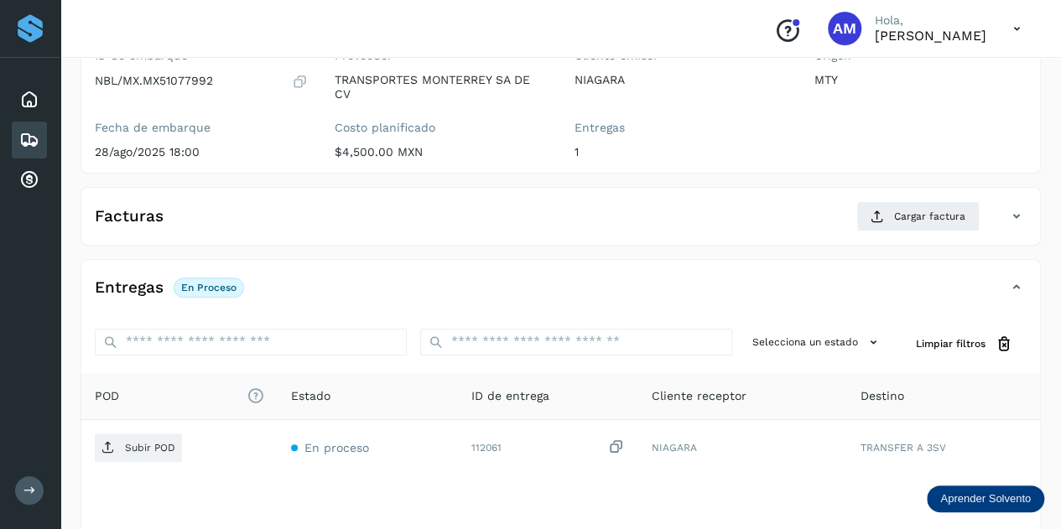
scroll to position [252, 0]
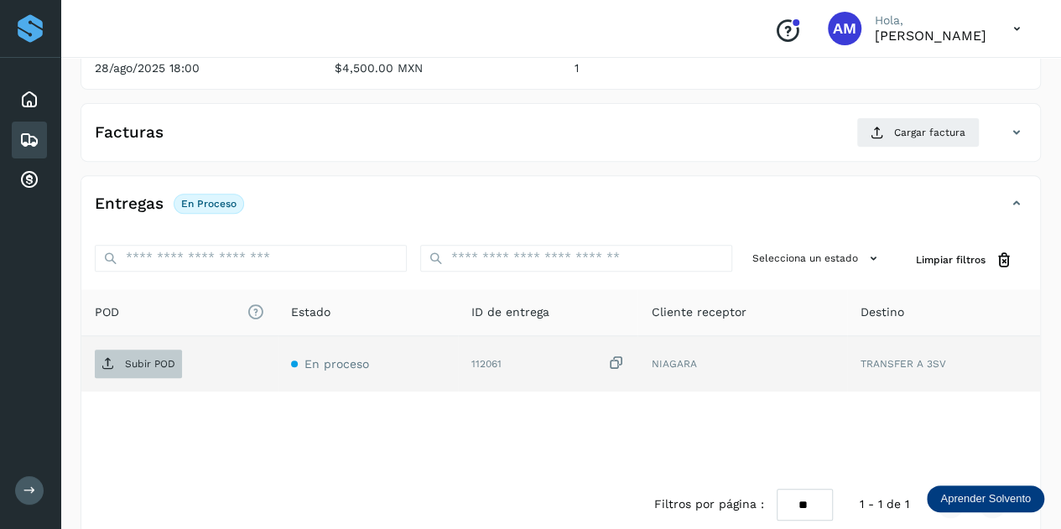
click at [159, 358] on p "Subir POD" at bounding box center [150, 364] width 50 height 12
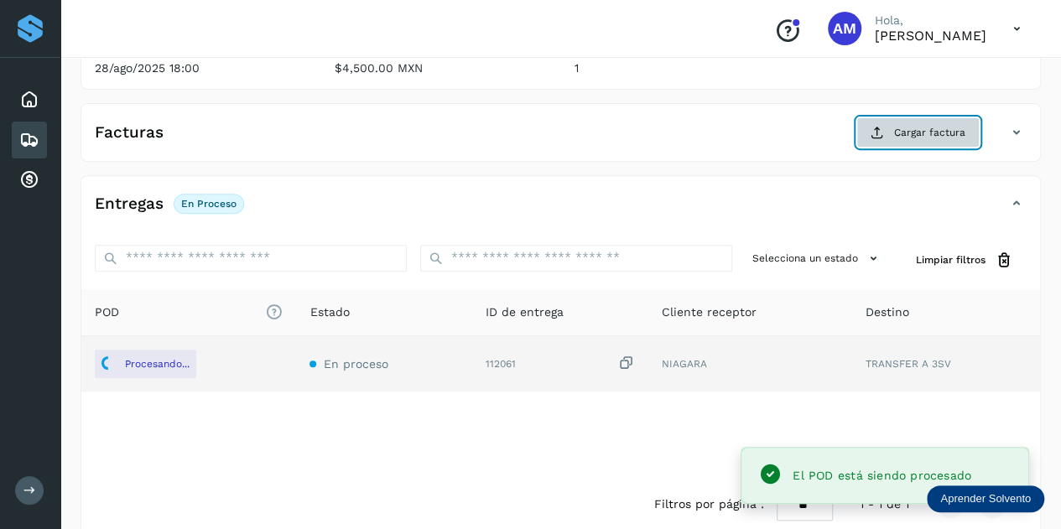
click at [905, 131] on span "Cargar factura" at bounding box center [929, 132] width 71 height 15
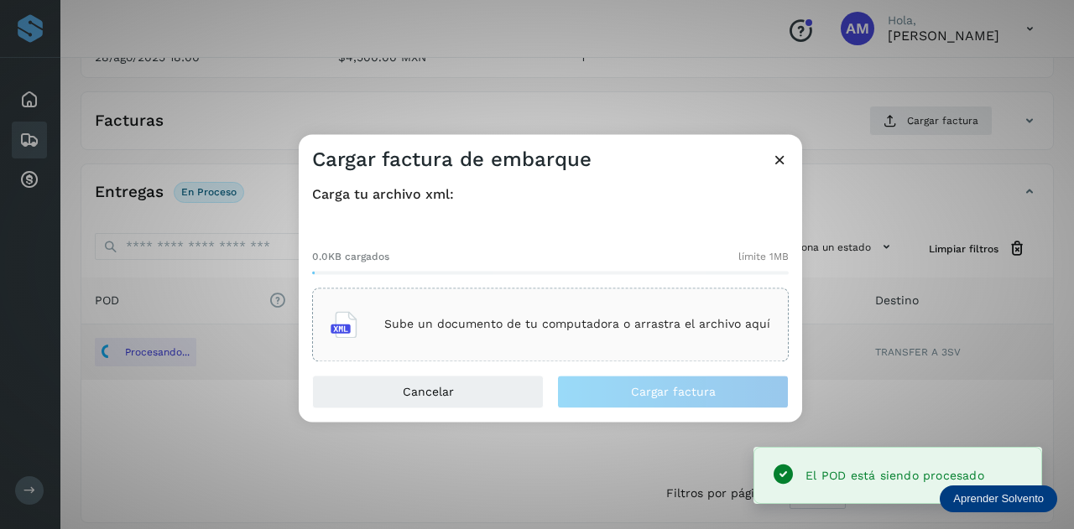
click at [605, 311] on div "Sube un documento de tu computadora o arrastra el archivo aquí" at bounding box center [551, 324] width 440 height 45
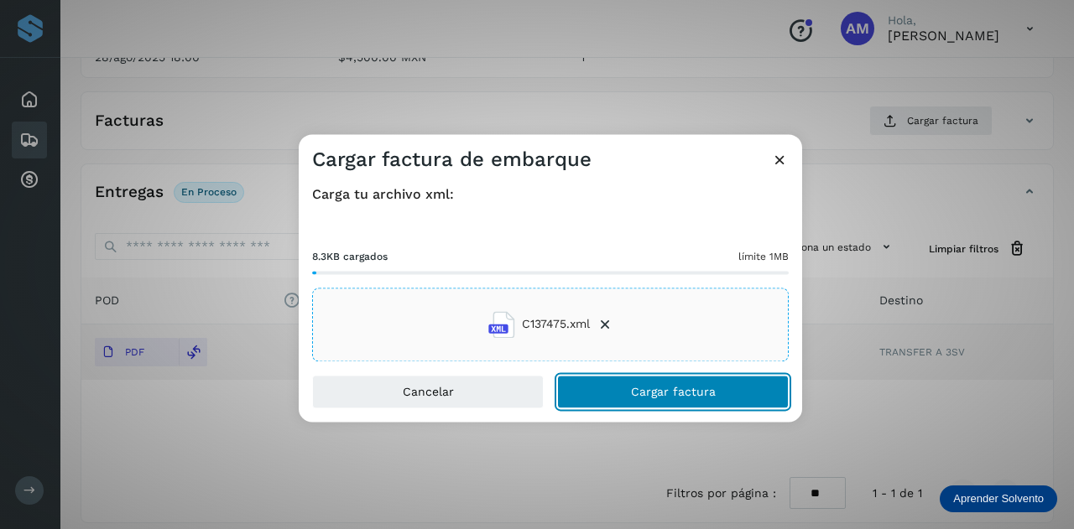
click at [639, 395] on span "Cargar factura" at bounding box center [673, 392] width 85 height 12
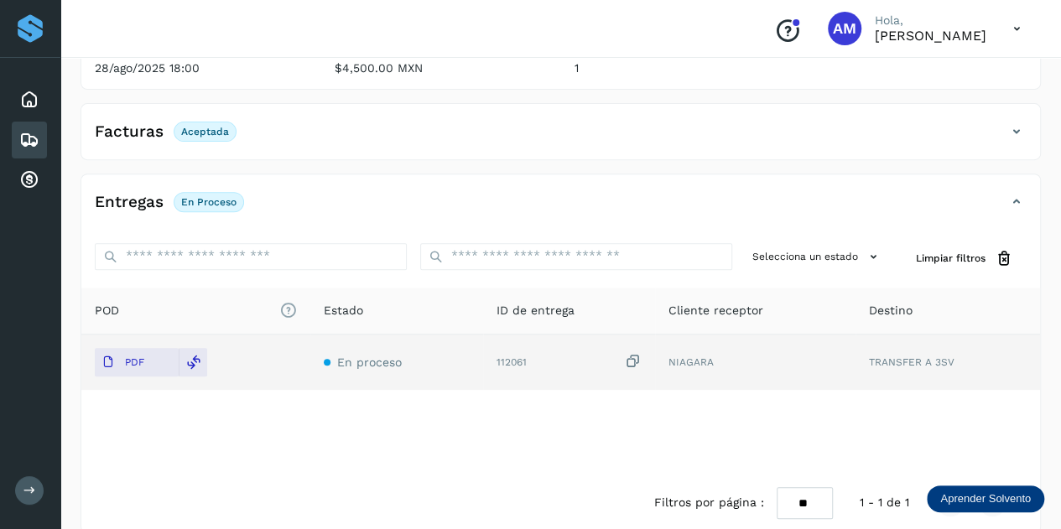
scroll to position [0, 0]
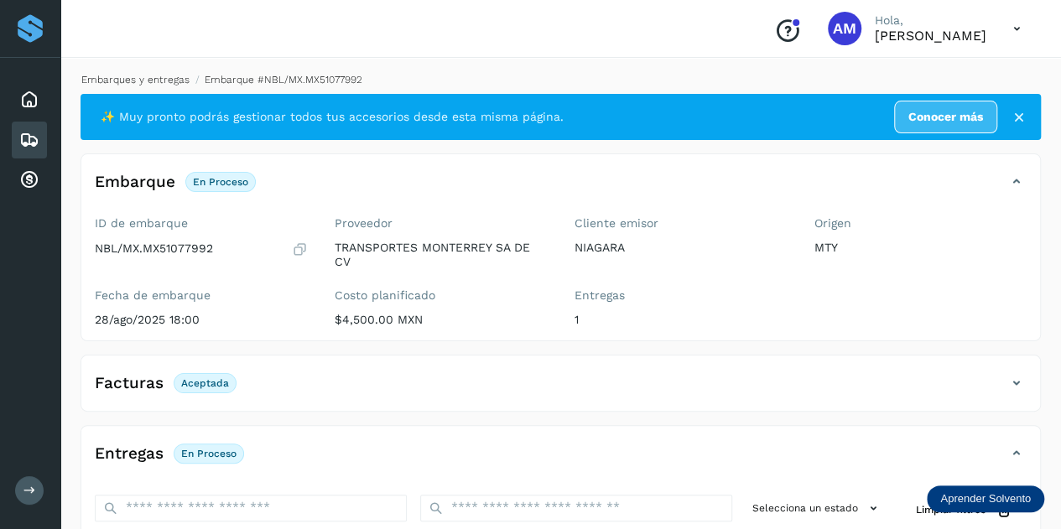
click at [162, 76] on link "Embarques y entregas" at bounding box center [135, 80] width 108 height 12
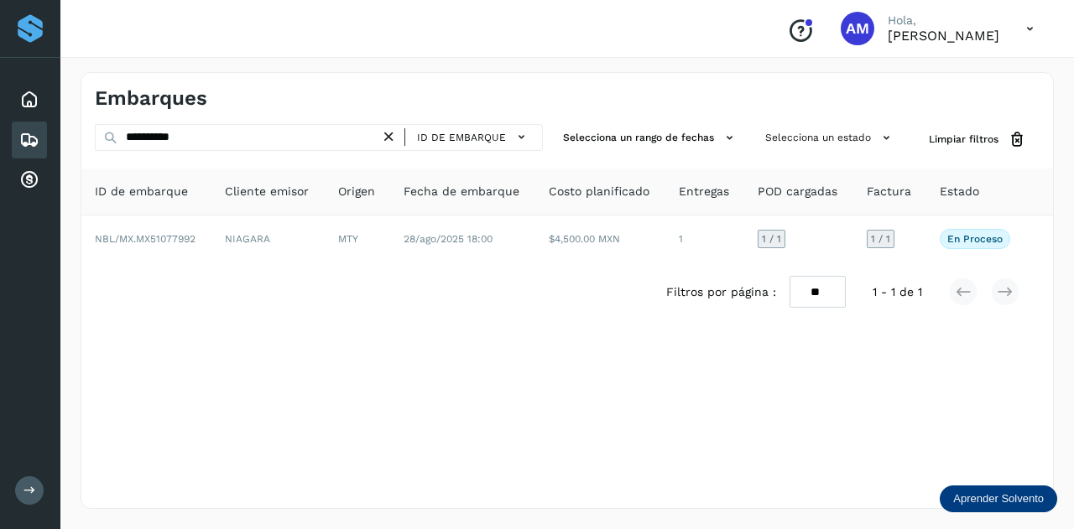
click at [393, 137] on icon at bounding box center [389, 137] width 18 height 18
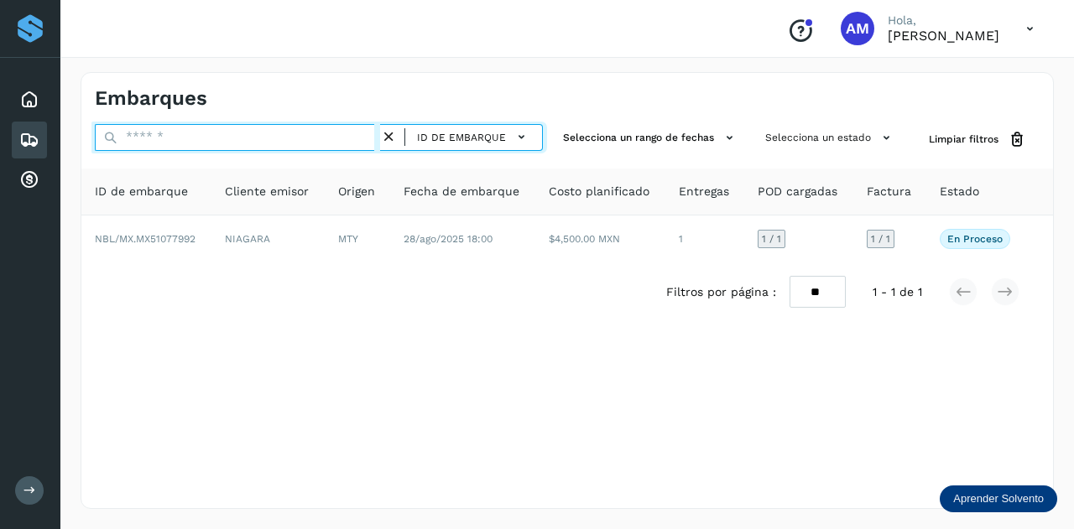
click at [332, 137] on input "text" at bounding box center [237, 137] width 285 height 27
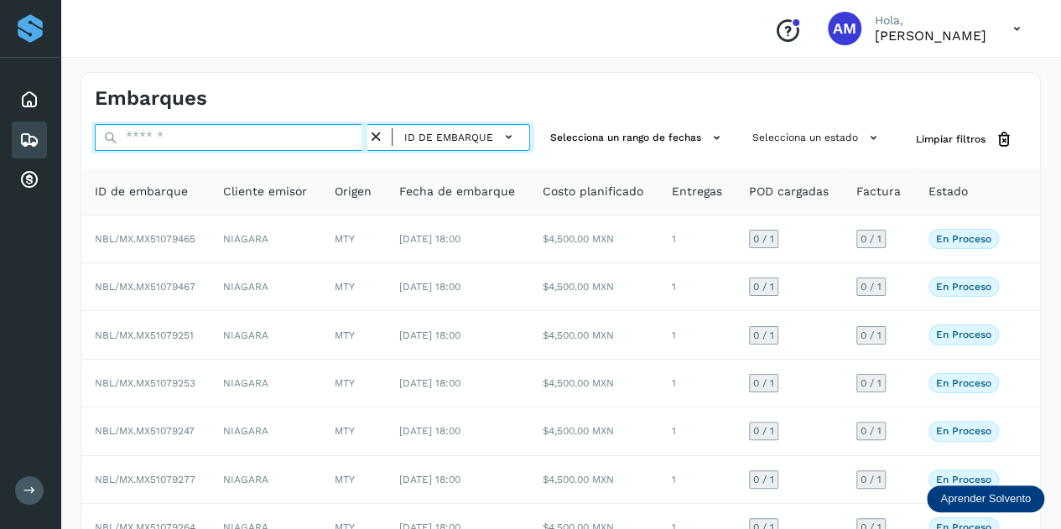
paste input "**********"
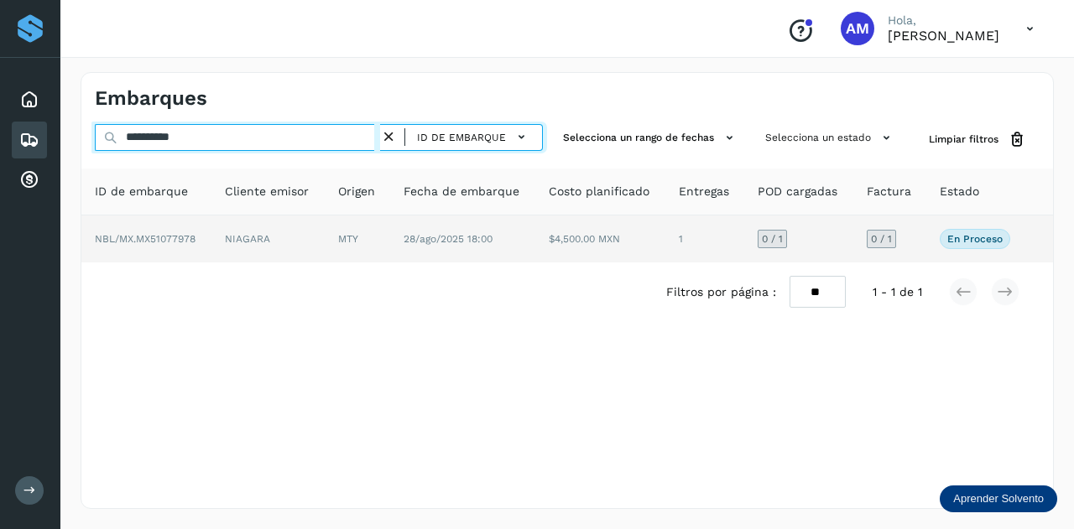
type input "**********"
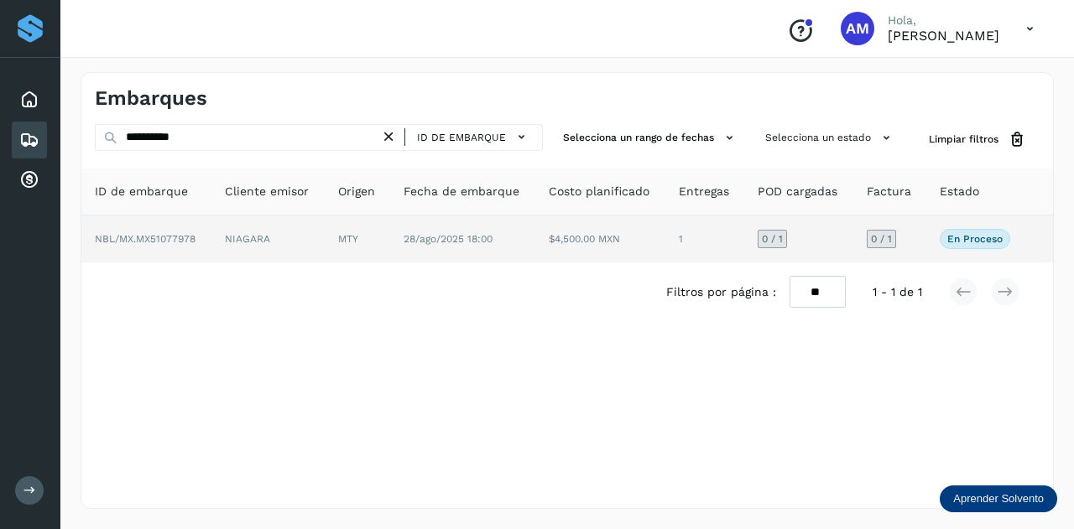
click at [316, 232] on td "NIAGARA" at bounding box center [267, 239] width 113 height 47
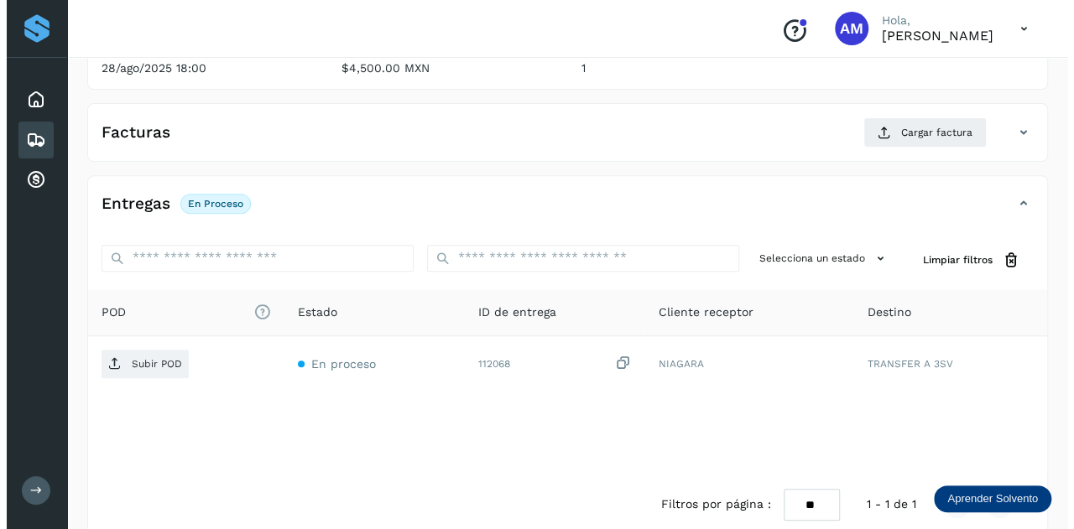
scroll to position [274, 0]
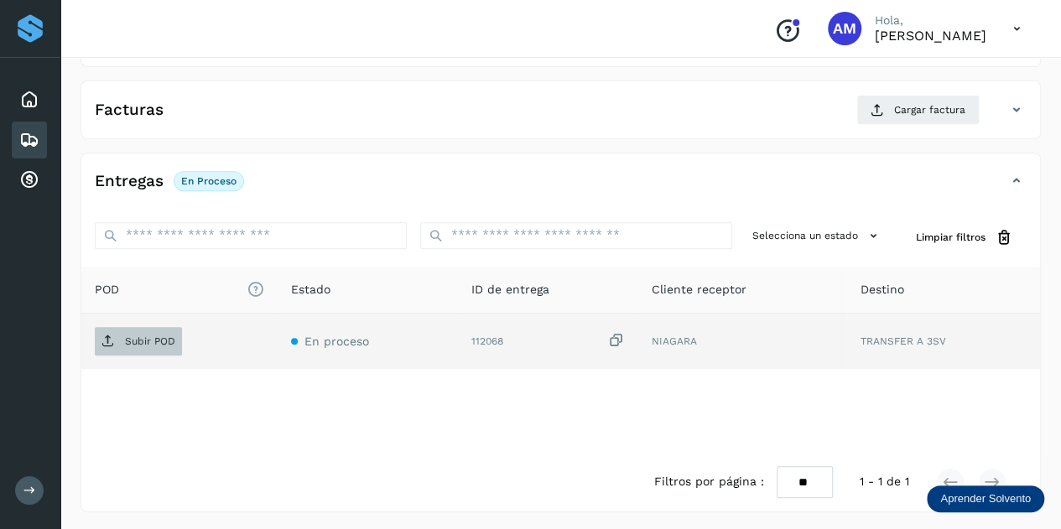
click at [141, 343] on p "Subir POD" at bounding box center [150, 342] width 50 height 12
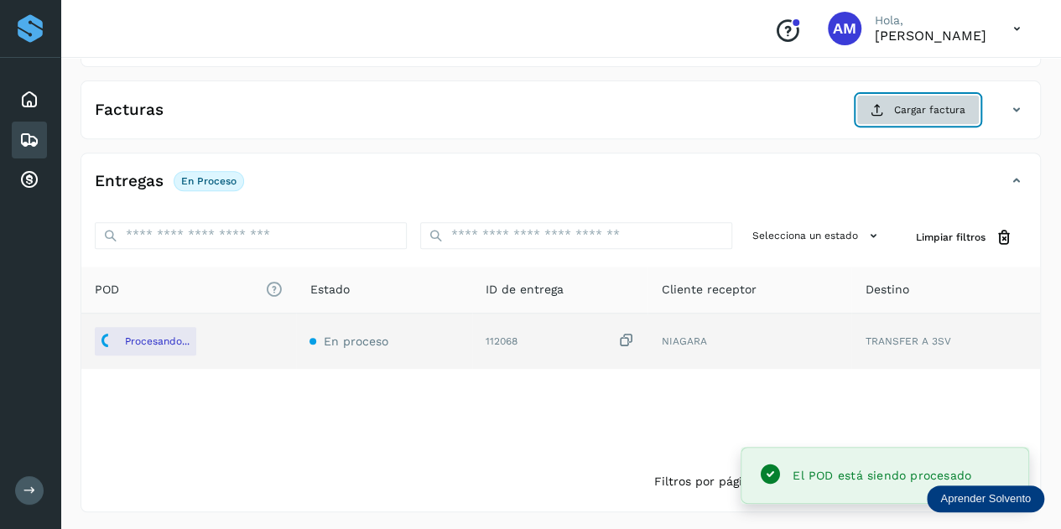
click at [904, 112] on span "Cargar factura" at bounding box center [929, 109] width 71 height 15
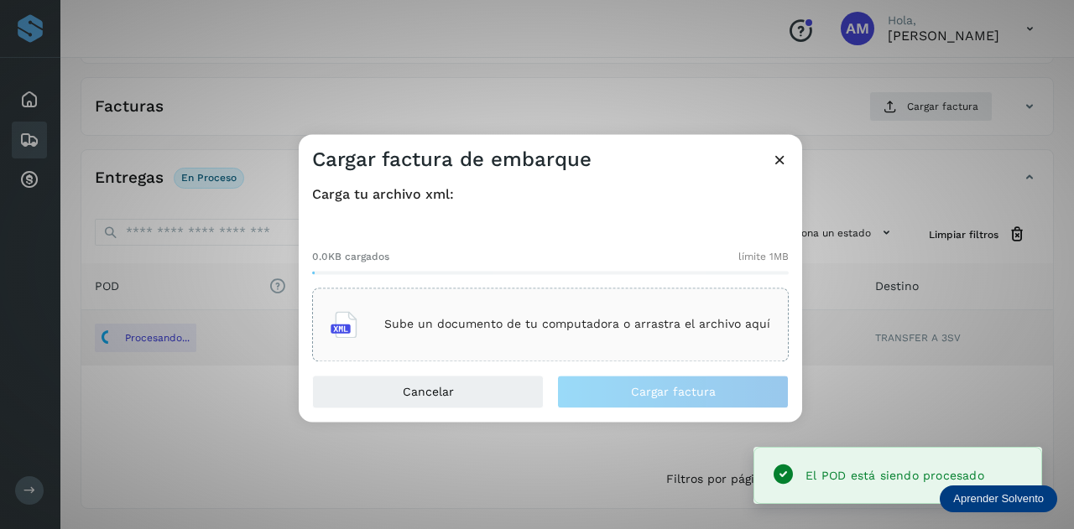
click at [668, 321] on p "Sube un documento de tu computadora o arrastra el archivo aquí" at bounding box center [577, 325] width 386 height 14
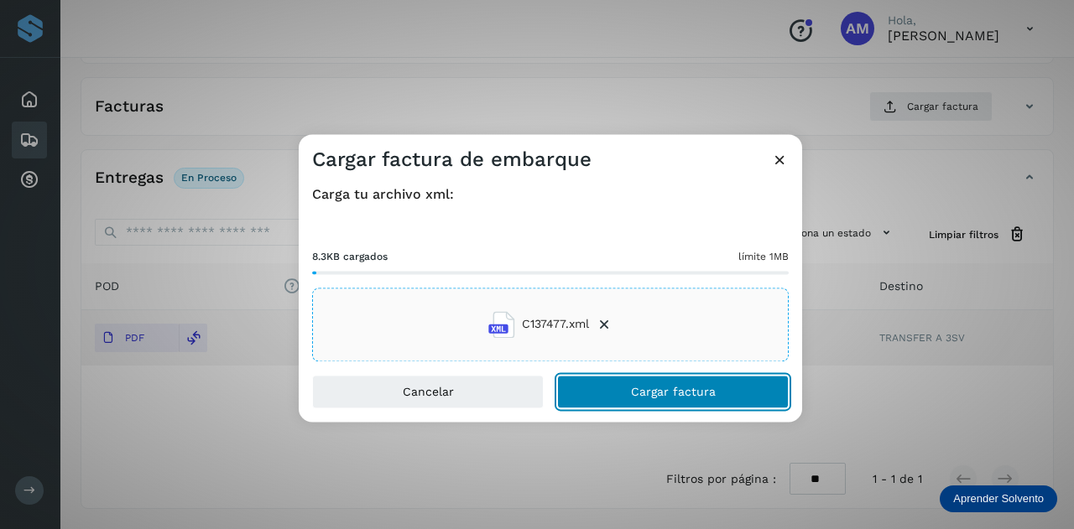
click at [628, 394] on button "Cargar factura" at bounding box center [673, 392] width 232 height 34
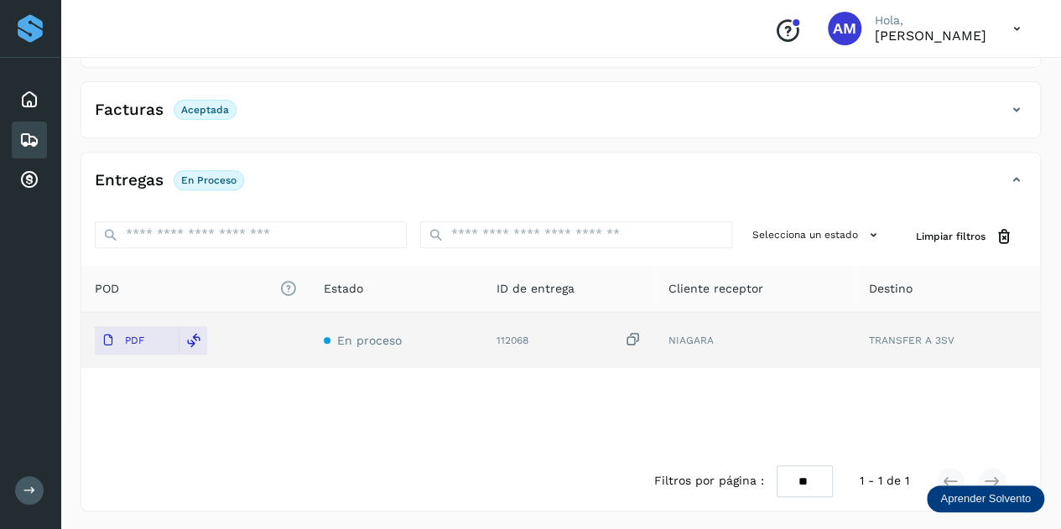
scroll to position [0, 0]
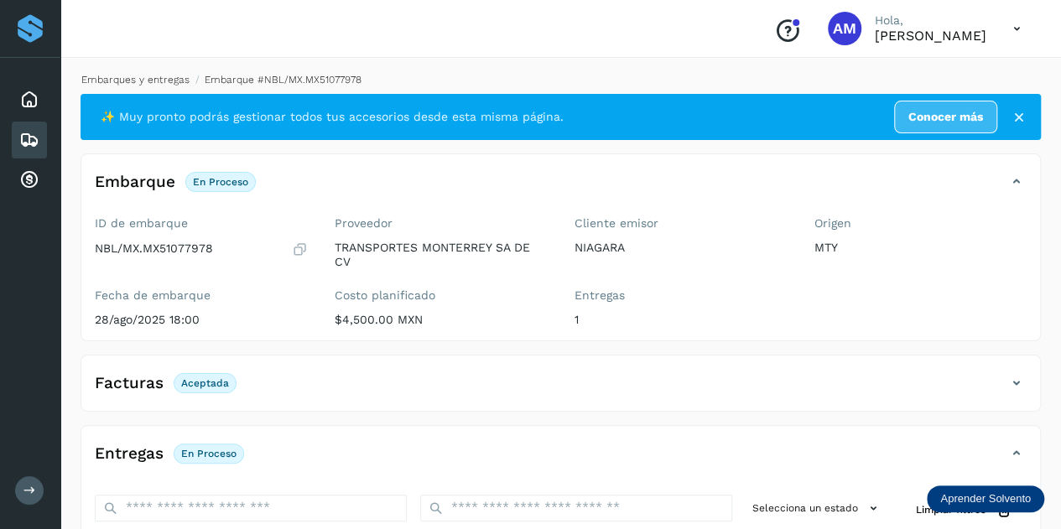
click at [181, 77] on link "Embarques y entregas" at bounding box center [135, 80] width 108 height 12
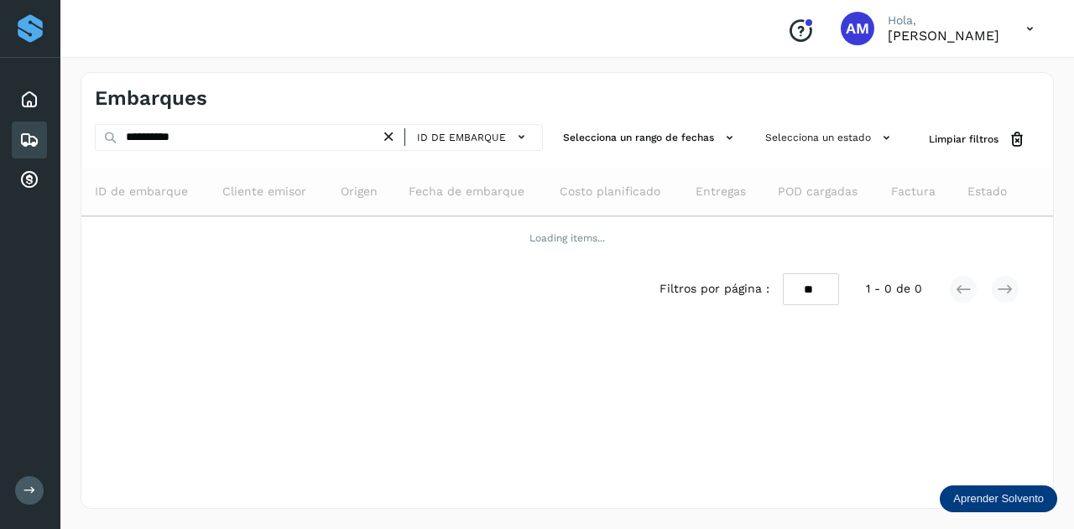
click at [391, 136] on icon at bounding box center [389, 137] width 18 height 18
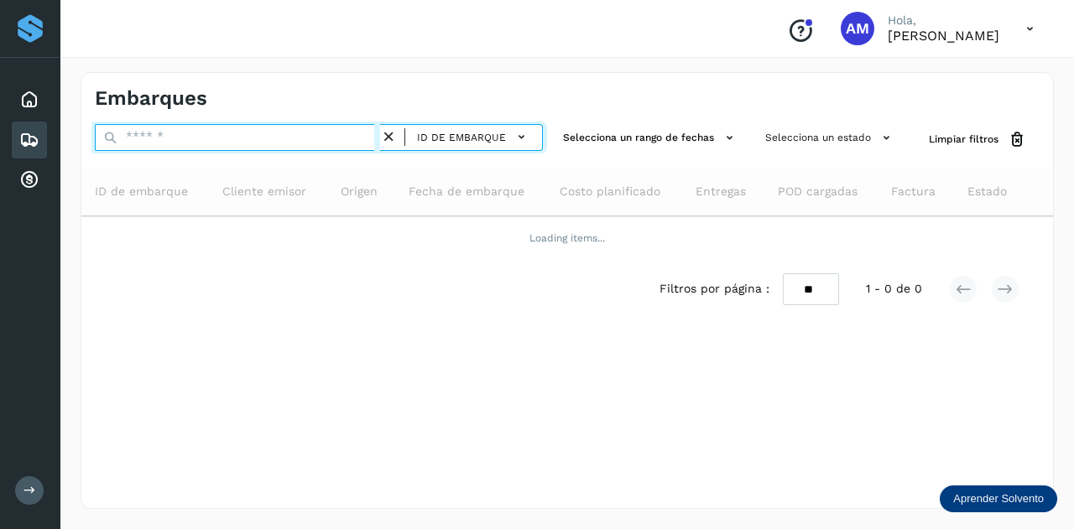
click at [329, 136] on input "text" at bounding box center [237, 137] width 285 height 27
paste input "**********"
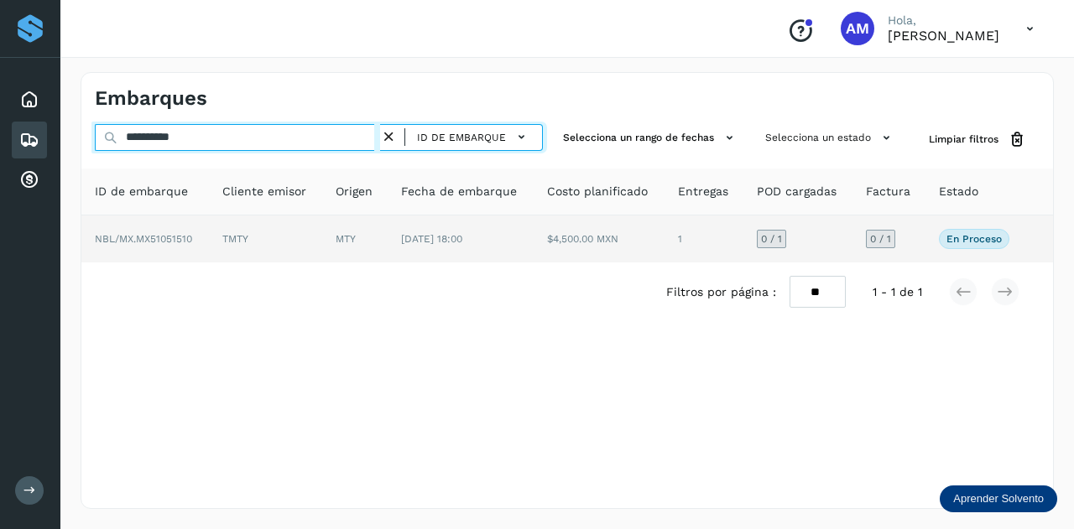
type input "**********"
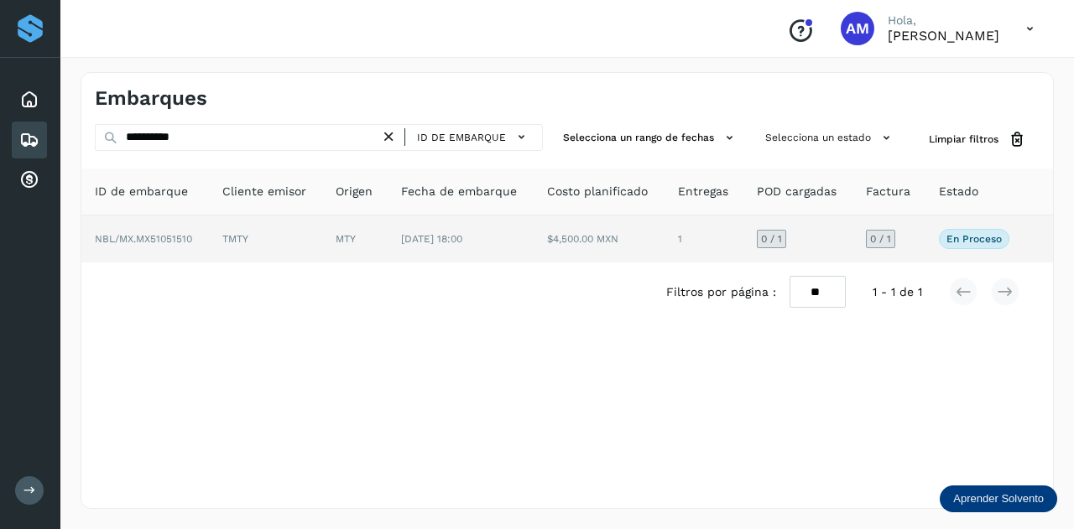
click at [275, 239] on td "TMTY" at bounding box center [265, 239] width 113 height 47
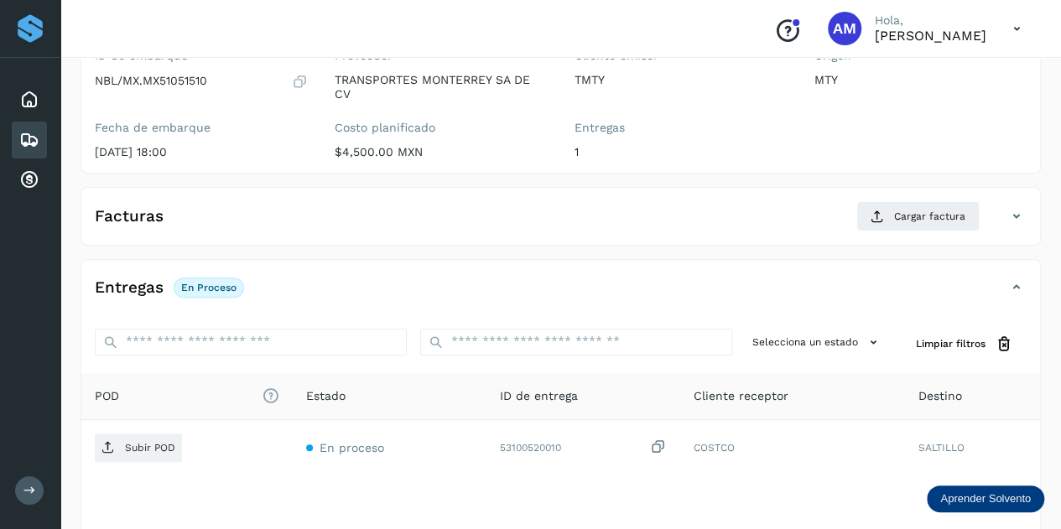
scroll to position [252, 0]
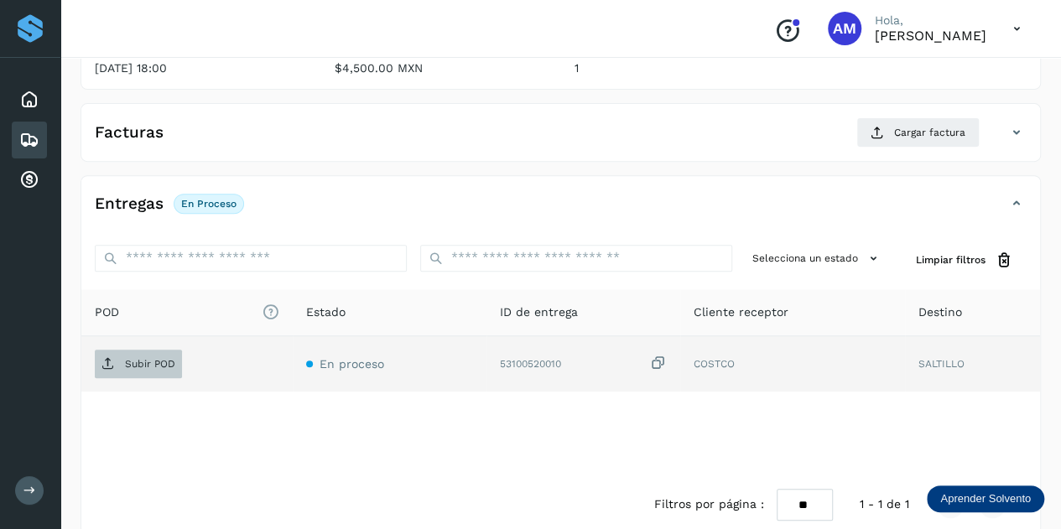
click at [128, 373] on span "Subir POD" at bounding box center [138, 364] width 87 height 27
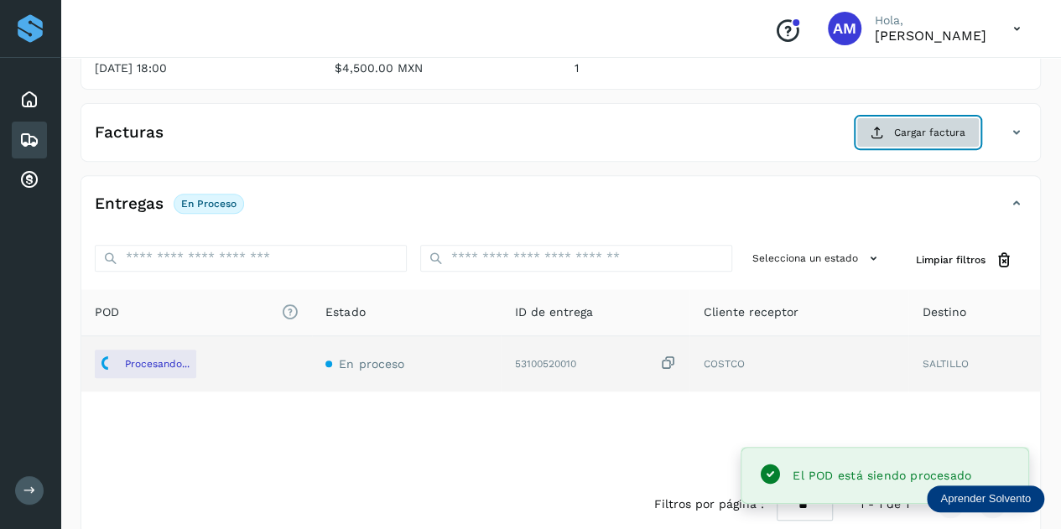
click at [944, 134] on span "Cargar factura" at bounding box center [929, 132] width 71 height 15
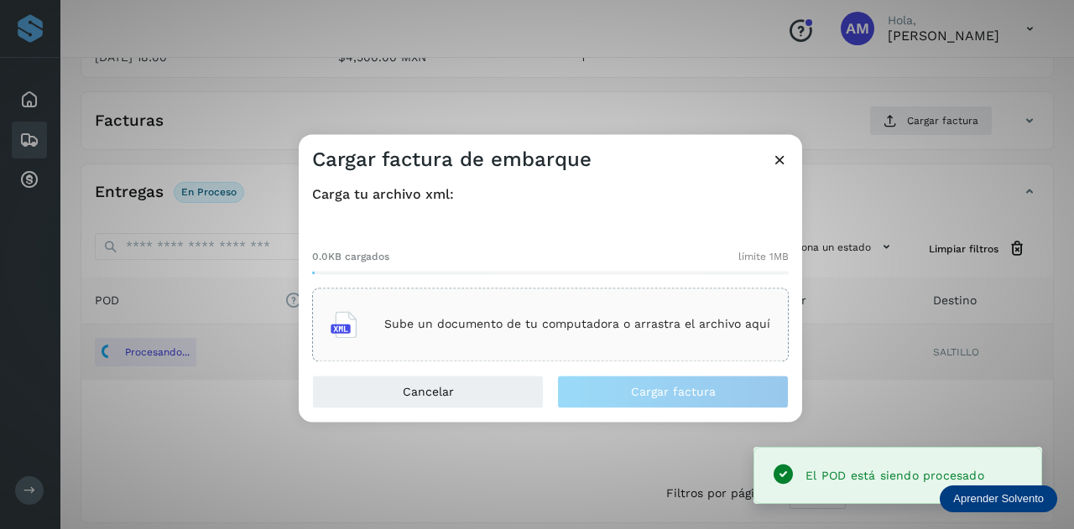
click at [539, 307] on div "Sube un documento de tu computadora o arrastra el archivo aquí" at bounding box center [551, 324] width 440 height 45
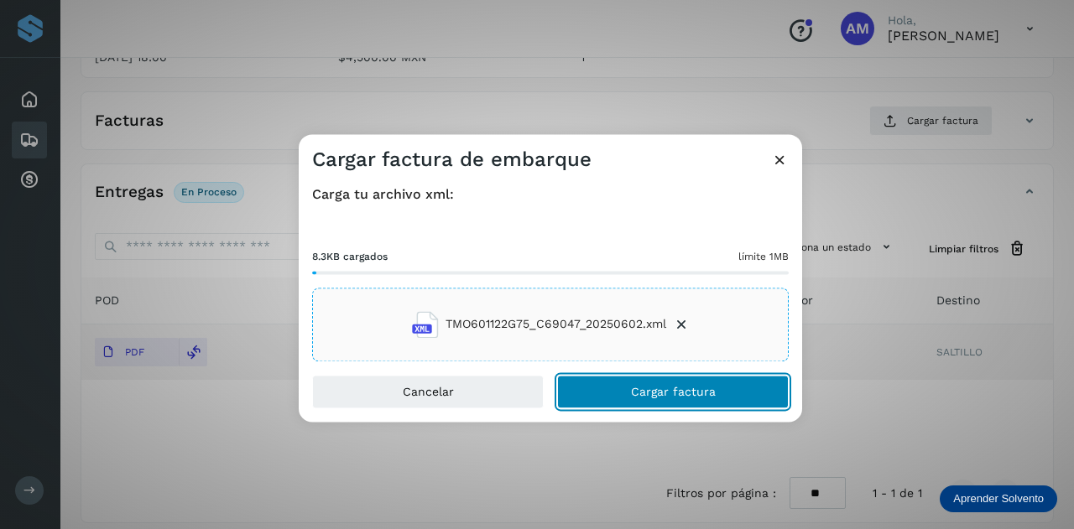
click at [592, 394] on button "Cargar factura" at bounding box center [673, 392] width 232 height 34
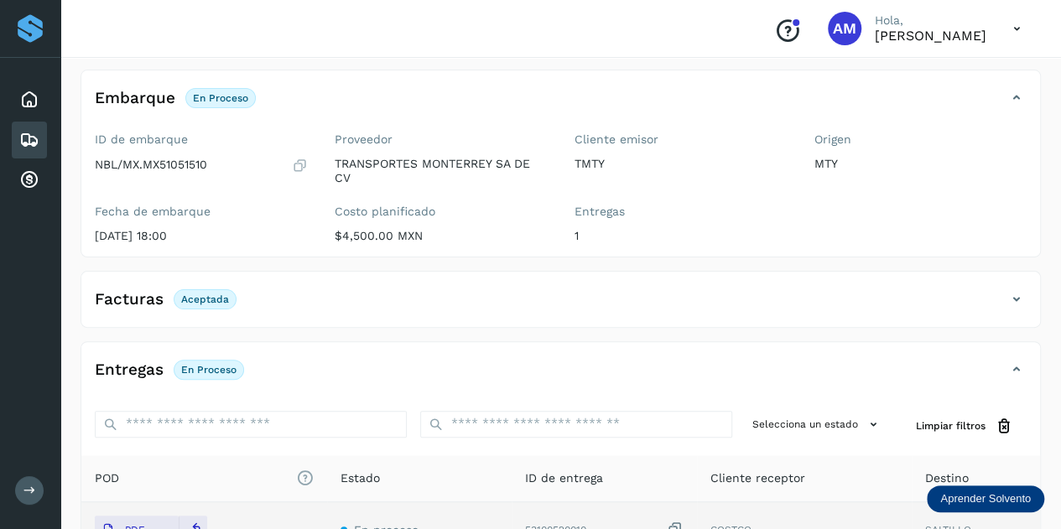
scroll to position [0, 0]
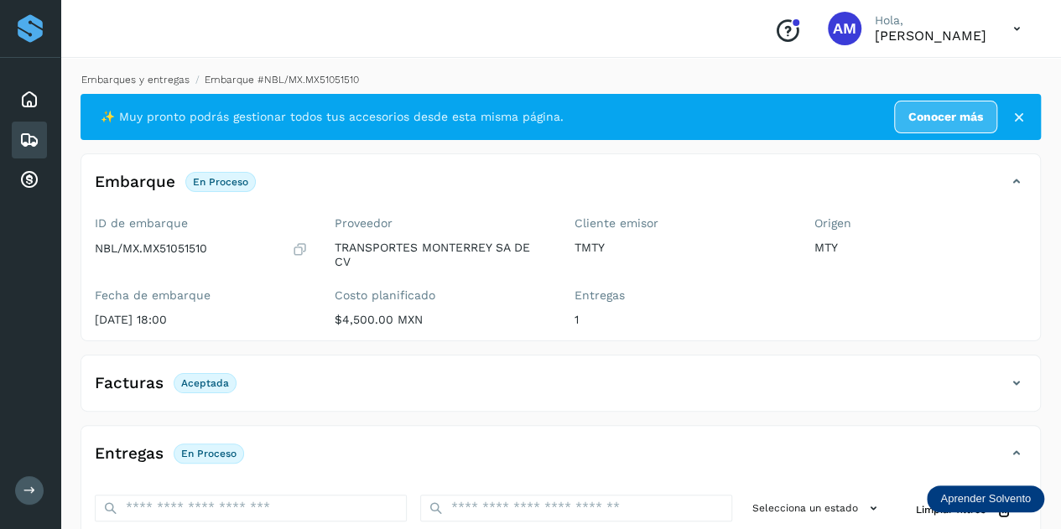
click at [151, 83] on link "Embarques y entregas" at bounding box center [135, 80] width 108 height 12
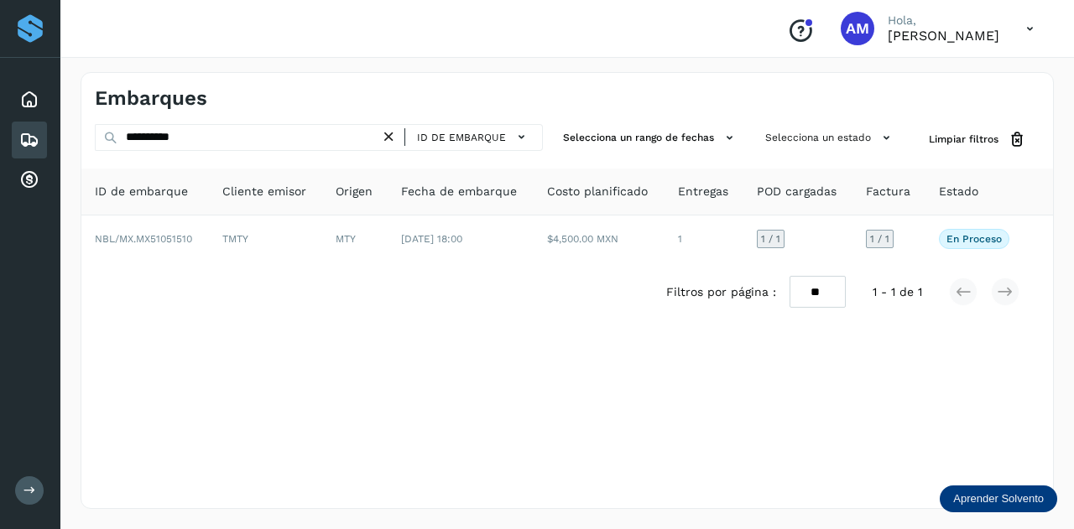
drag, startPoint x: 393, startPoint y: 138, endPoint x: 289, endPoint y: 128, distance: 103.8
click at [392, 138] on icon at bounding box center [389, 137] width 18 height 18
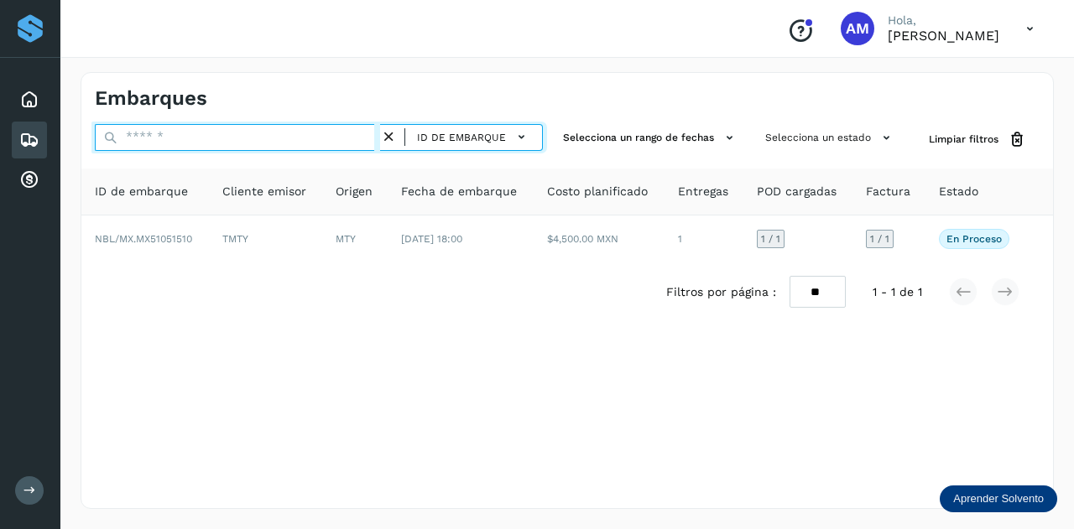
click at [289, 128] on input "text" at bounding box center [237, 137] width 285 height 27
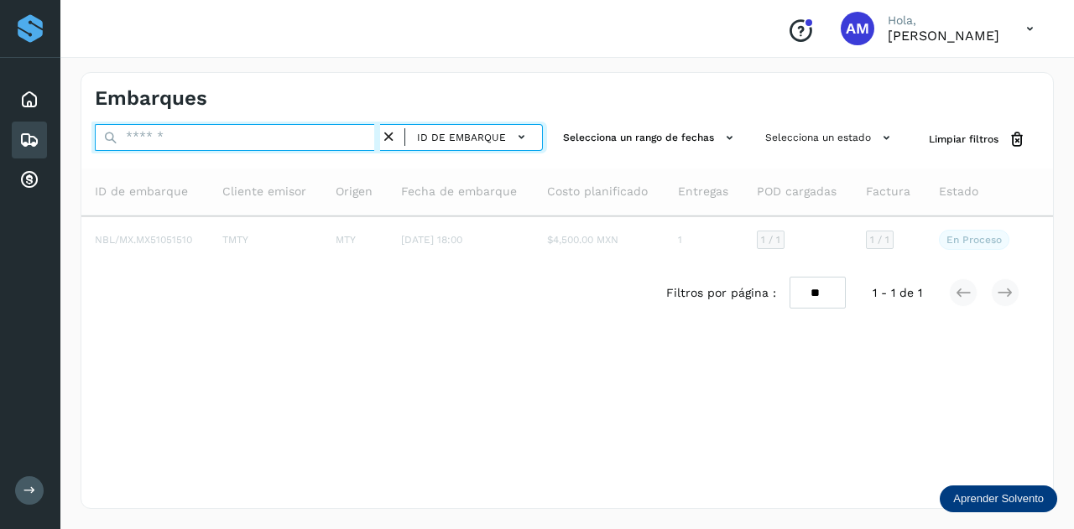
paste input "**********"
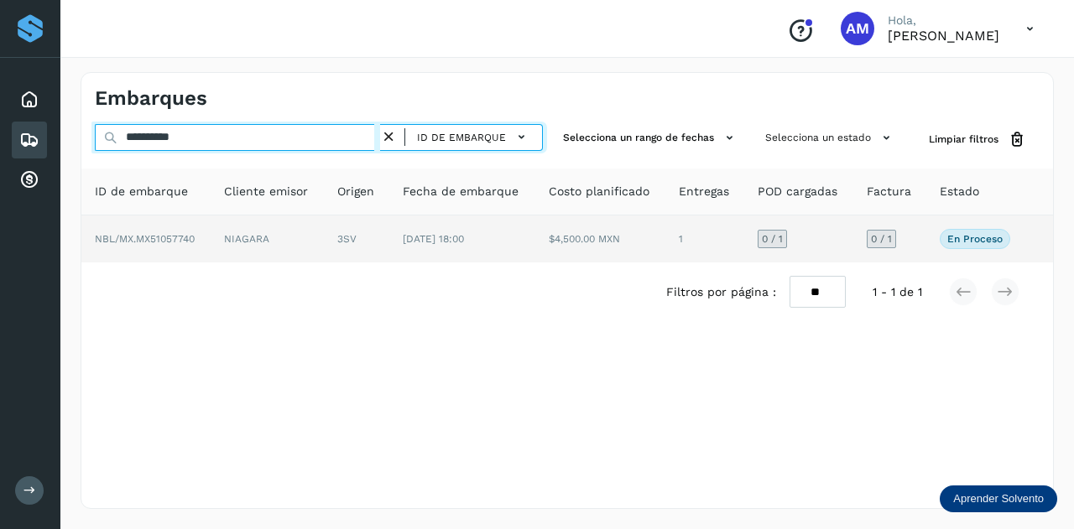
type input "**********"
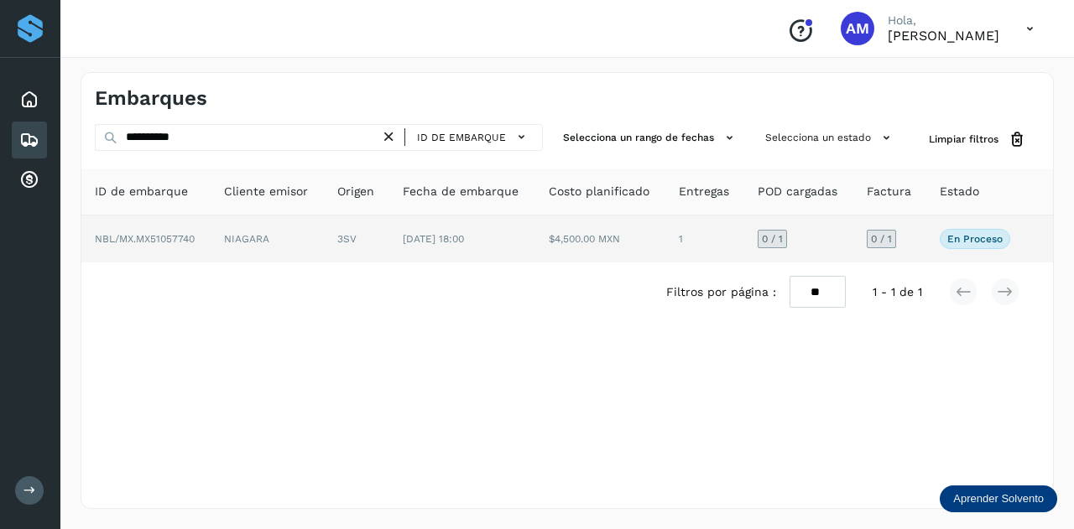
click at [270, 227] on td "NIAGARA" at bounding box center [267, 239] width 113 height 47
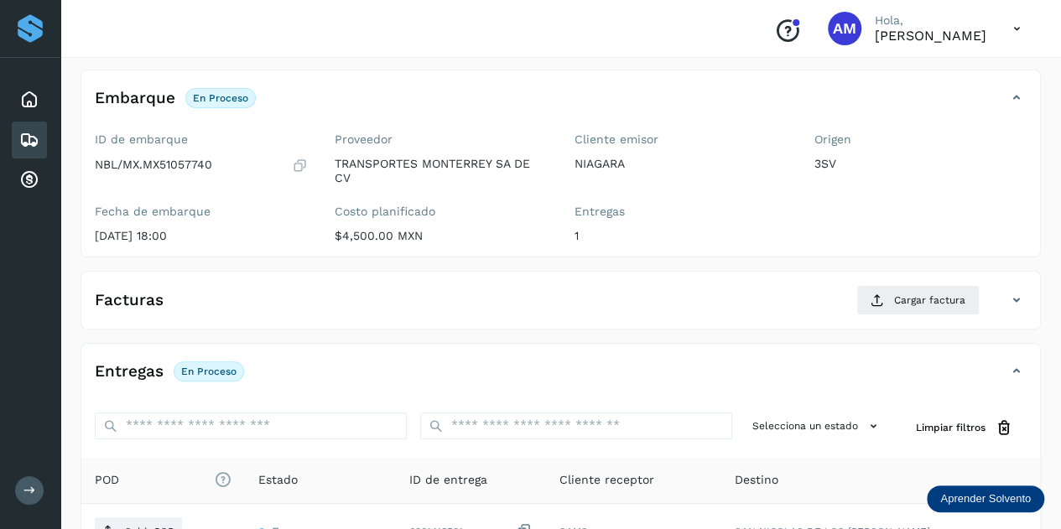
scroll to position [252, 0]
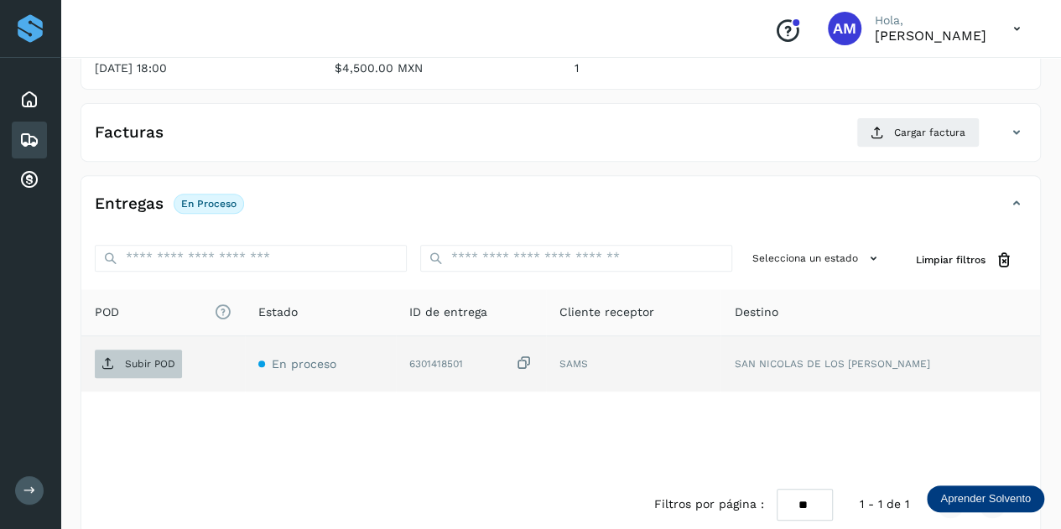
click at [146, 373] on span "Subir POD" at bounding box center [138, 364] width 87 height 27
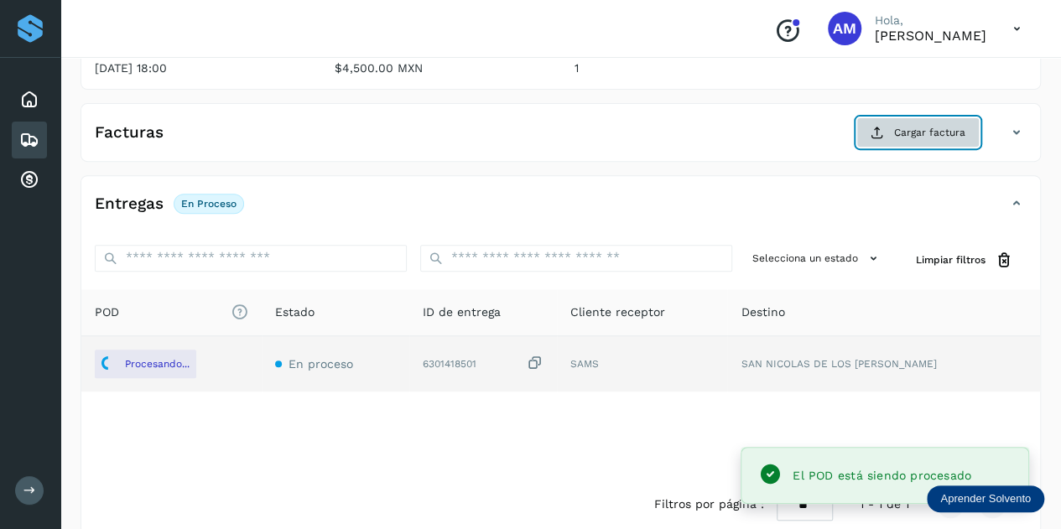
click at [907, 142] on button "Cargar factura" at bounding box center [918, 132] width 123 height 30
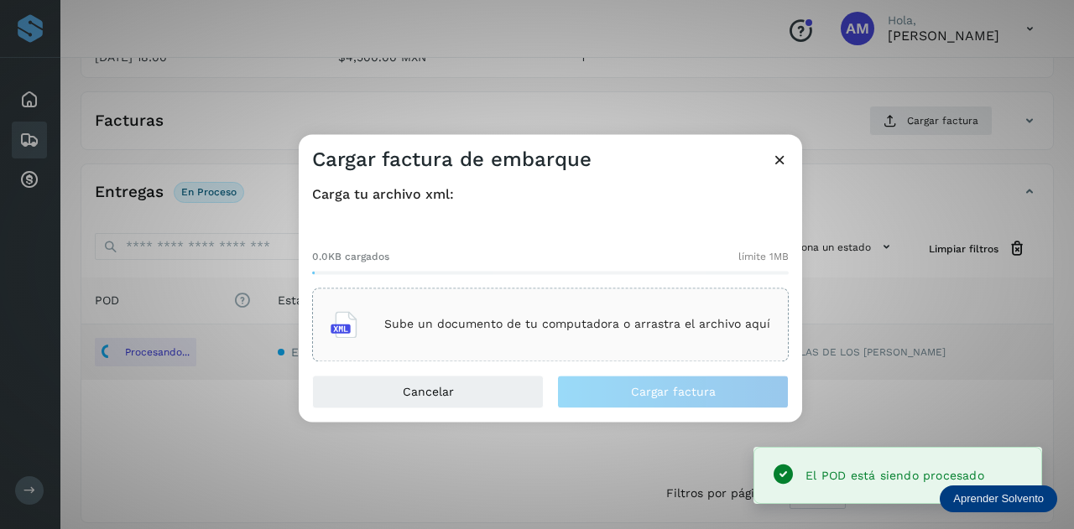
click at [640, 311] on div "Sube un documento de tu computadora o arrastra el archivo aquí" at bounding box center [551, 324] width 440 height 45
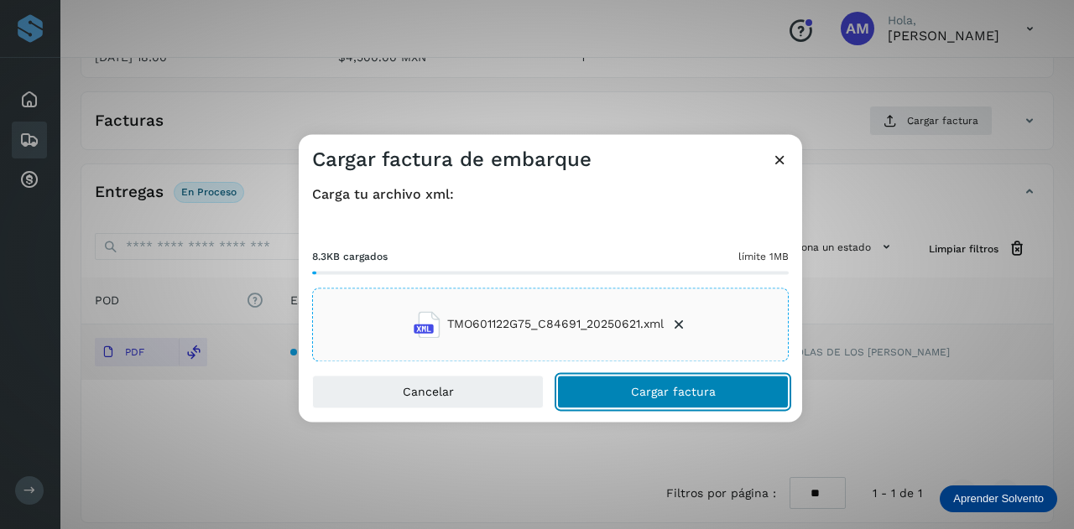
click at [592, 390] on button "Cargar factura" at bounding box center [673, 392] width 232 height 34
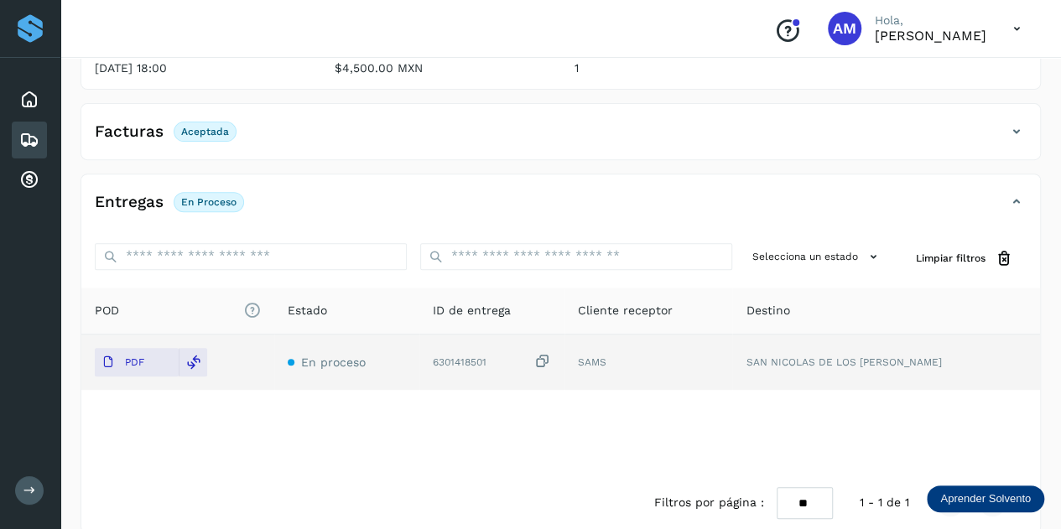
scroll to position [0, 0]
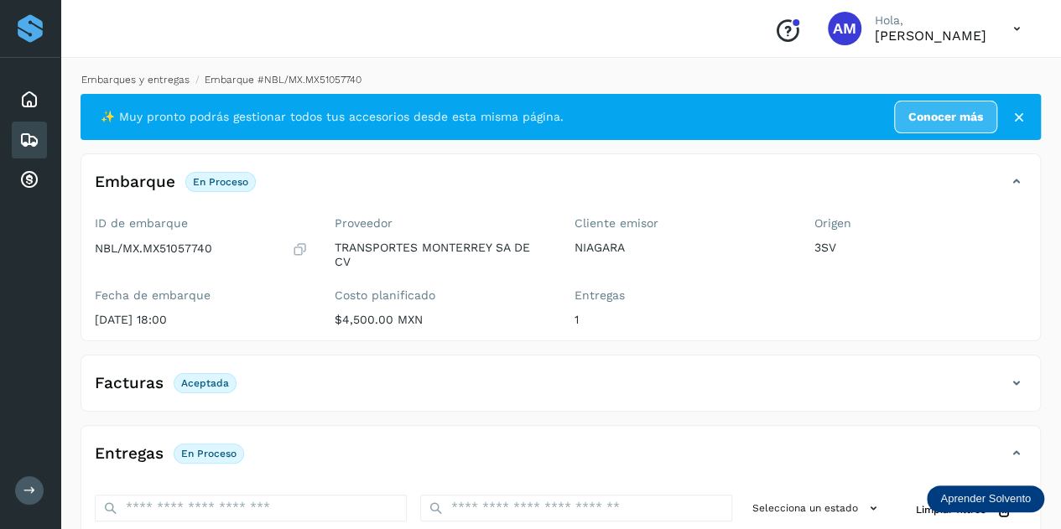
click at [138, 80] on link "Embarques y entregas" at bounding box center [135, 80] width 108 height 12
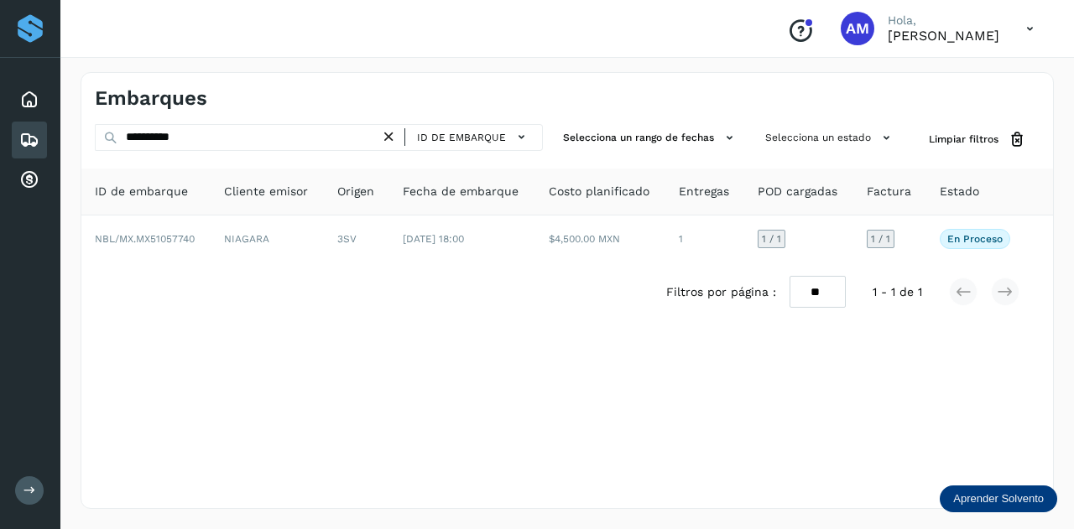
click at [394, 139] on icon at bounding box center [389, 137] width 18 height 18
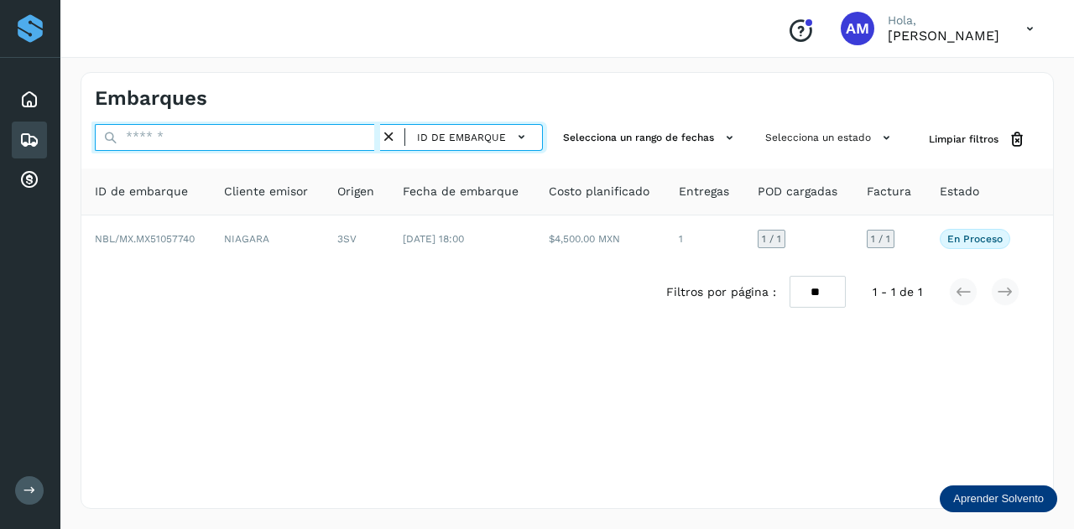
click at [341, 139] on input "text" at bounding box center [237, 137] width 285 height 27
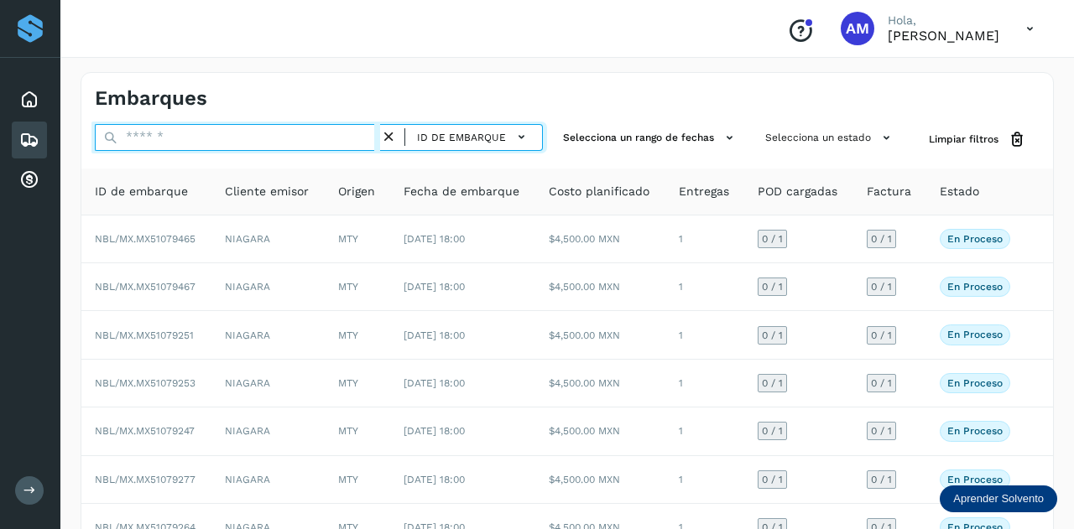
paste input "**********"
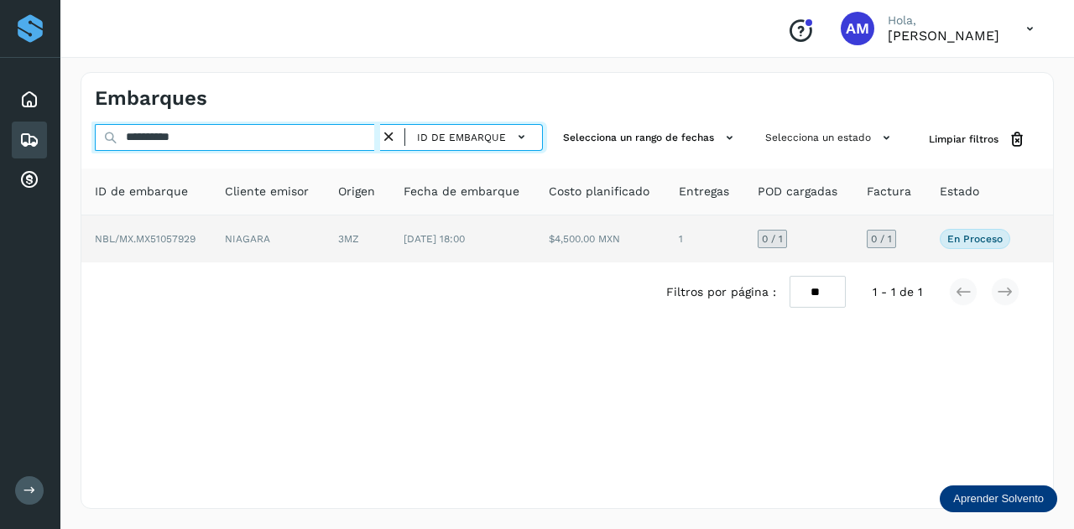
type input "**********"
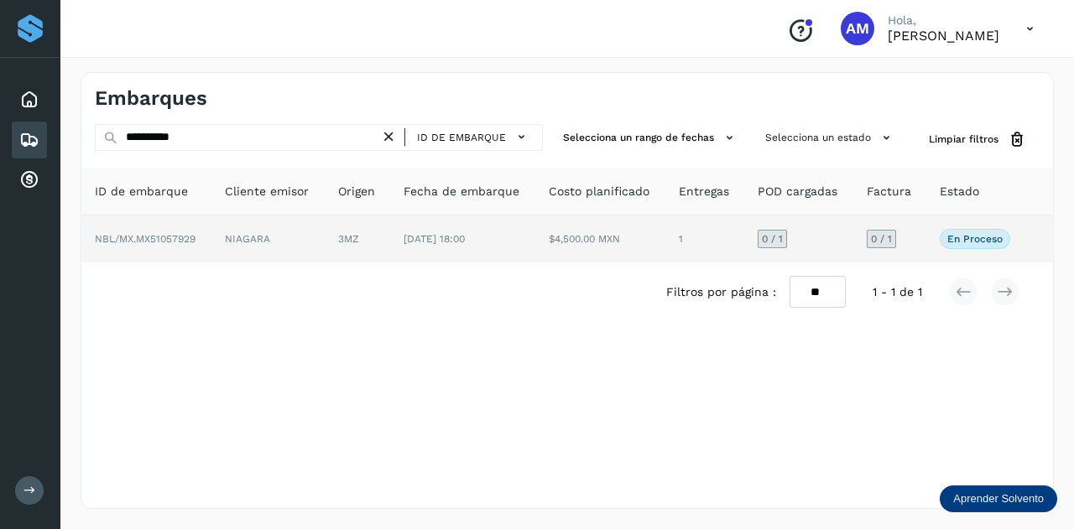
click at [346, 248] on td "3MZ" at bounding box center [357, 239] width 65 height 47
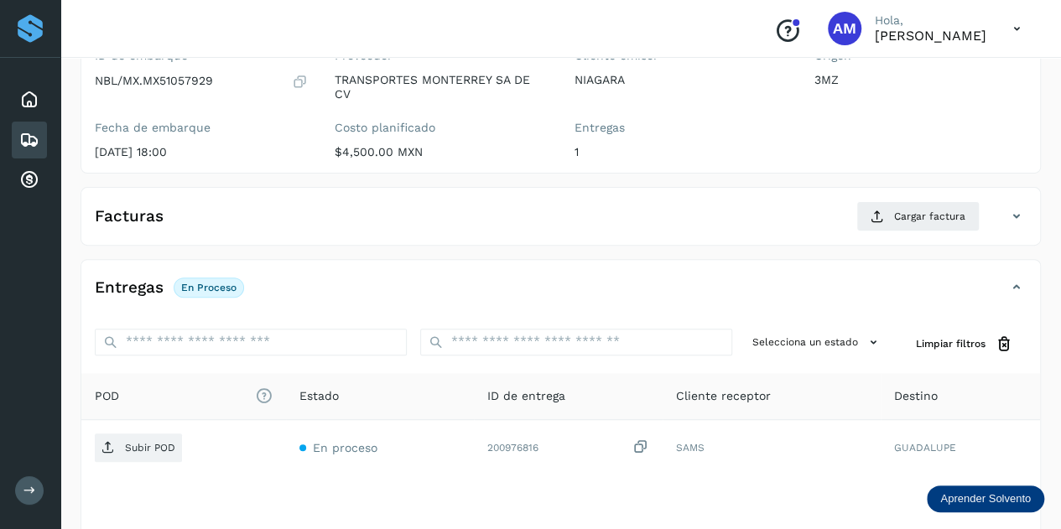
scroll to position [252, 0]
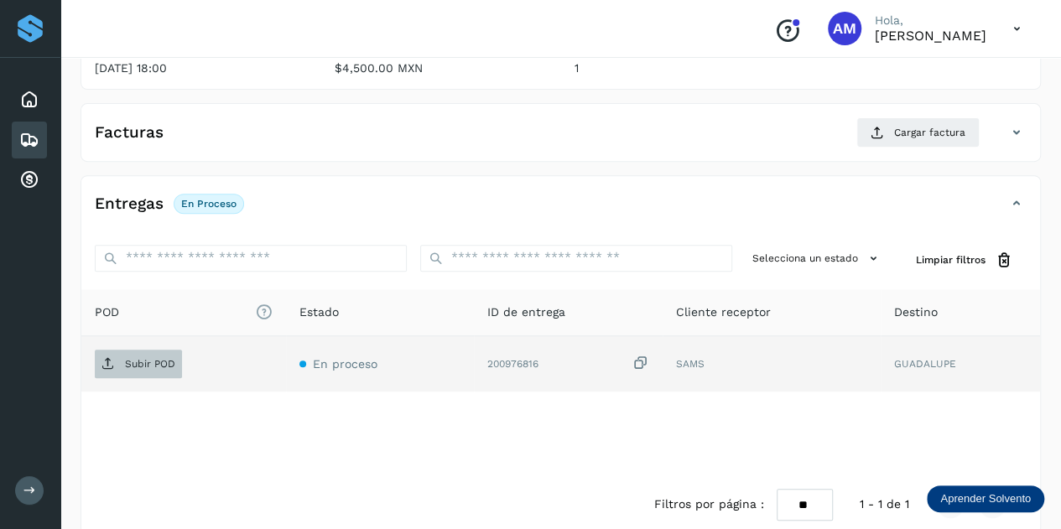
click at [151, 362] on p "Subir POD" at bounding box center [150, 364] width 50 height 12
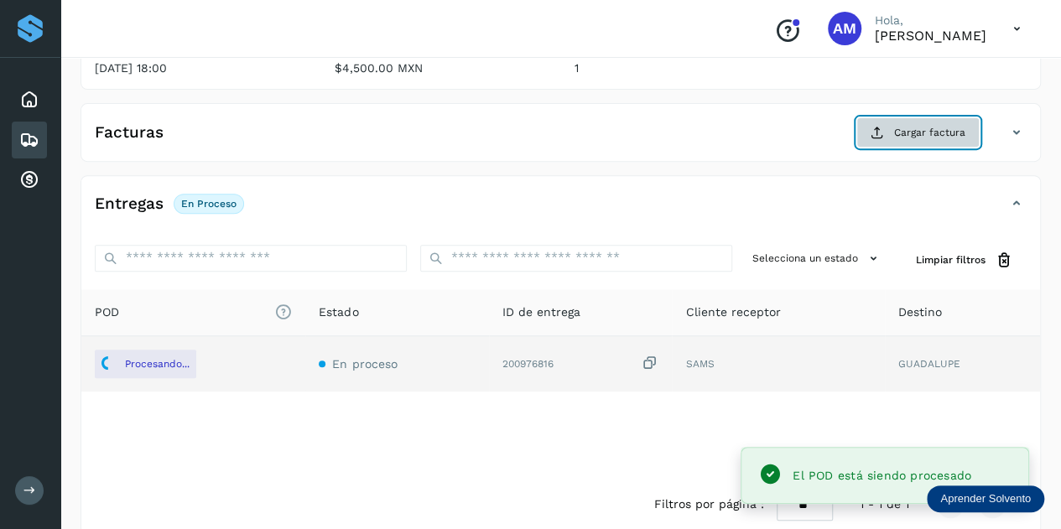
click at [910, 132] on span "Cargar factura" at bounding box center [929, 132] width 71 height 15
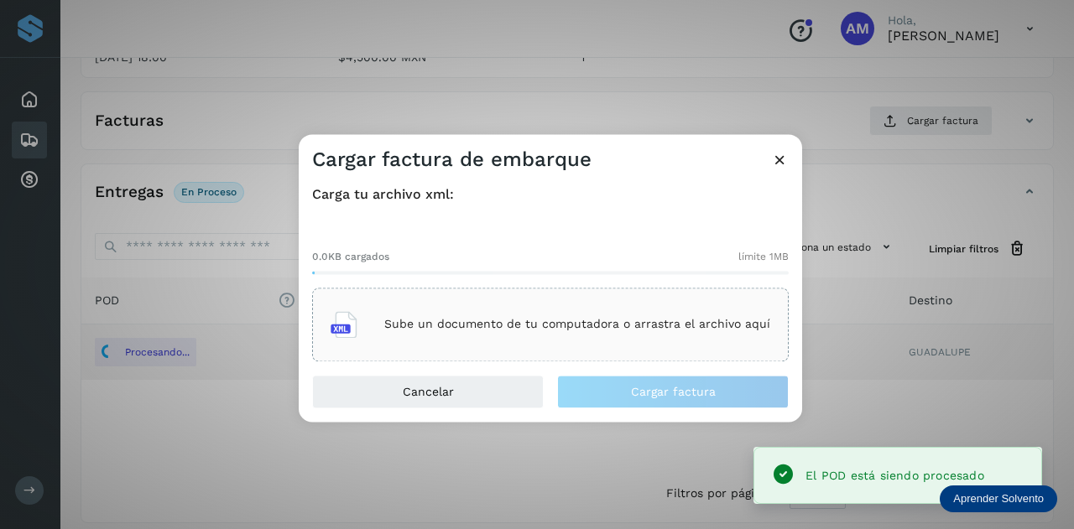
click at [629, 338] on div "Sube un documento de tu computadora o arrastra el archivo aquí" at bounding box center [551, 324] width 440 height 45
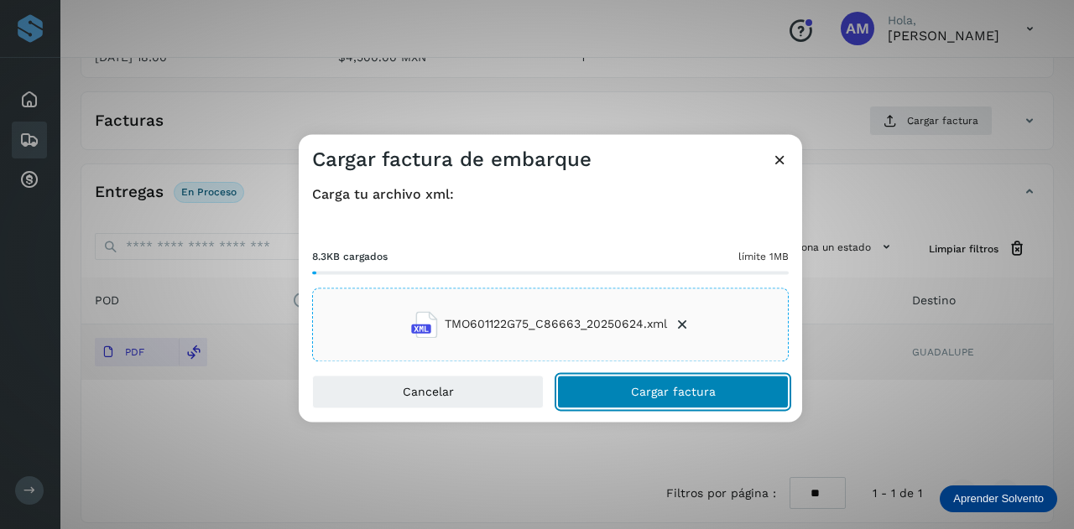
click at [612, 392] on button "Cargar factura" at bounding box center [673, 392] width 232 height 34
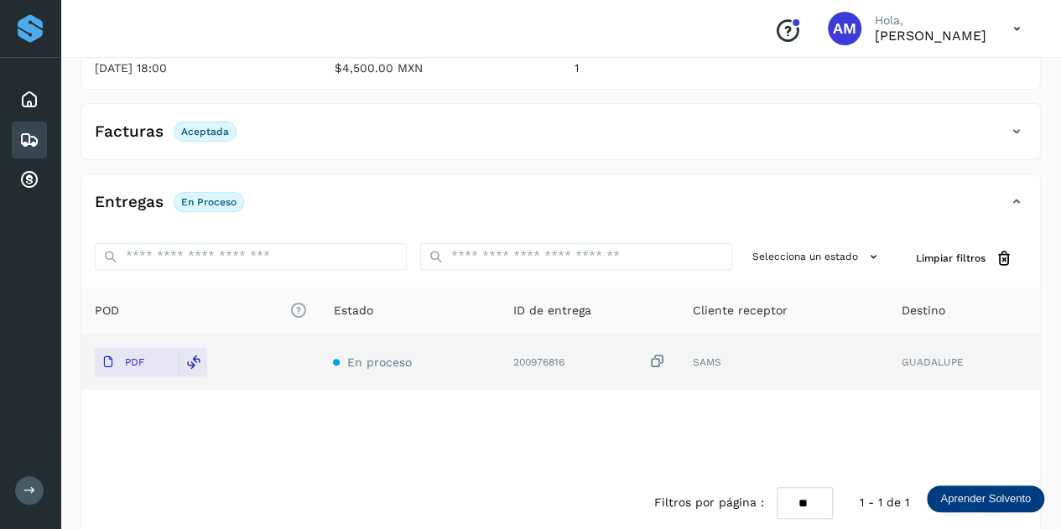
scroll to position [0, 0]
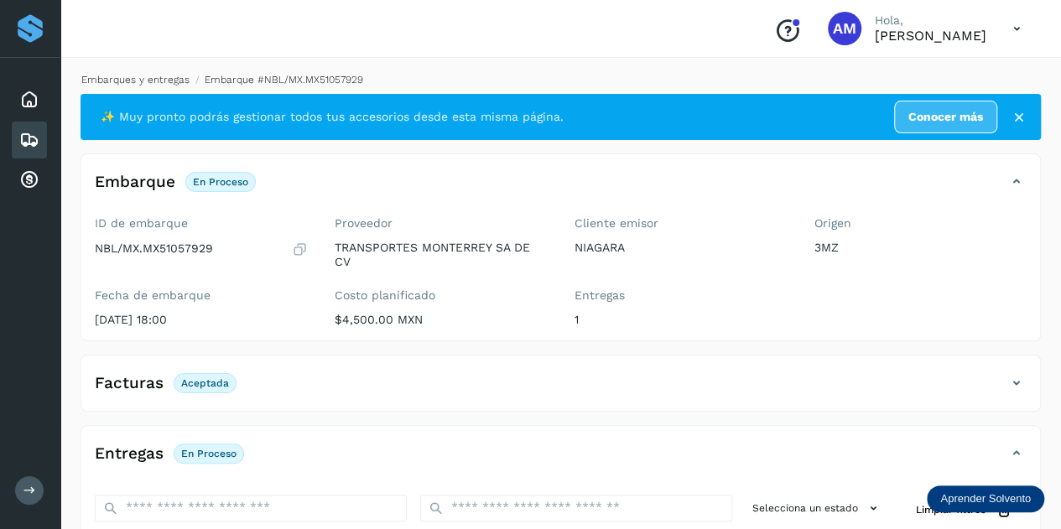
click at [147, 76] on link "Embarques y entregas" at bounding box center [135, 80] width 108 height 12
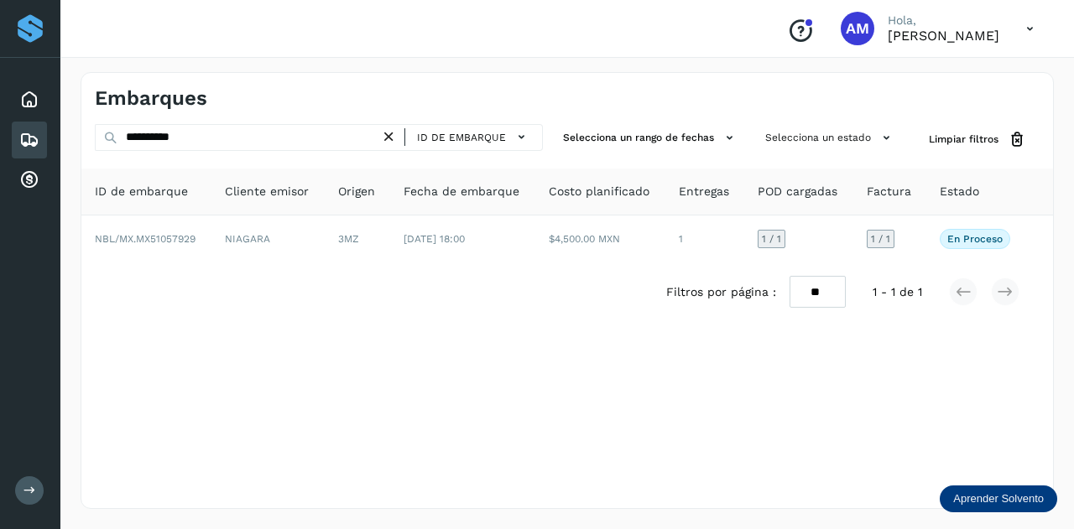
click at [388, 135] on icon at bounding box center [389, 137] width 18 height 18
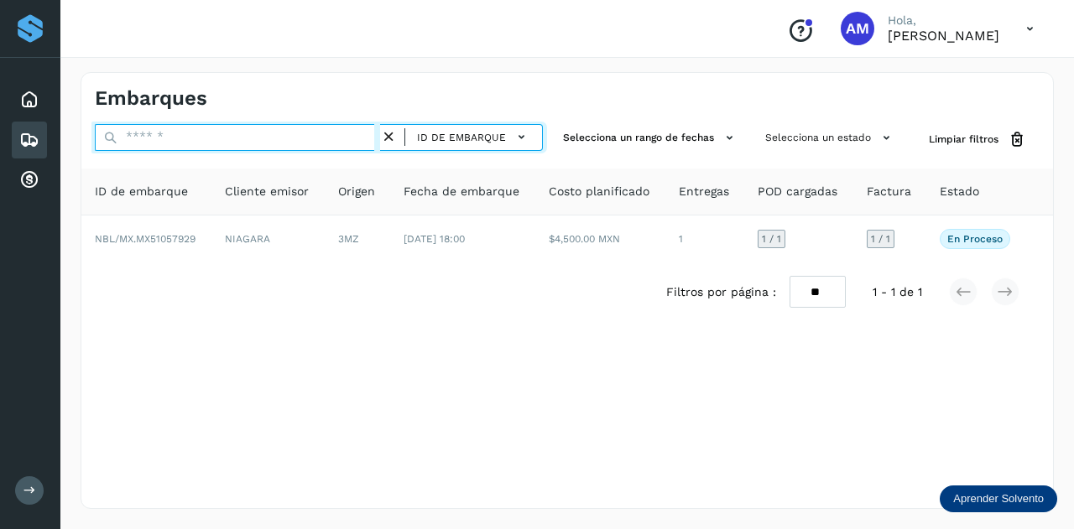
click at [337, 137] on input "text" at bounding box center [237, 137] width 285 height 27
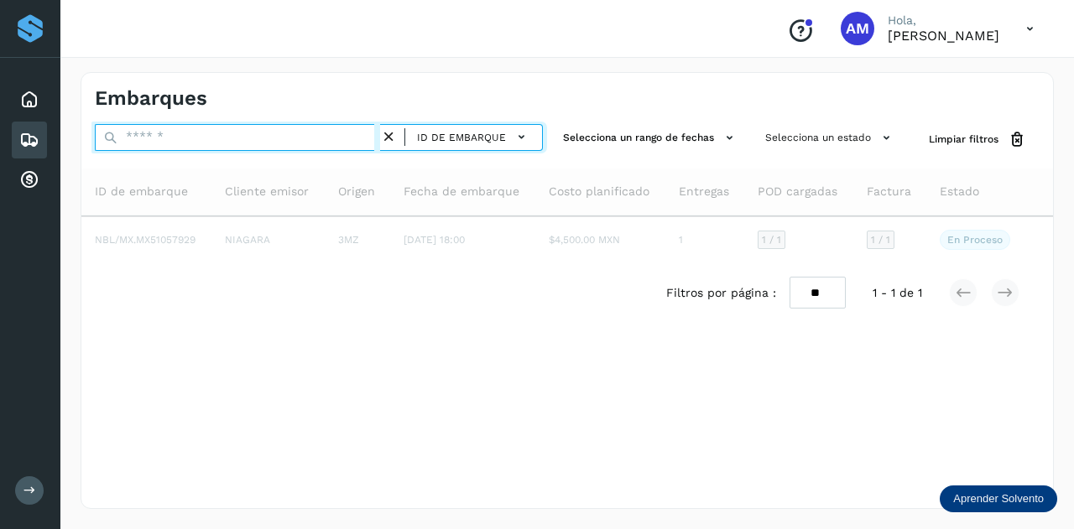
paste input "**********"
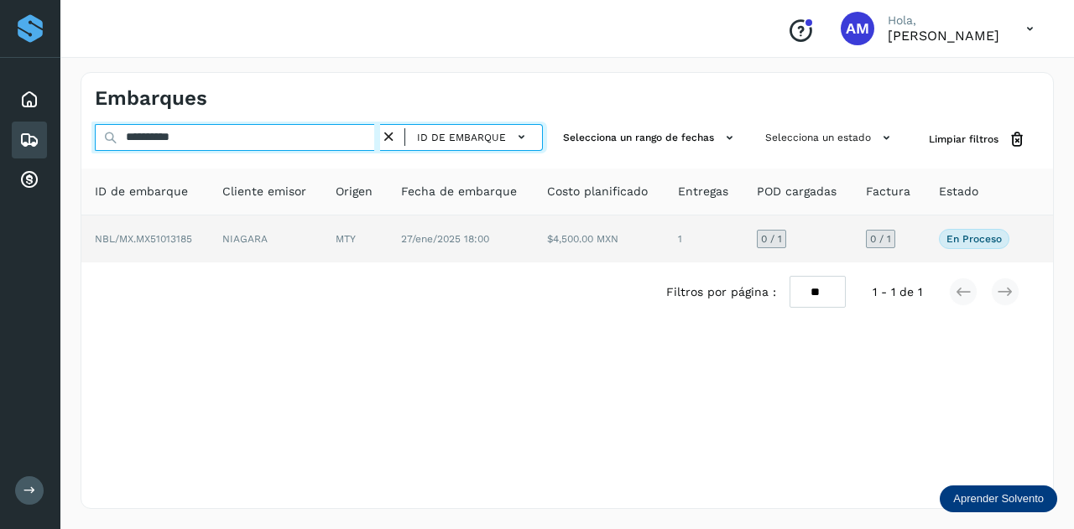
type input "**********"
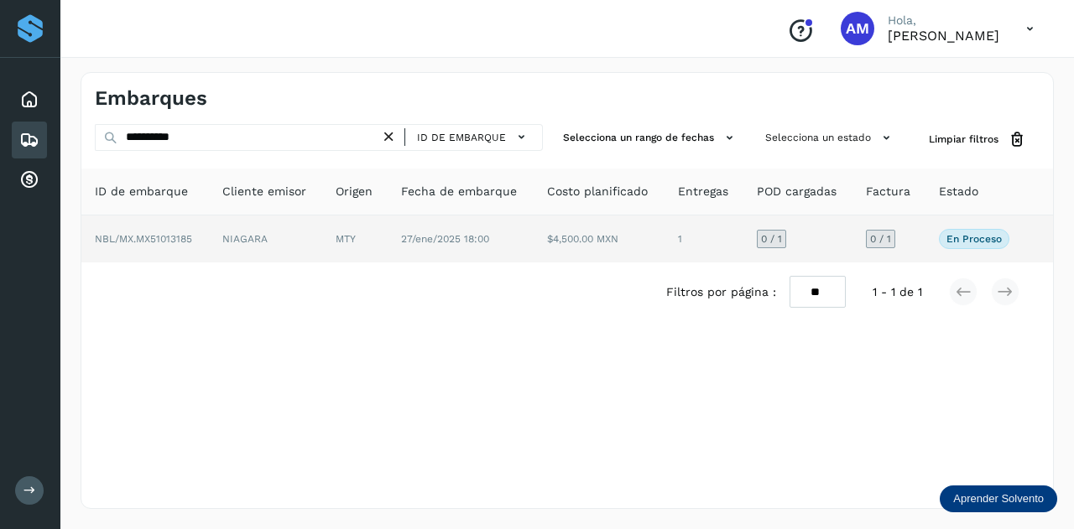
click at [257, 244] on td "NIAGARA" at bounding box center [265, 239] width 113 height 47
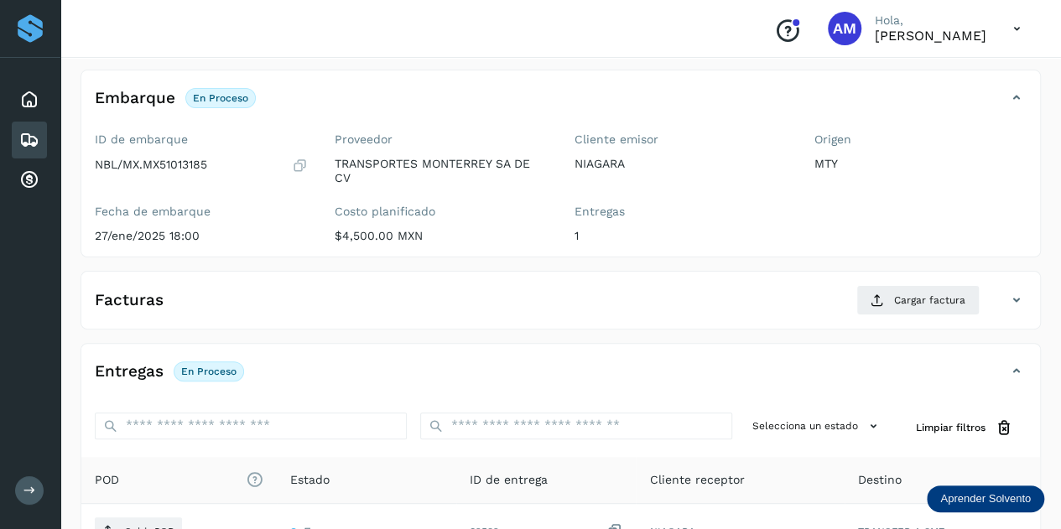
scroll to position [168, 0]
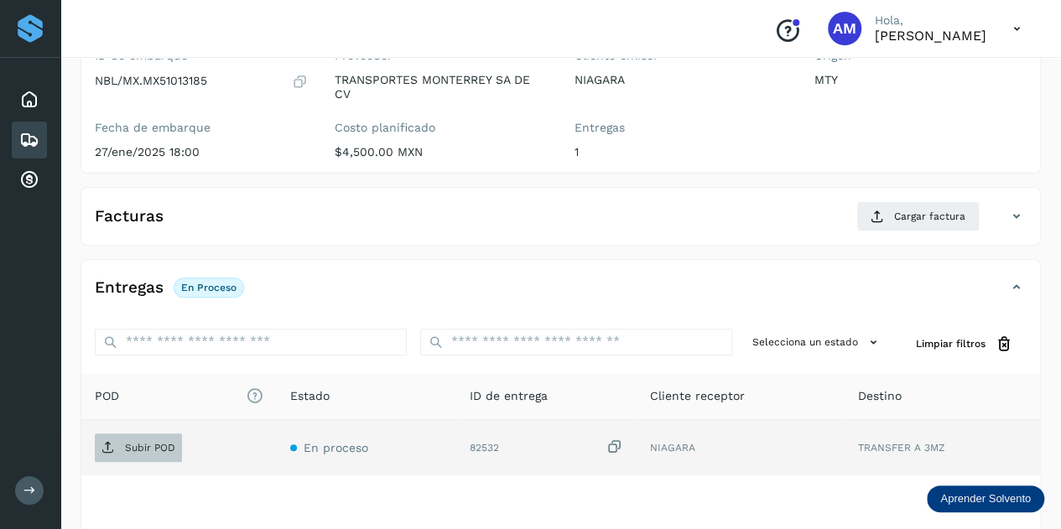
click at [112, 454] on span "Subir POD" at bounding box center [138, 448] width 87 height 27
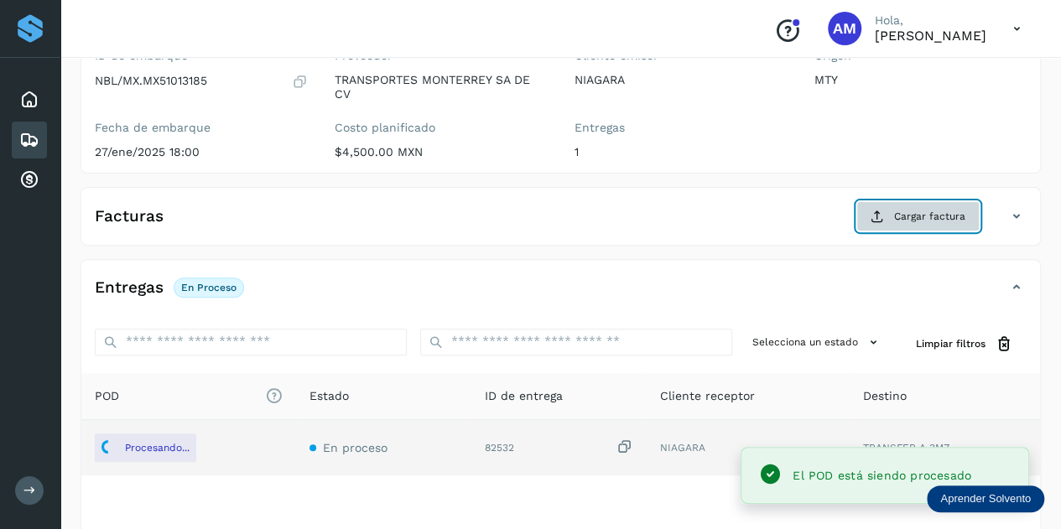
click at [920, 213] on span "Cargar factura" at bounding box center [929, 216] width 71 height 15
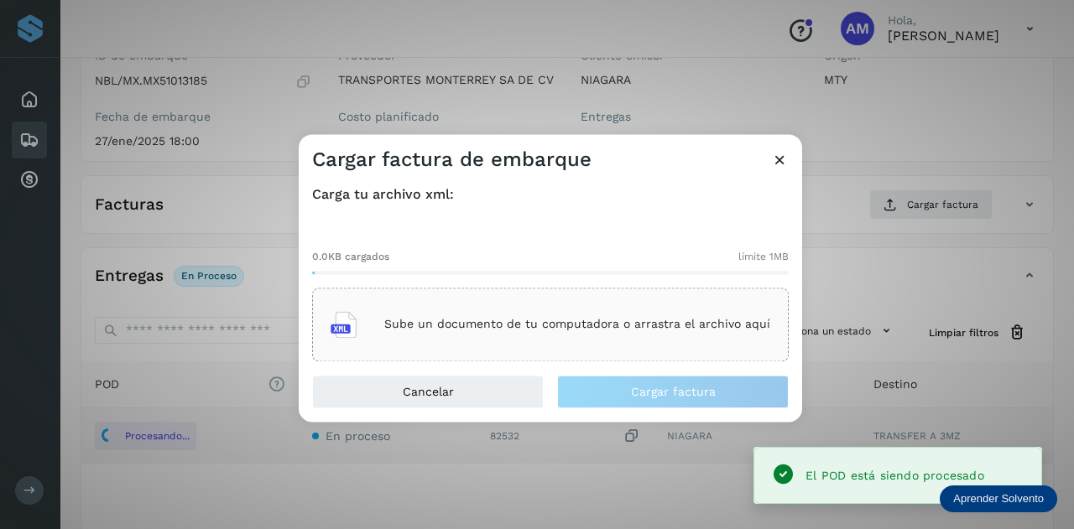
click at [619, 325] on p "Sube un documento de tu computadora o arrastra el archivo aquí" at bounding box center [577, 325] width 386 height 14
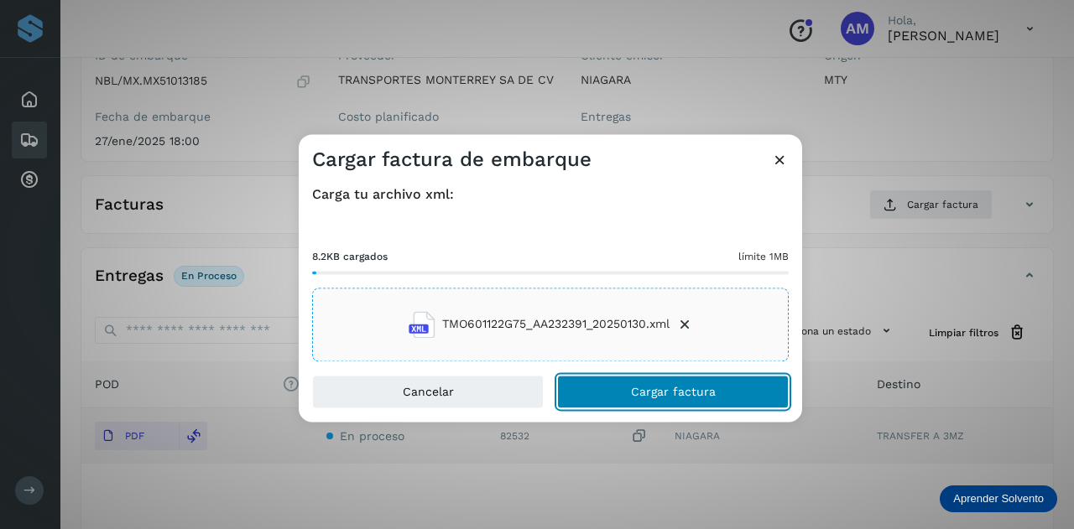
click at [581, 395] on button "Cargar factura" at bounding box center [673, 392] width 232 height 34
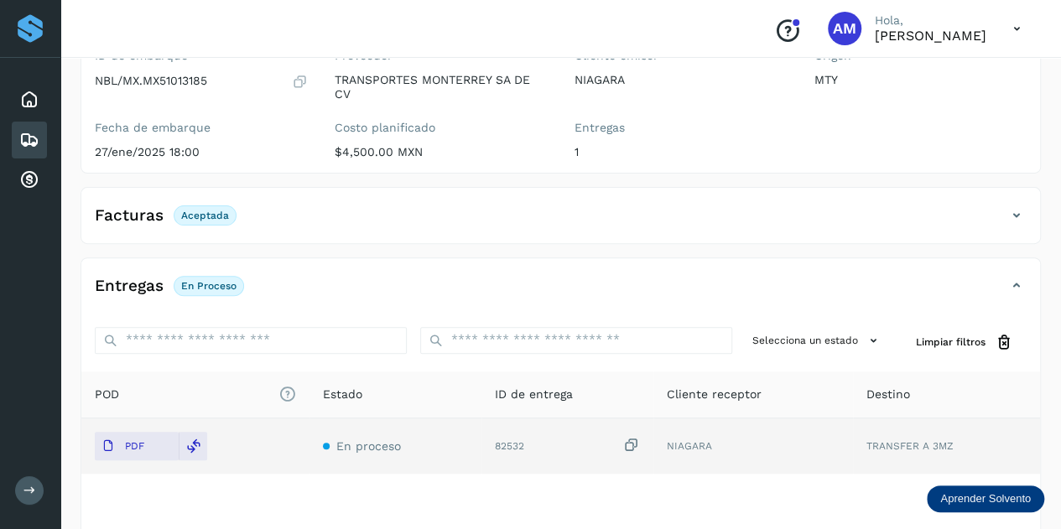
scroll to position [0, 0]
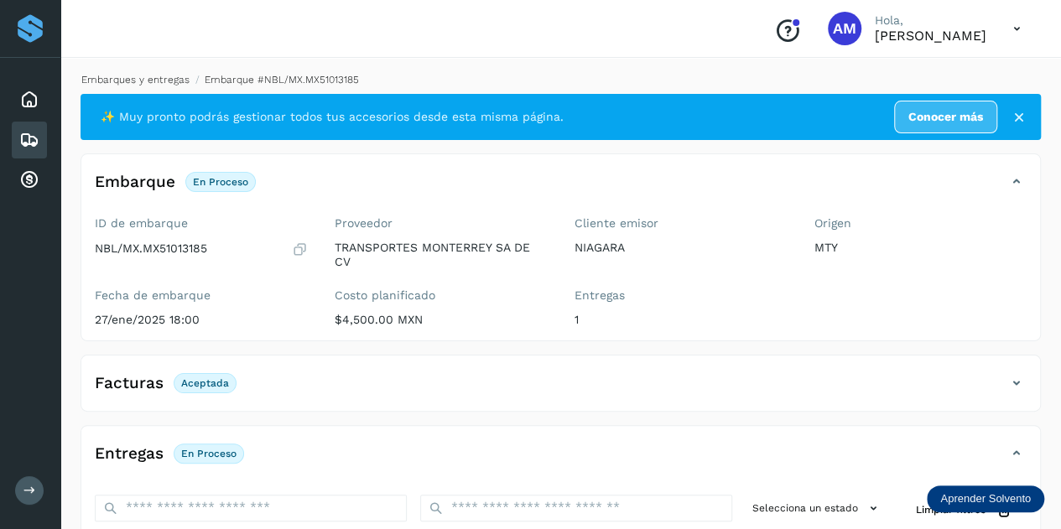
click at [159, 85] on link "Embarques y entregas" at bounding box center [135, 80] width 108 height 12
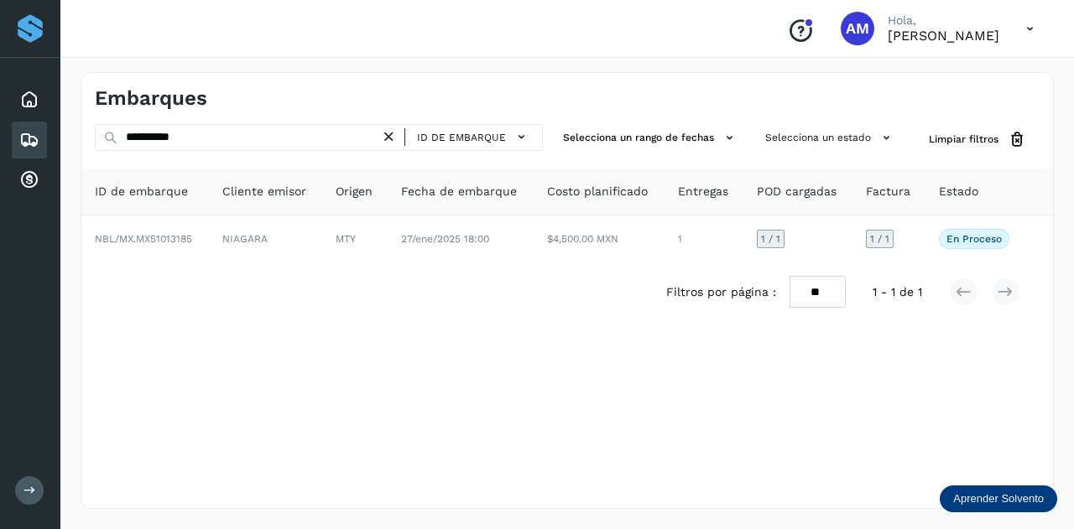
click at [394, 132] on icon at bounding box center [389, 137] width 18 height 18
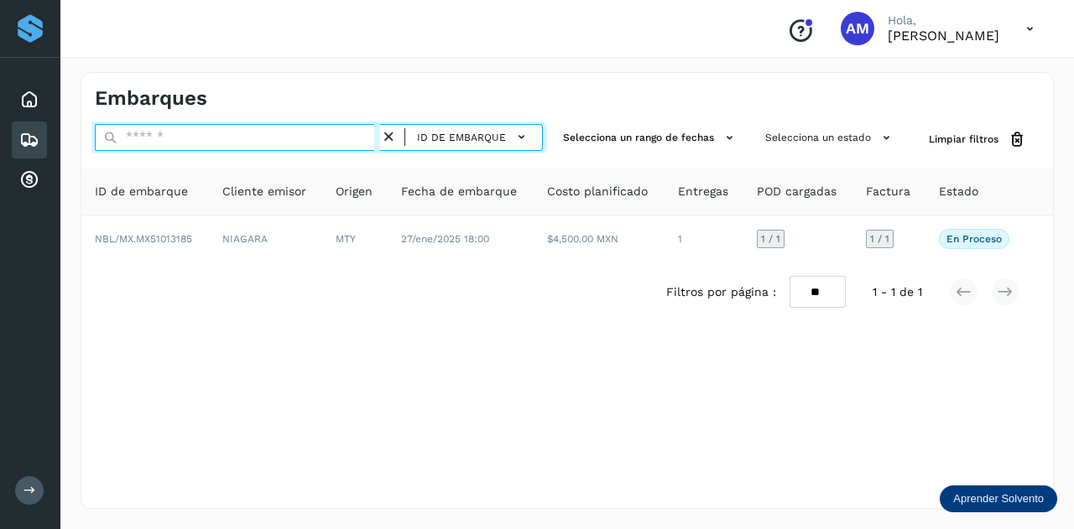
click at [326, 139] on input "text" at bounding box center [237, 137] width 285 height 27
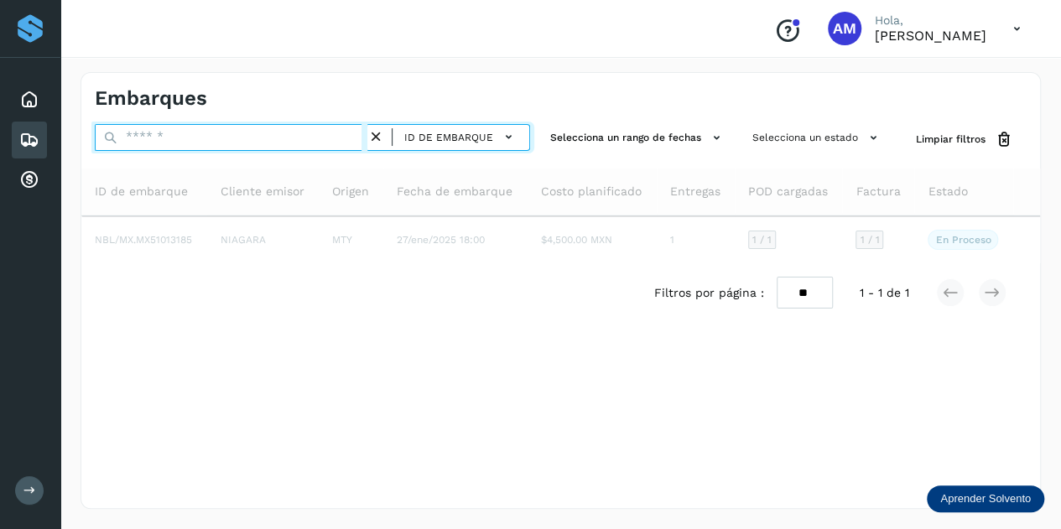
paste input "**********"
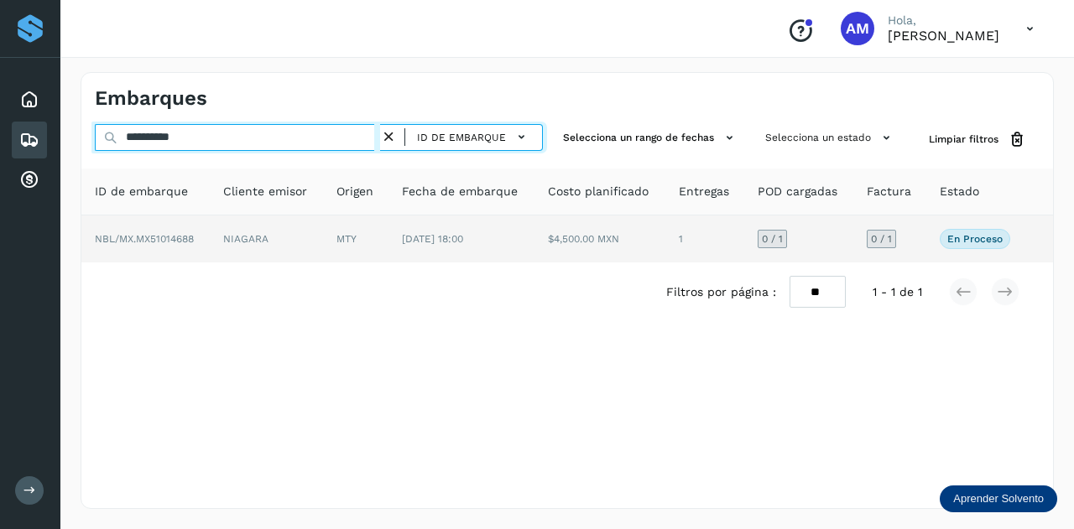
type input "**********"
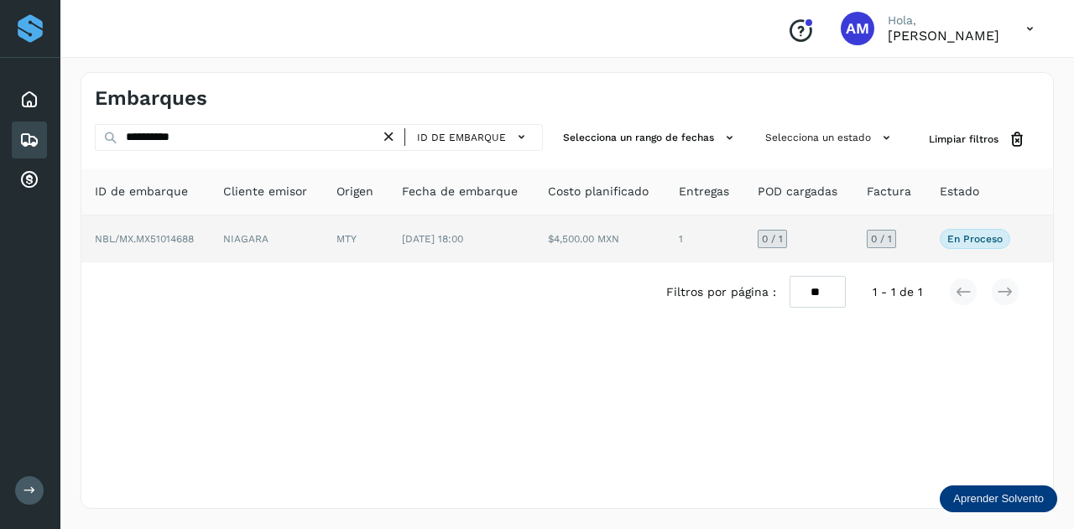
click at [309, 239] on td "NIAGARA" at bounding box center [266, 239] width 113 height 47
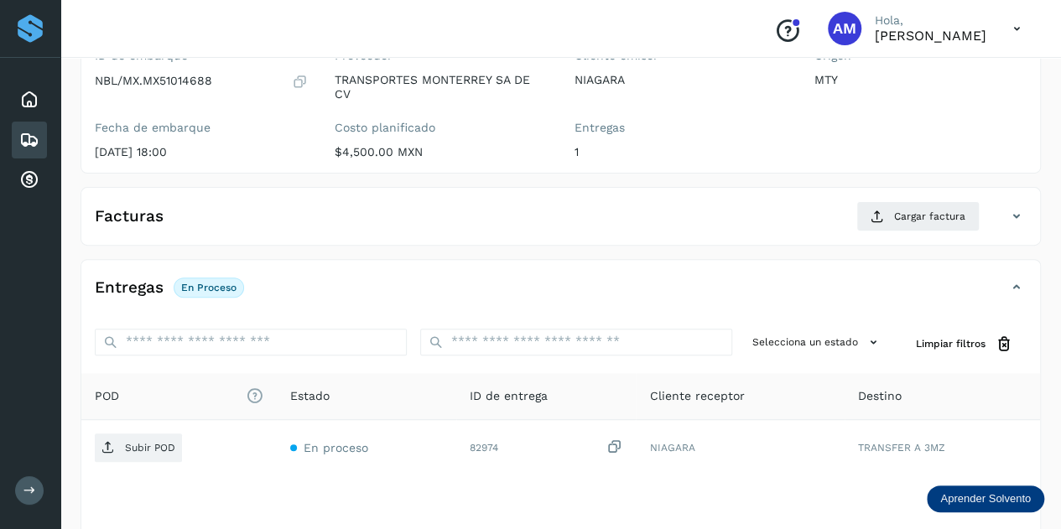
scroll to position [252, 0]
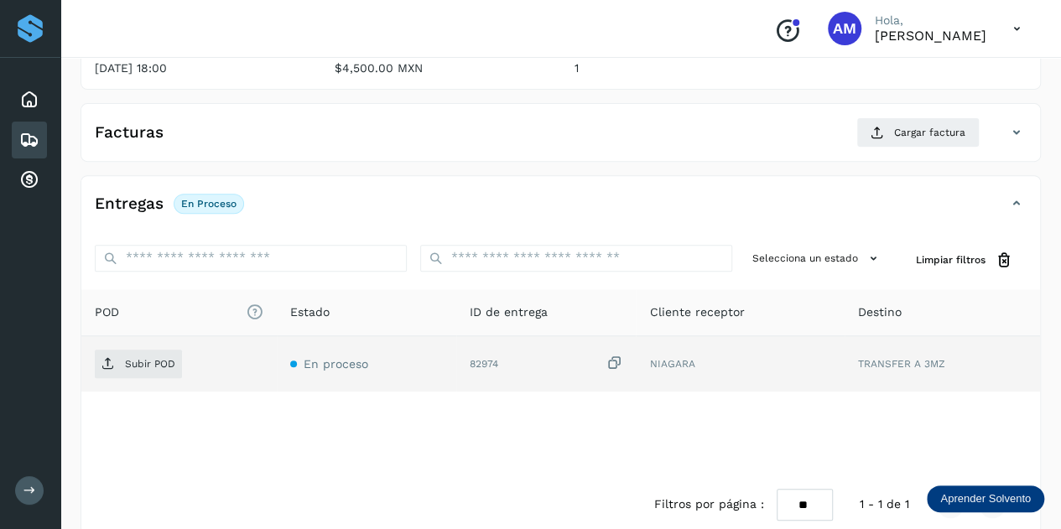
click at [164, 378] on td "Subir POD" at bounding box center [179, 363] width 196 height 55
click at [154, 366] on p "Subir POD" at bounding box center [150, 364] width 50 height 12
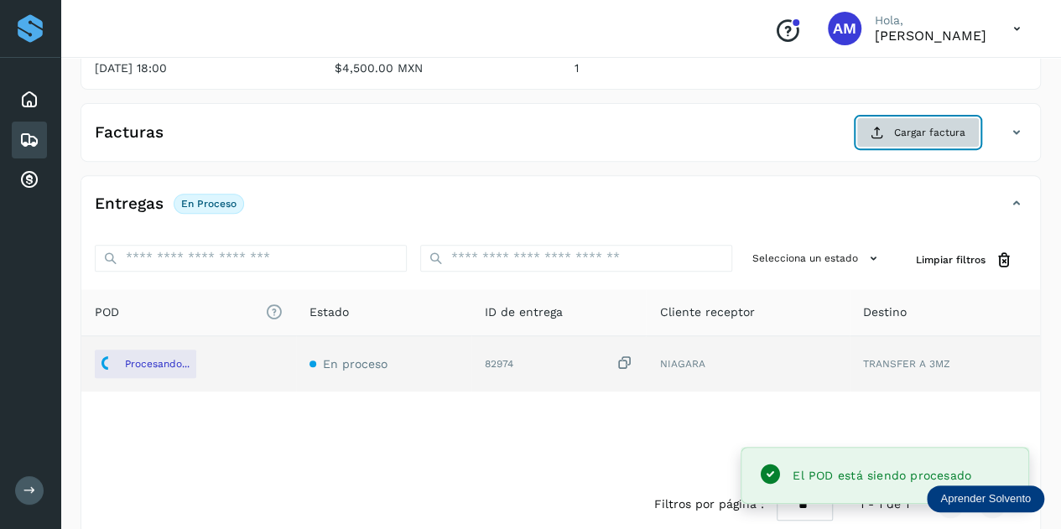
click at [919, 127] on span "Cargar factura" at bounding box center [929, 132] width 71 height 15
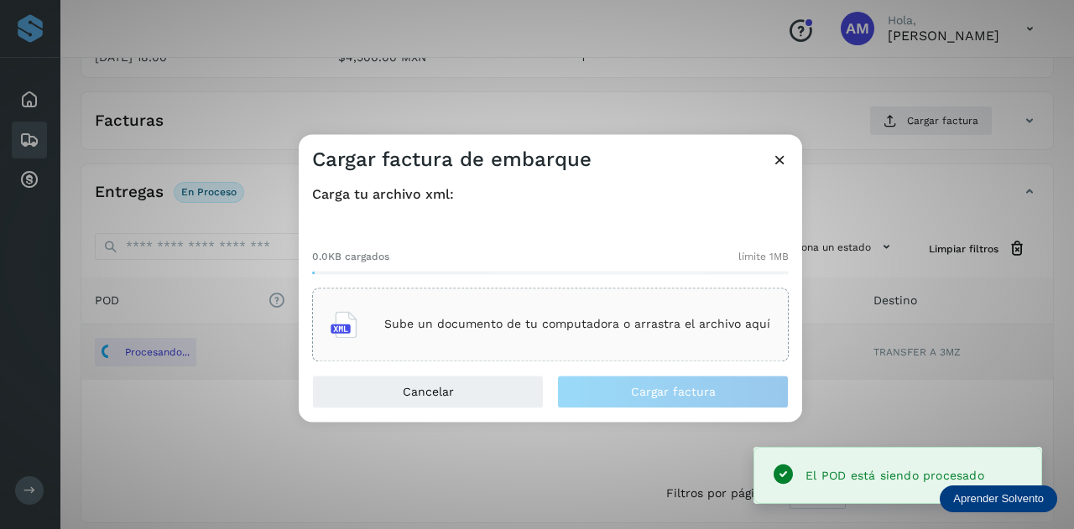
click at [534, 336] on div "Sube un documento de tu computadora o arrastra el archivo aquí" at bounding box center [551, 324] width 440 height 45
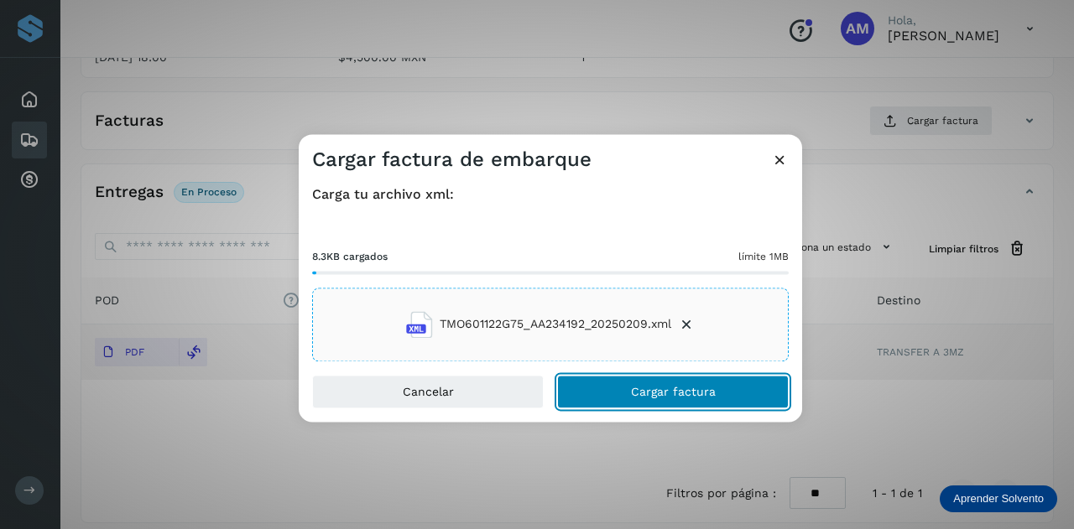
click at [622, 395] on button "Cargar factura" at bounding box center [673, 392] width 232 height 34
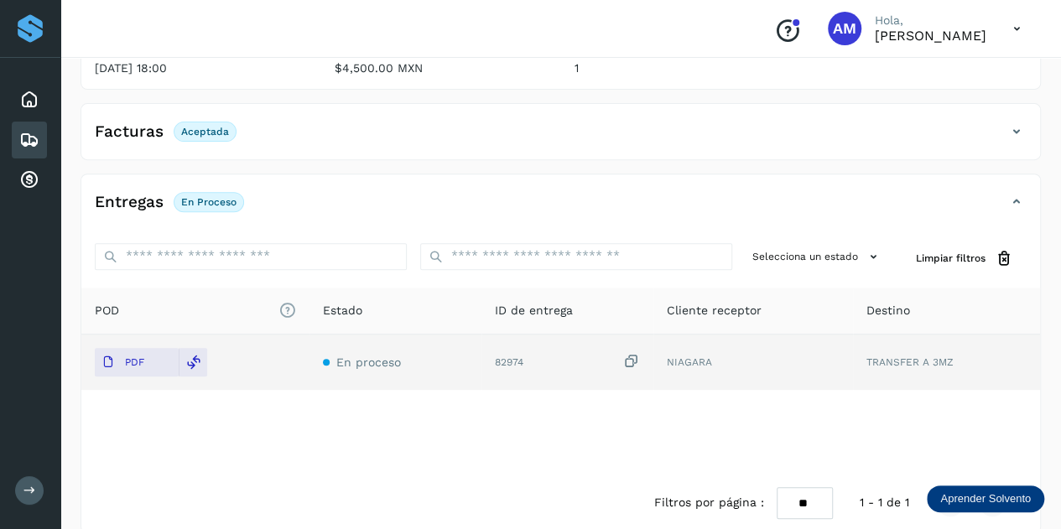
scroll to position [0, 0]
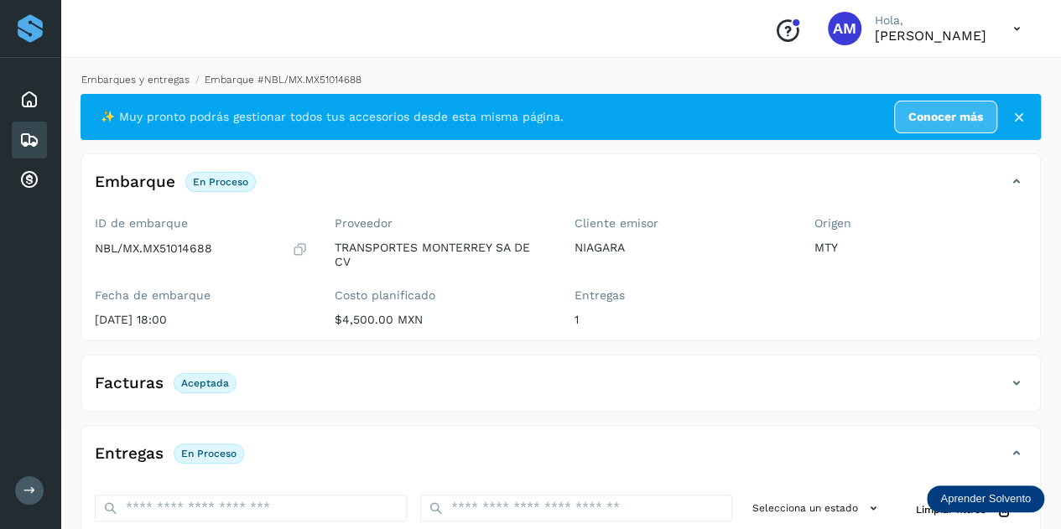
click at [151, 80] on link "Embarques y entregas" at bounding box center [135, 80] width 108 height 12
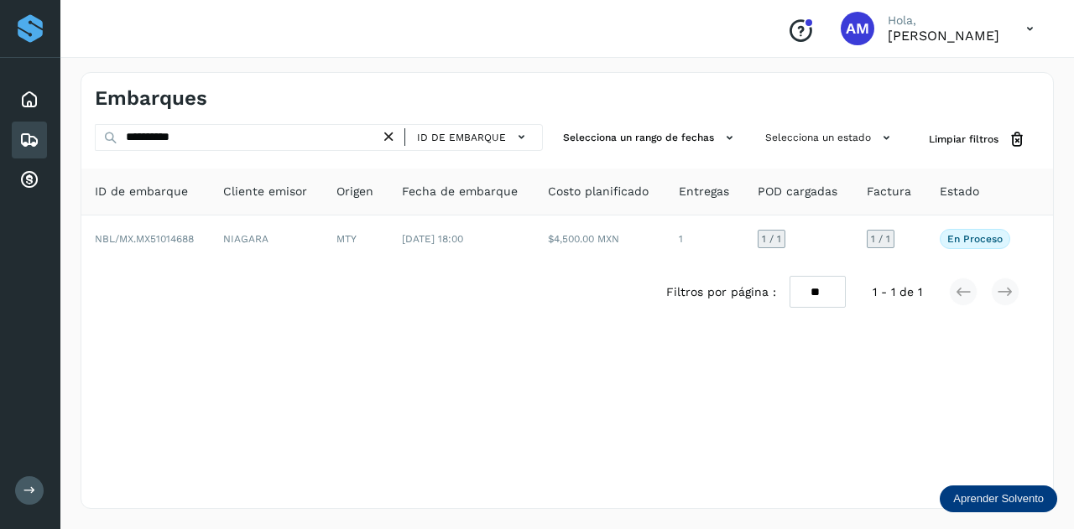
click at [393, 137] on icon at bounding box center [389, 137] width 18 height 18
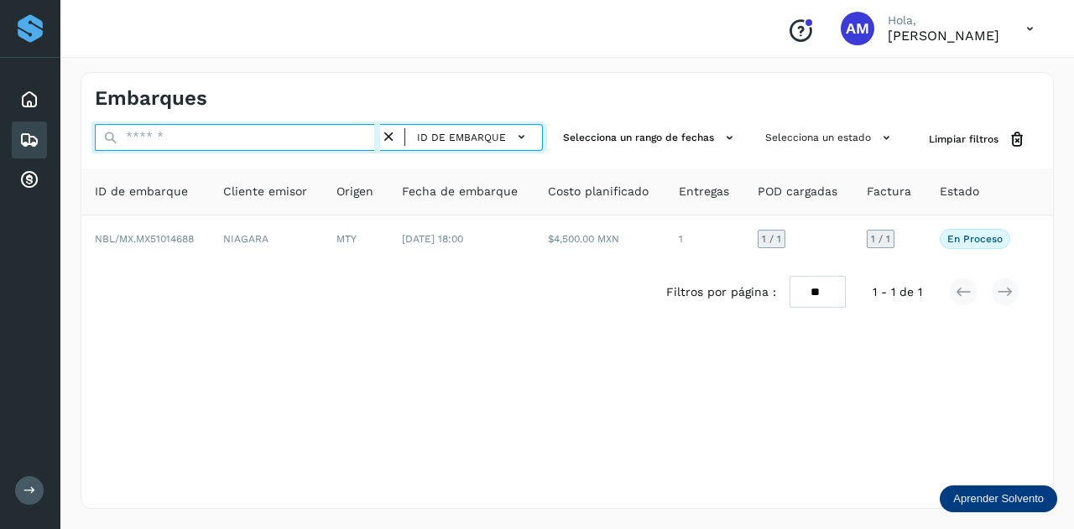
click at [352, 139] on input "text" at bounding box center [237, 137] width 285 height 27
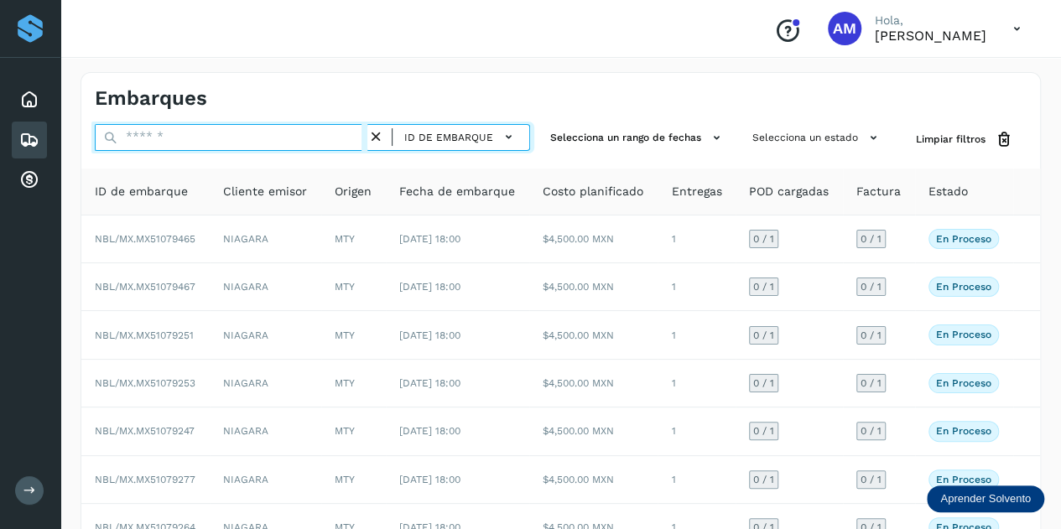
paste input "**********"
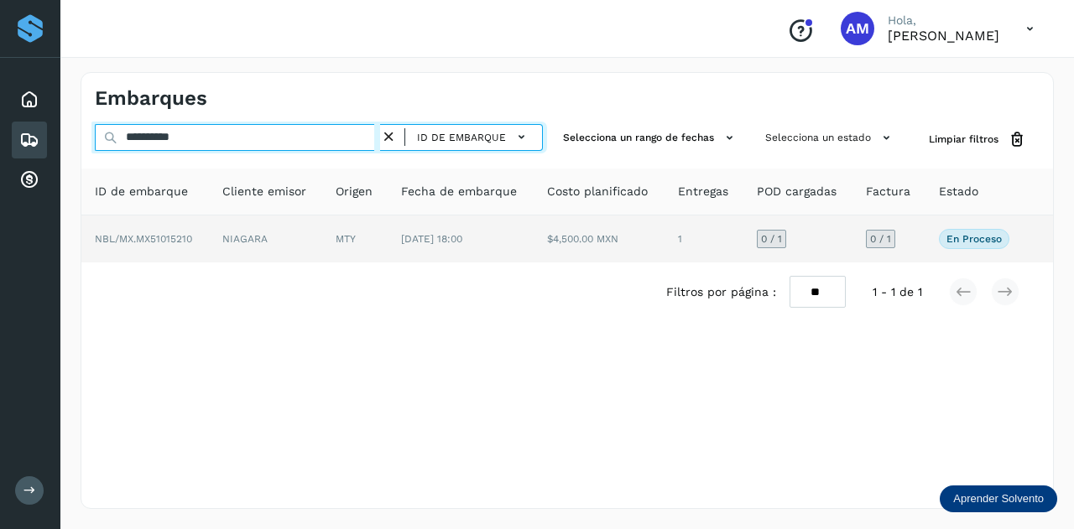
type input "**********"
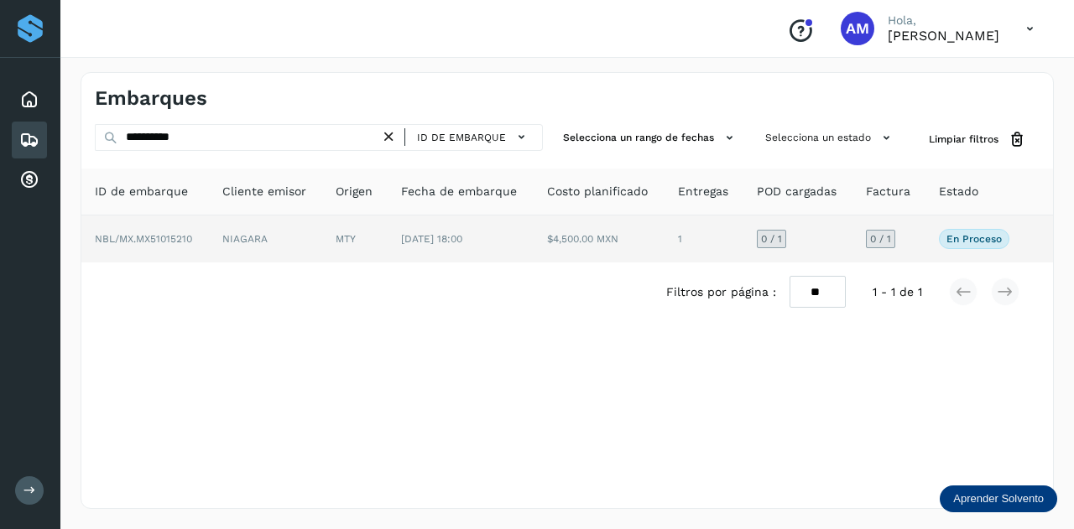
click at [270, 229] on td "NIAGARA" at bounding box center [265, 239] width 113 height 47
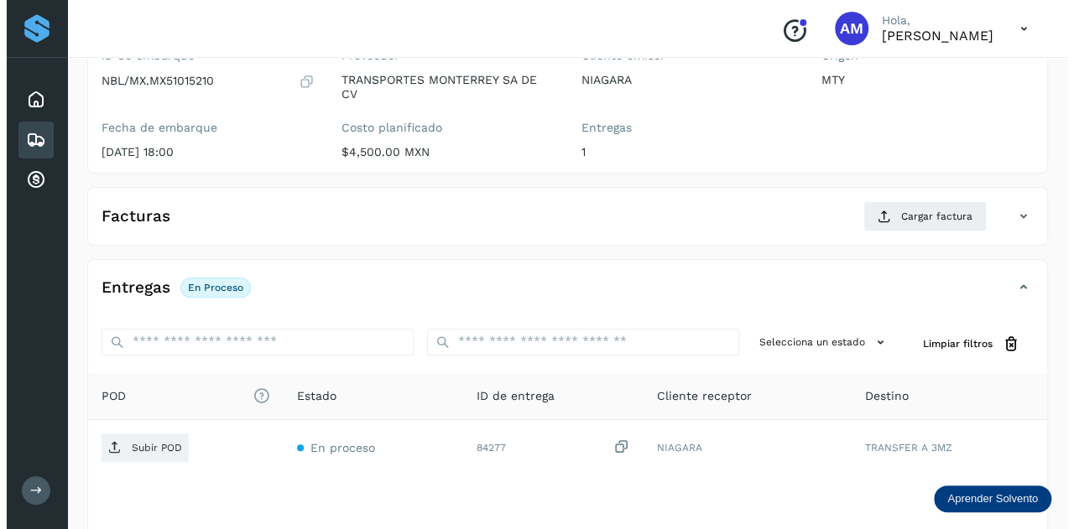
scroll to position [274, 0]
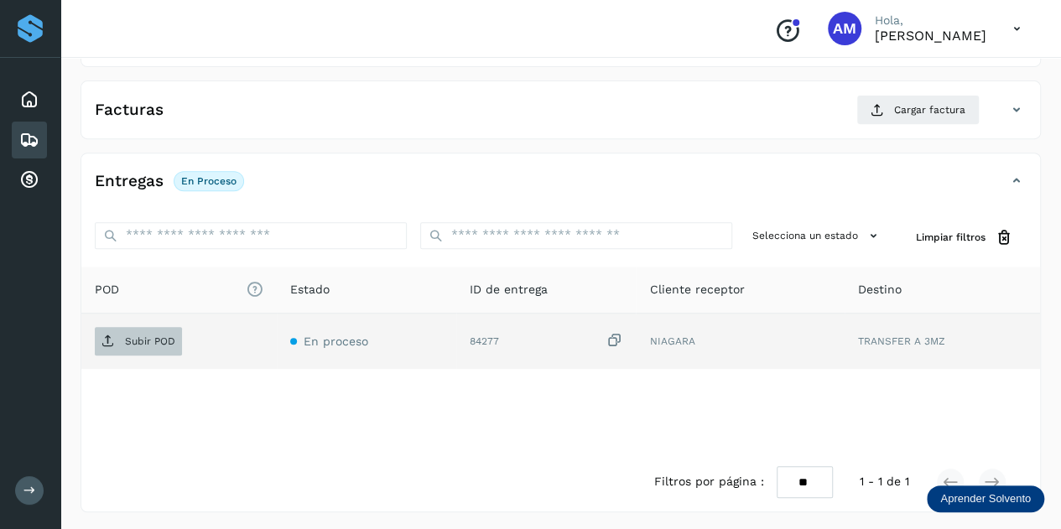
click at [155, 328] on span "Subir POD" at bounding box center [138, 341] width 87 height 27
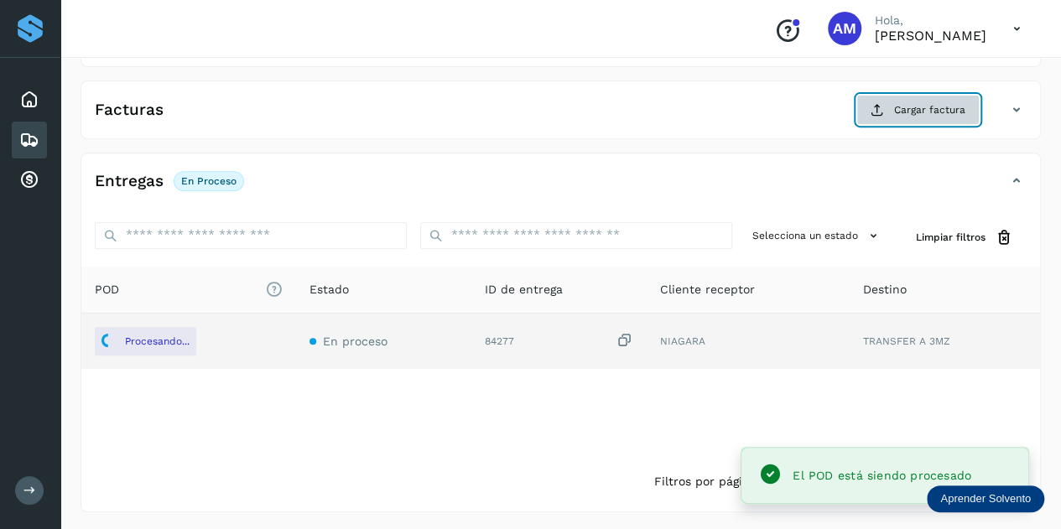
click at [895, 109] on button "Cargar factura" at bounding box center [918, 110] width 123 height 30
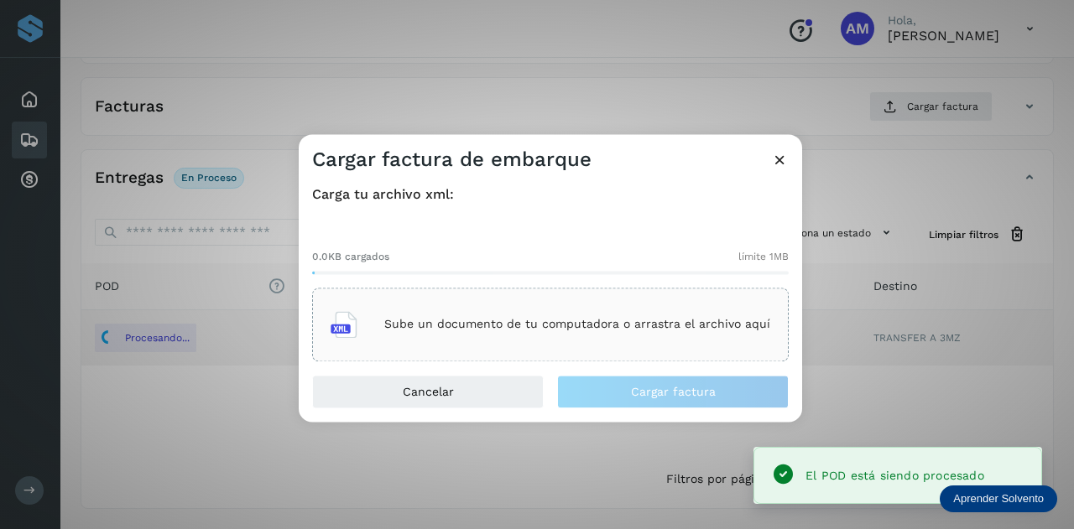
click at [599, 318] on p "Sube un documento de tu computadora o arrastra el archivo aquí" at bounding box center [577, 325] width 386 height 14
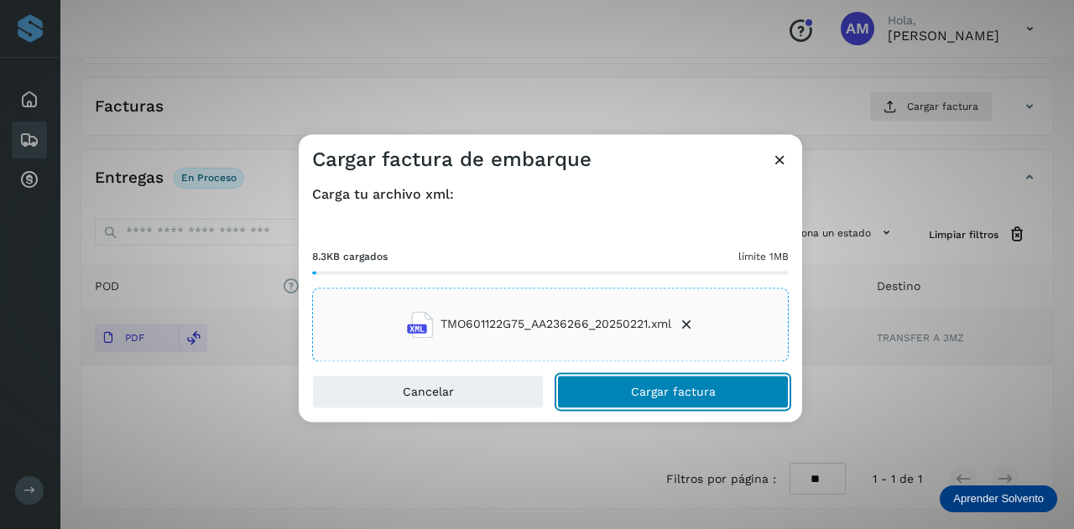
click at [597, 396] on button "Cargar factura" at bounding box center [673, 392] width 232 height 34
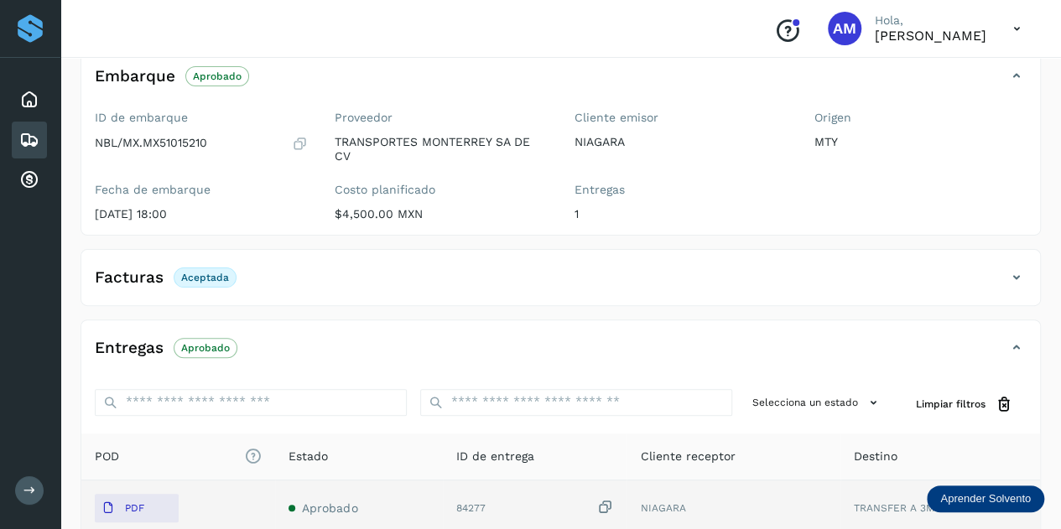
scroll to position [0, 0]
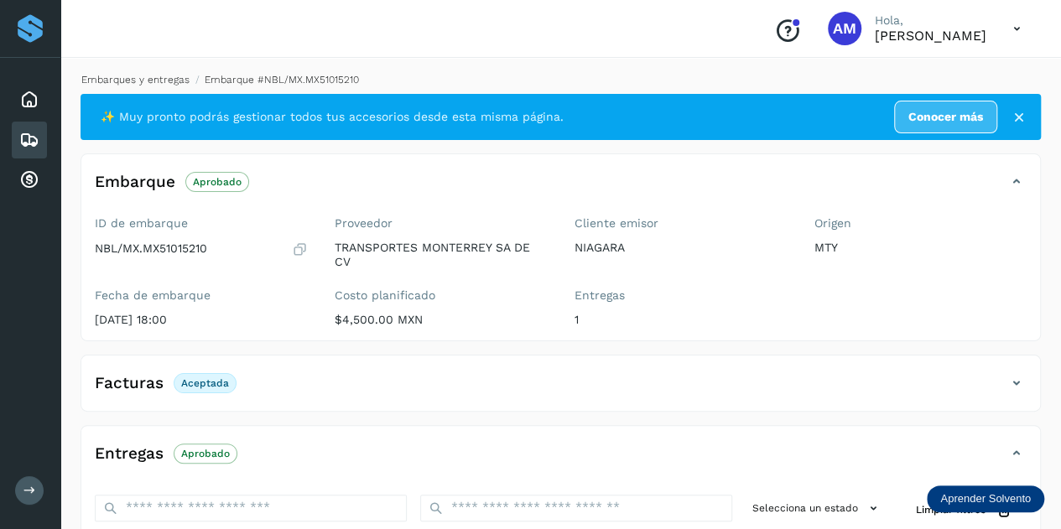
click at [115, 81] on link "Embarques y entregas" at bounding box center [135, 80] width 108 height 12
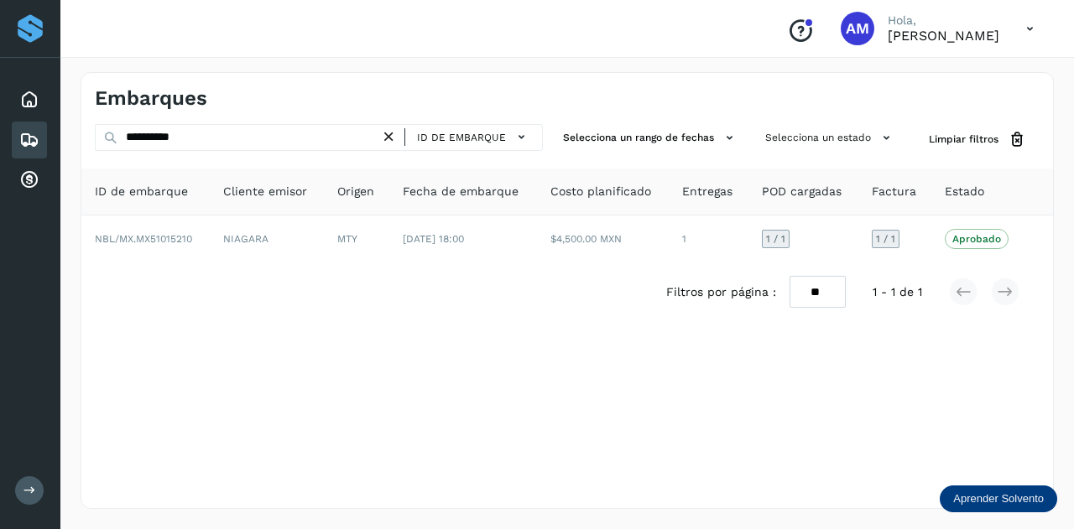
click at [393, 138] on icon at bounding box center [389, 137] width 18 height 18
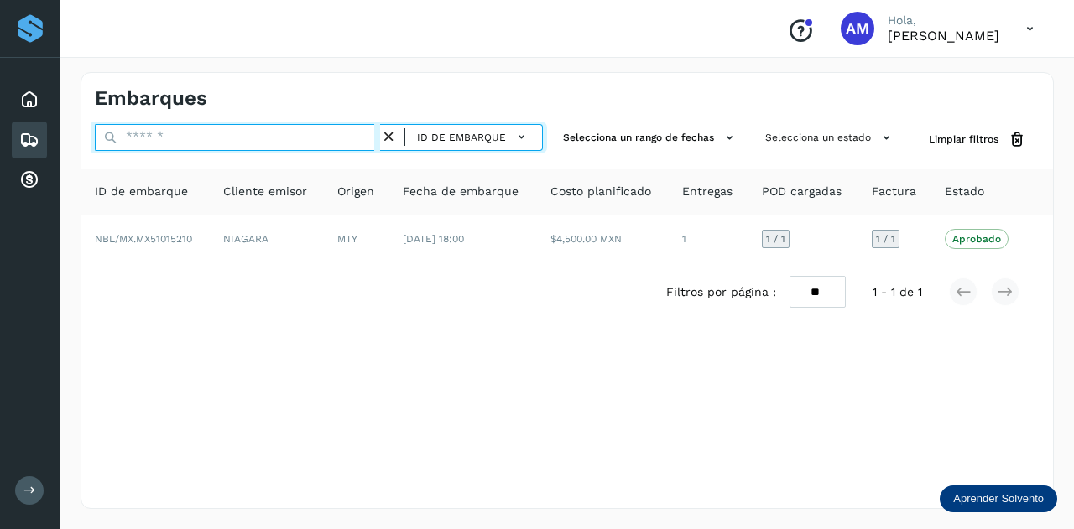
click at [305, 139] on input "text" at bounding box center [237, 137] width 285 height 27
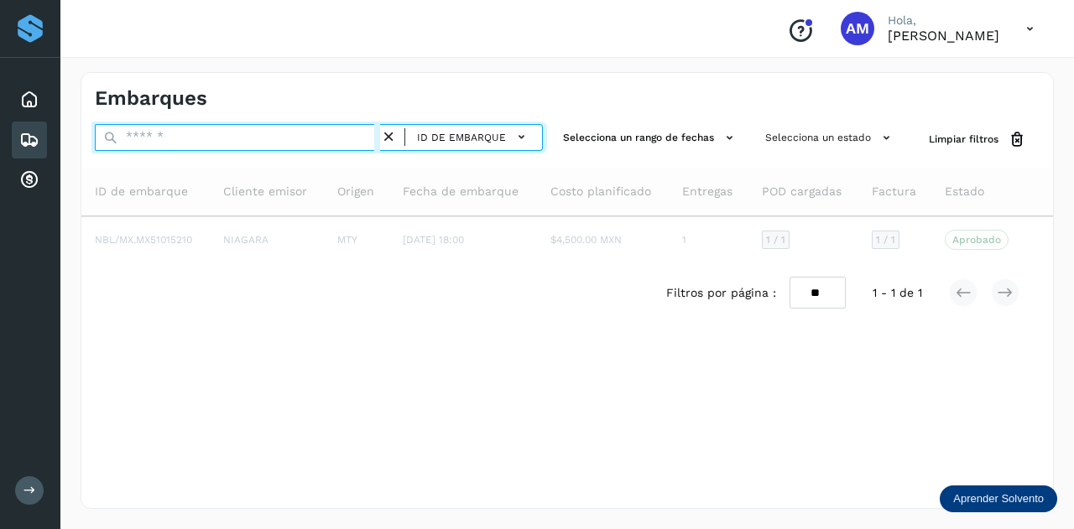
paste input "**********"
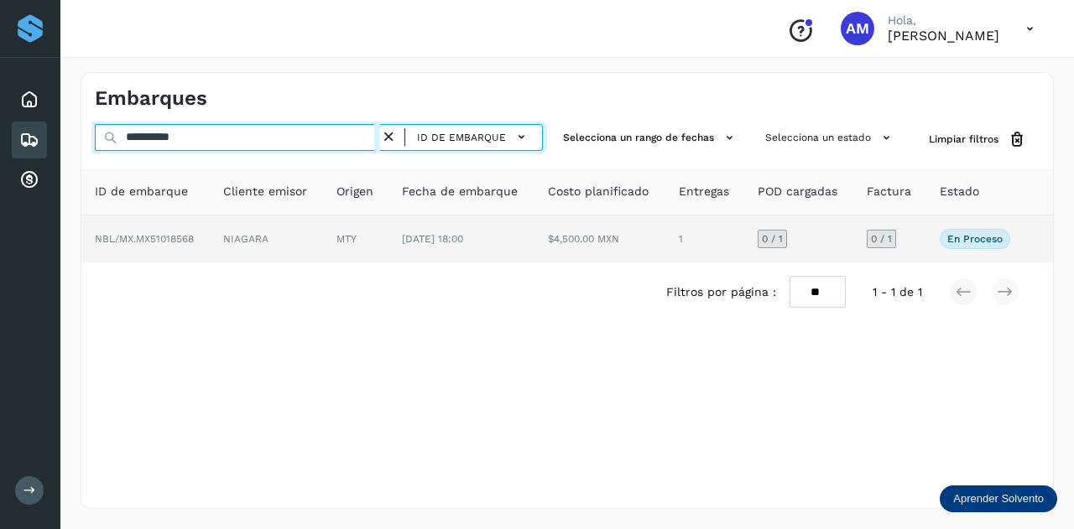
type input "**********"
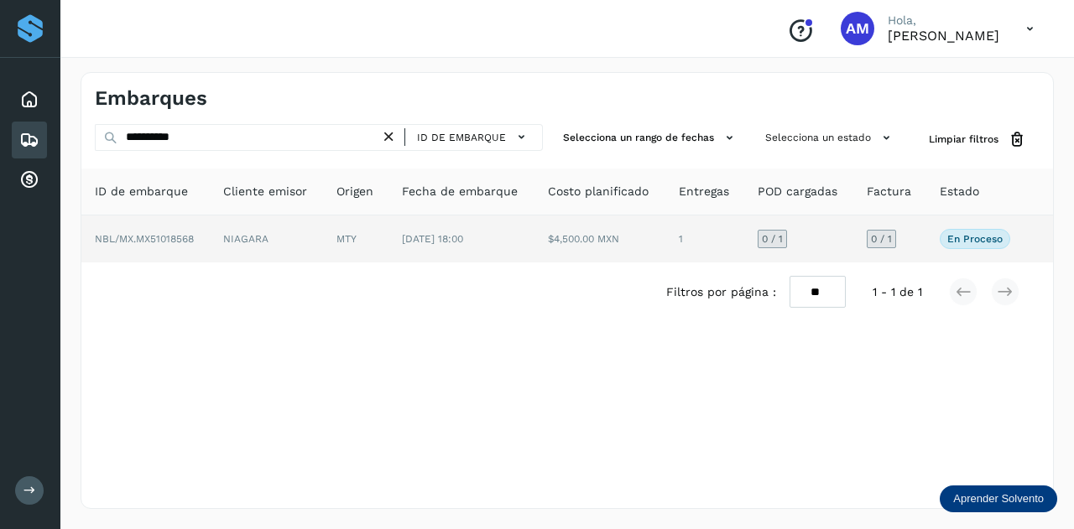
click at [313, 244] on td "NIAGARA" at bounding box center [266, 239] width 113 height 47
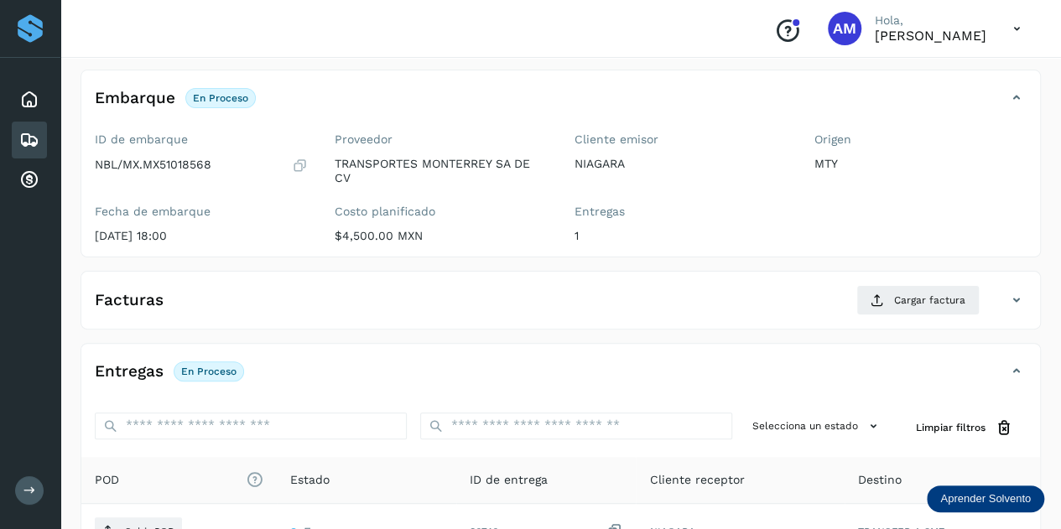
scroll to position [168, 0]
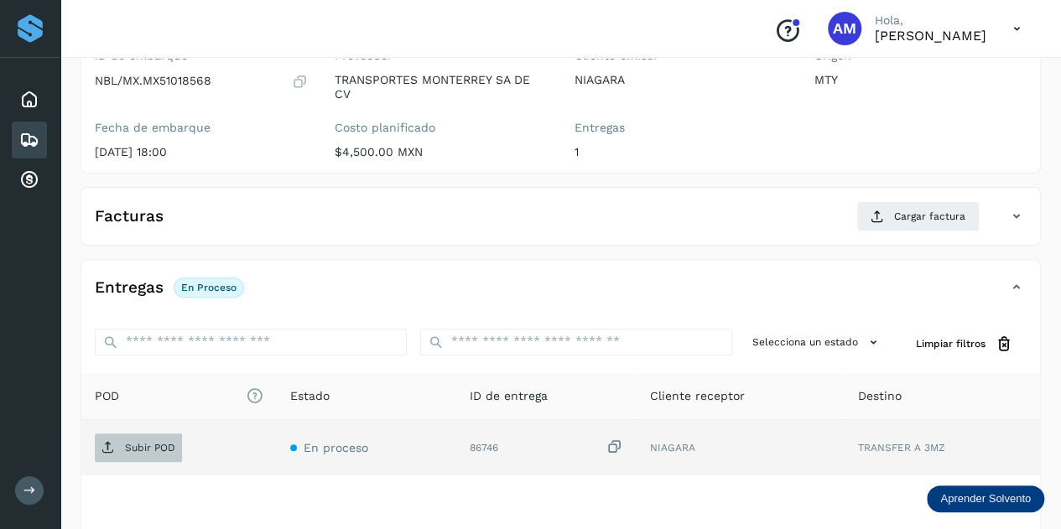
click at [159, 446] on p "Subir POD" at bounding box center [150, 448] width 50 height 12
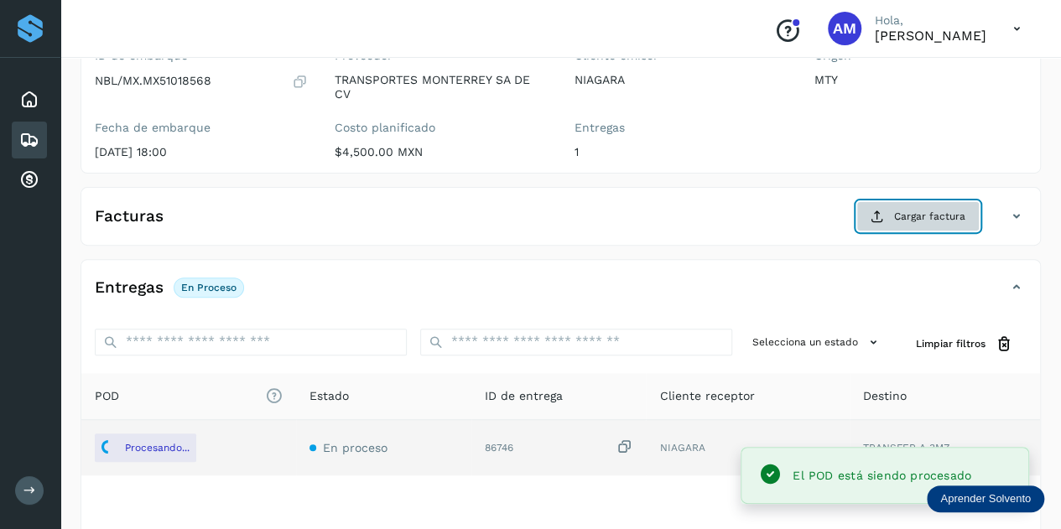
click at [893, 216] on button "Cargar factura" at bounding box center [918, 216] width 123 height 30
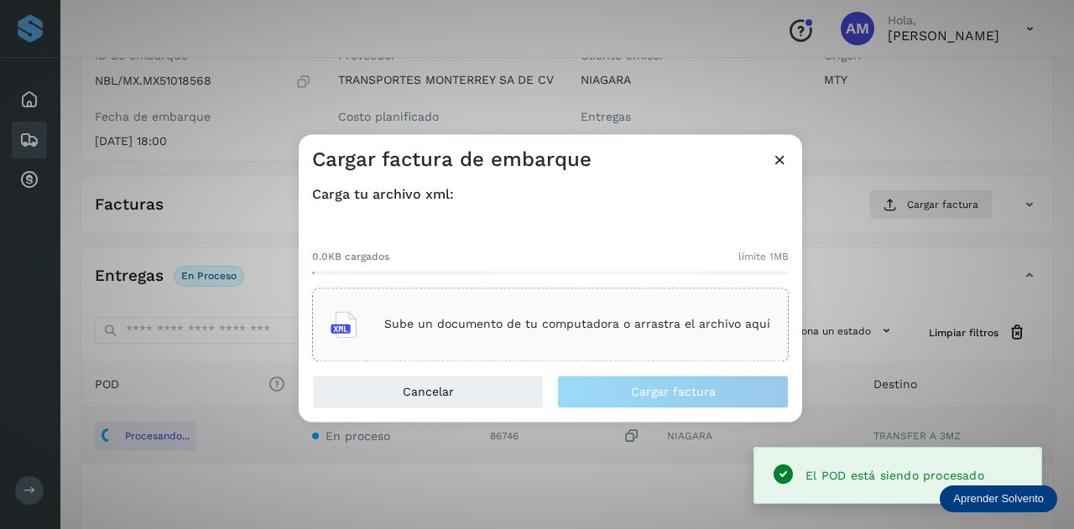
click at [540, 336] on div "Sube un documento de tu computadora o arrastra el archivo aquí" at bounding box center [551, 324] width 440 height 45
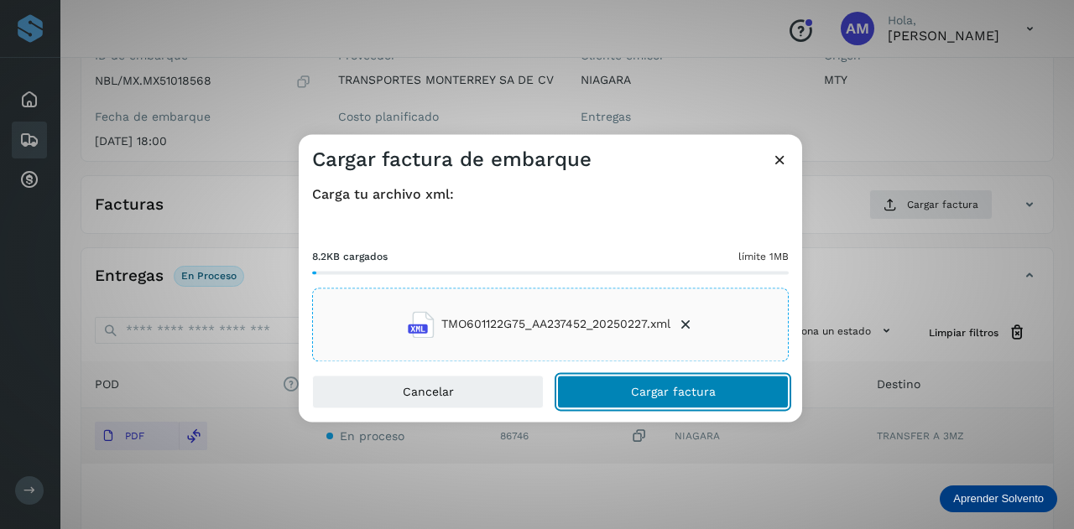
click at [671, 405] on button "Cargar factura" at bounding box center [673, 392] width 232 height 34
